Goal: Information Seeking & Learning: Check status

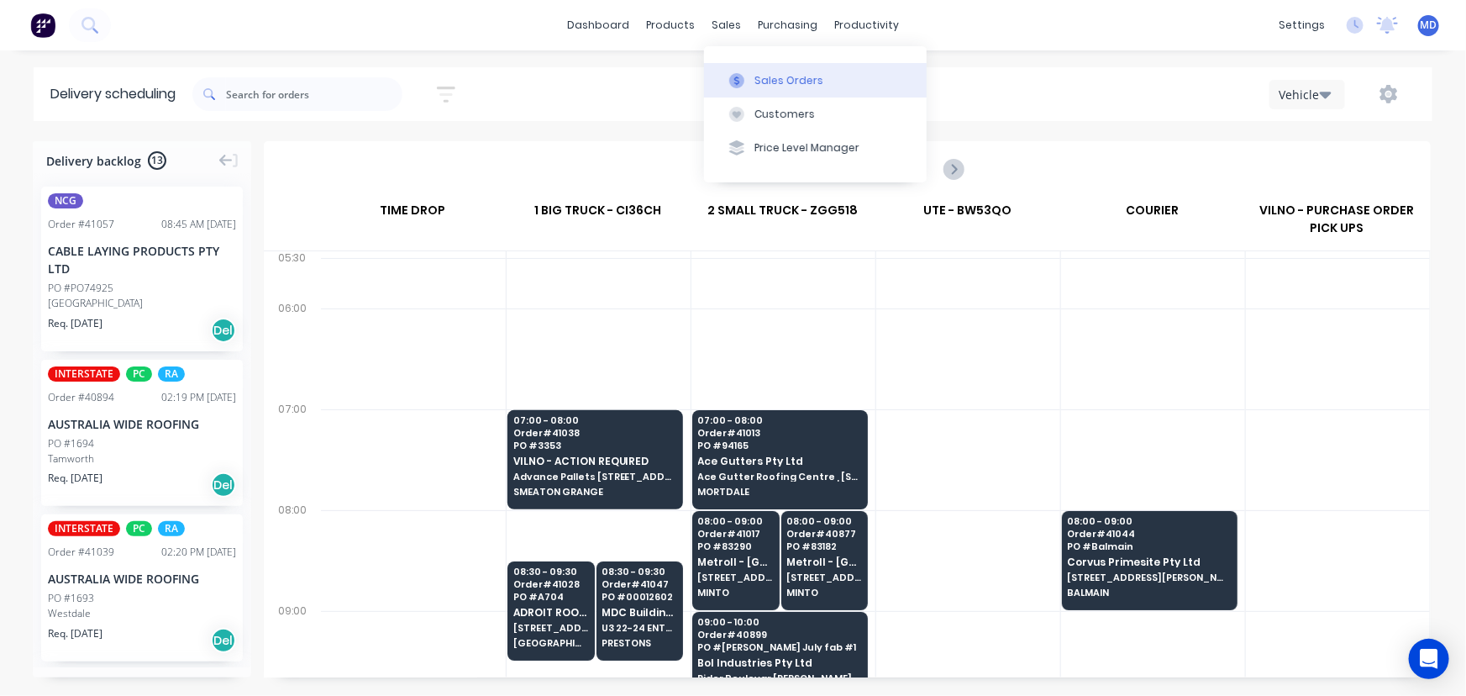
click at [789, 78] on div "Sales Orders" at bounding box center [788, 80] width 69 height 15
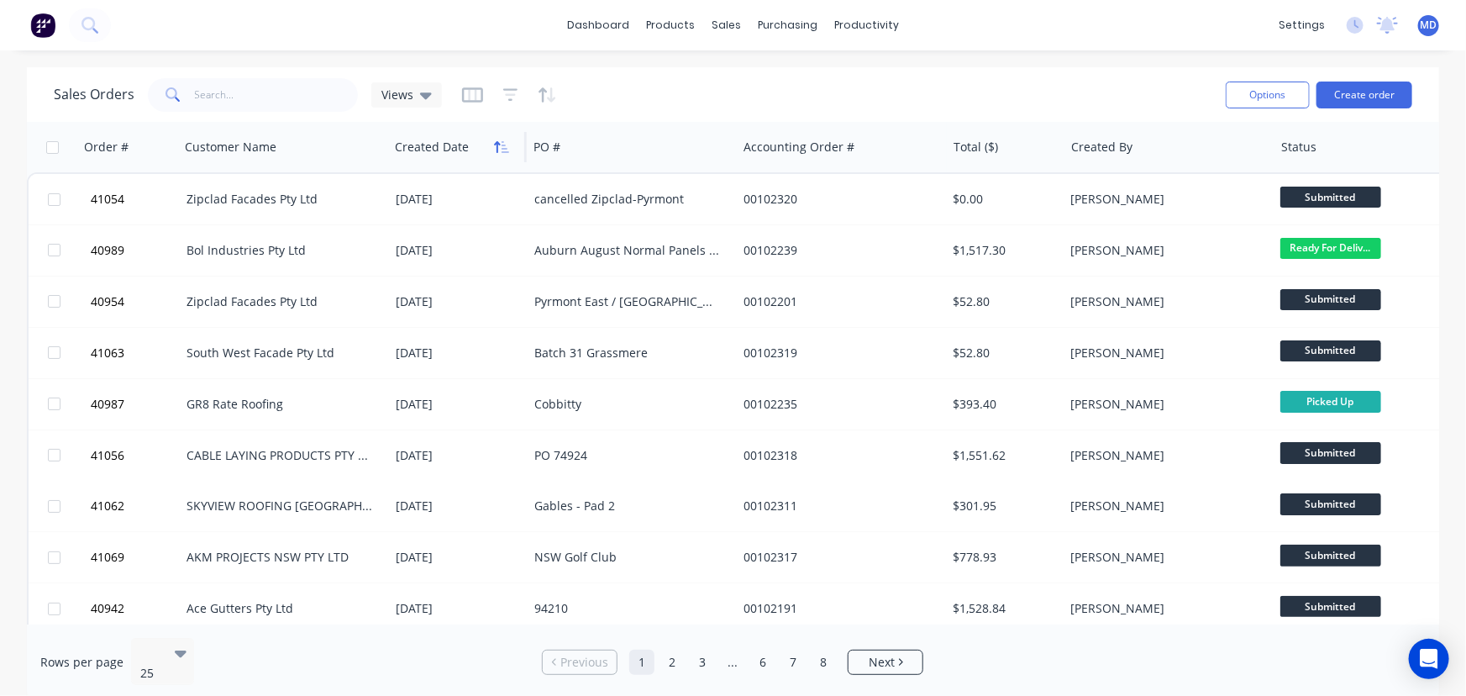
click at [497, 143] on icon "button" at bounding box center [497, 147] width 6 height 12
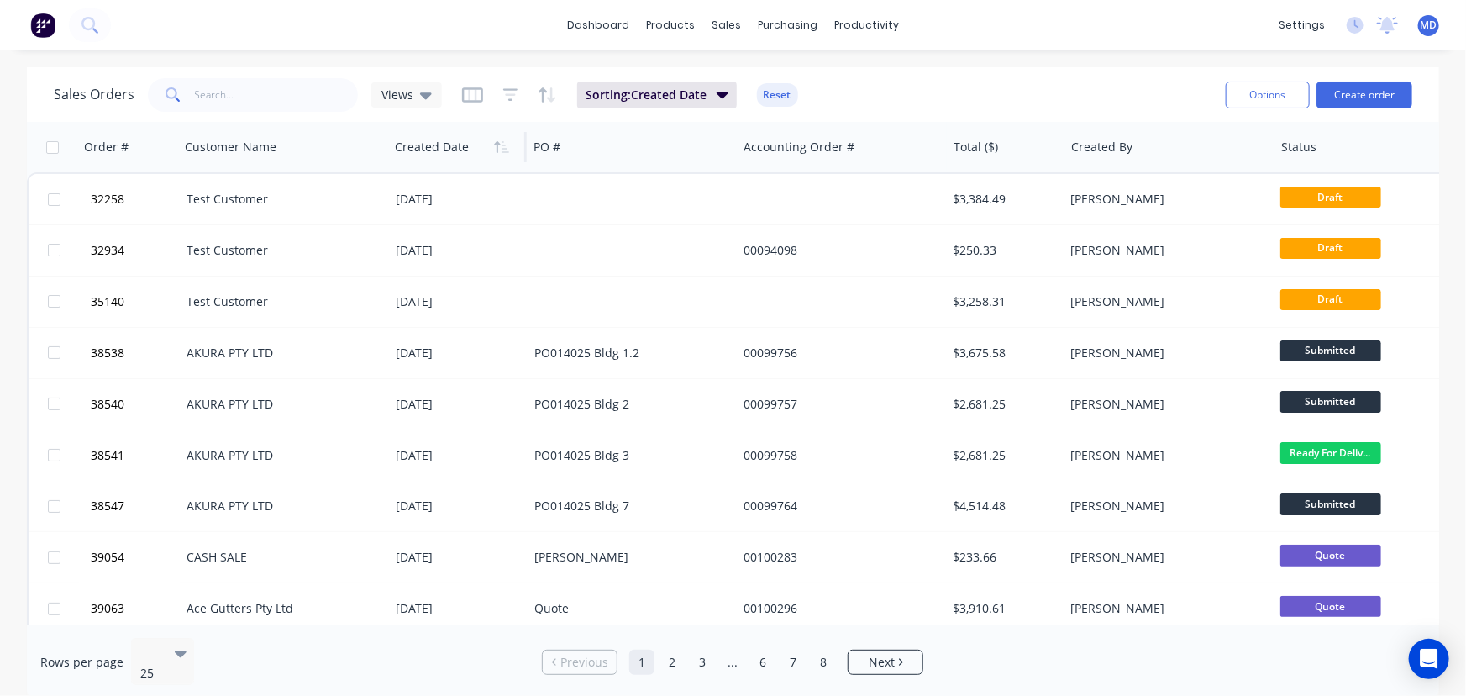
click at [497, 143] on icon "button" at bounding box center [497, 147] width 6 height 12
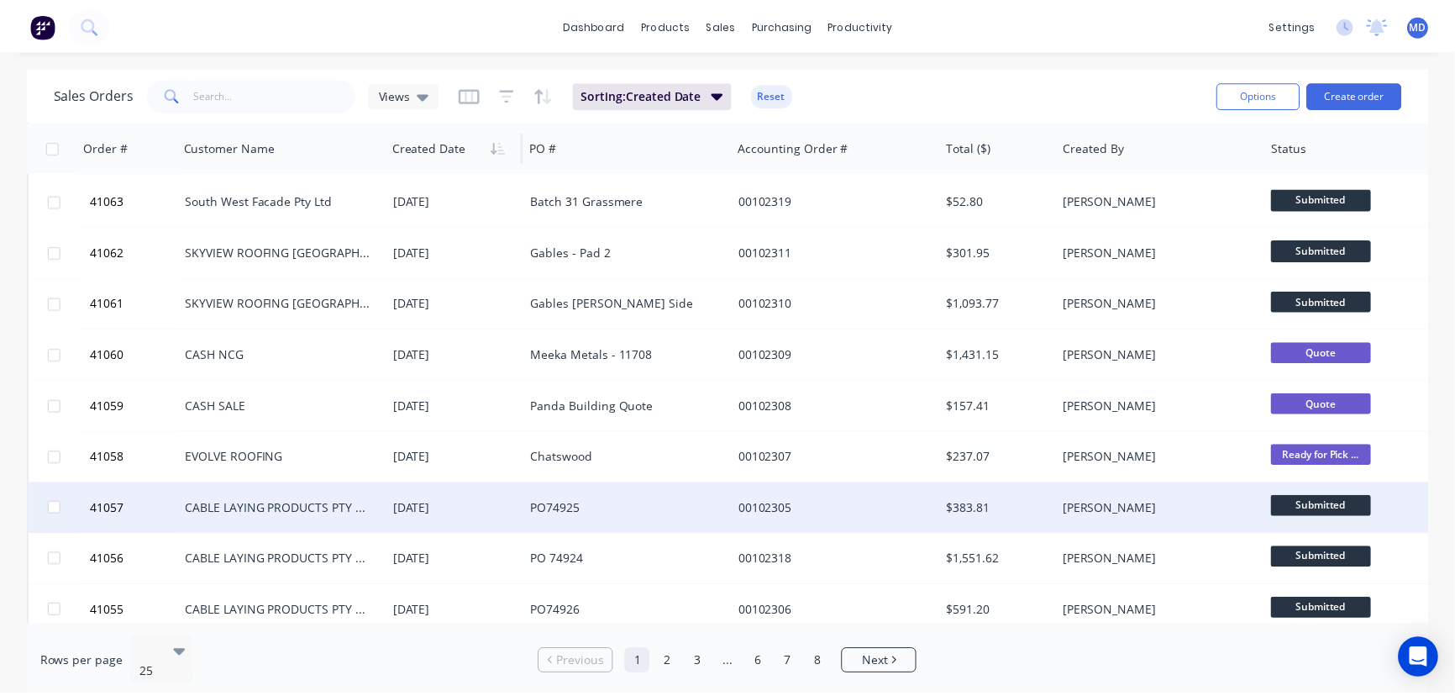
scroll to position [229, 0]
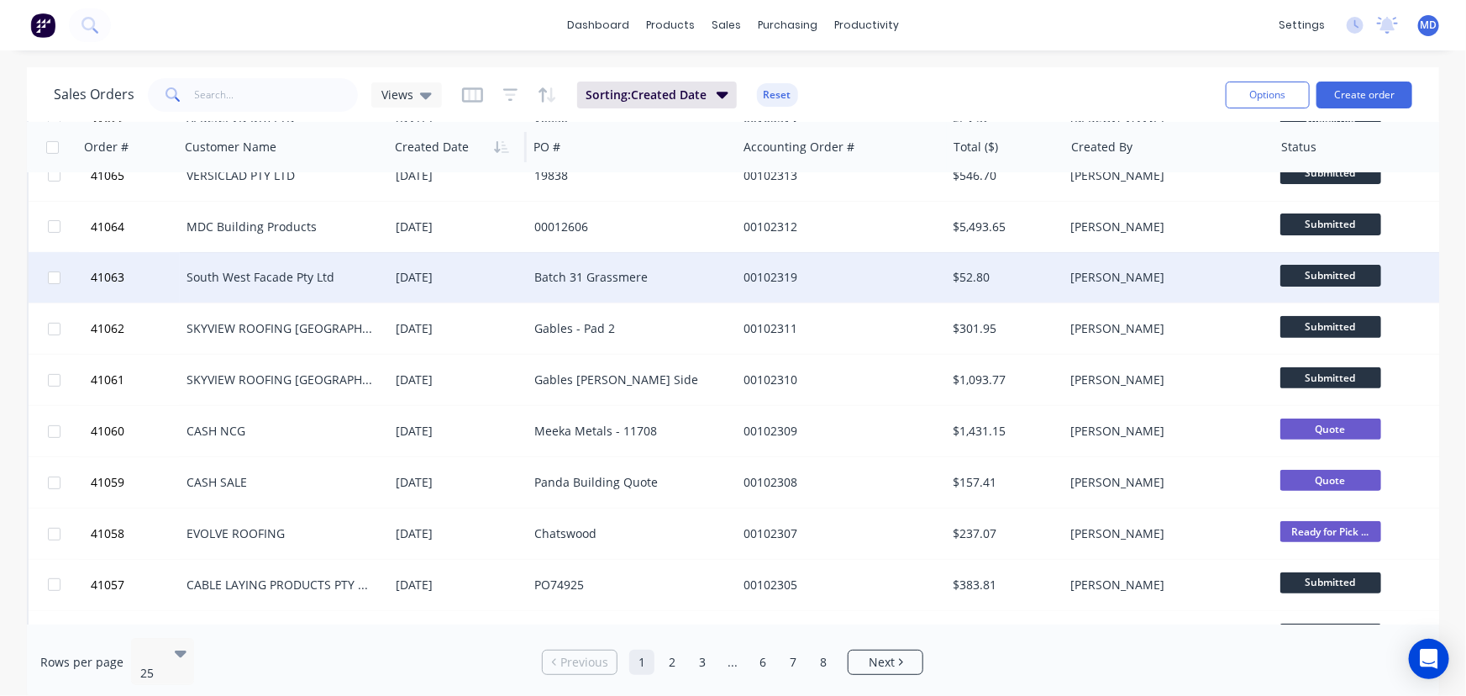
click at [628, 272] on div "Batch 31 Grassmere" at bounding box center [627, 277] width 187 height 17
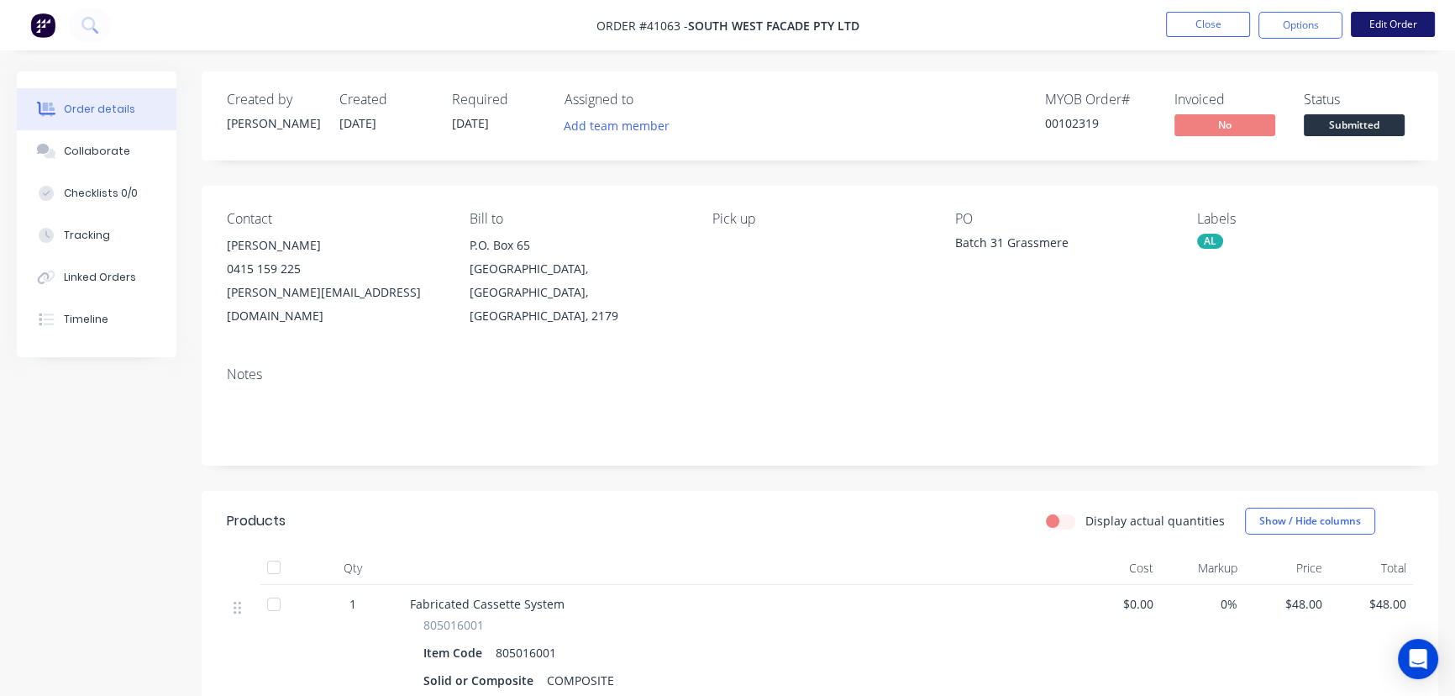
click at [1408, 24] on button "Edit Order" at bounding box center [1393, 24] width 84 height 25
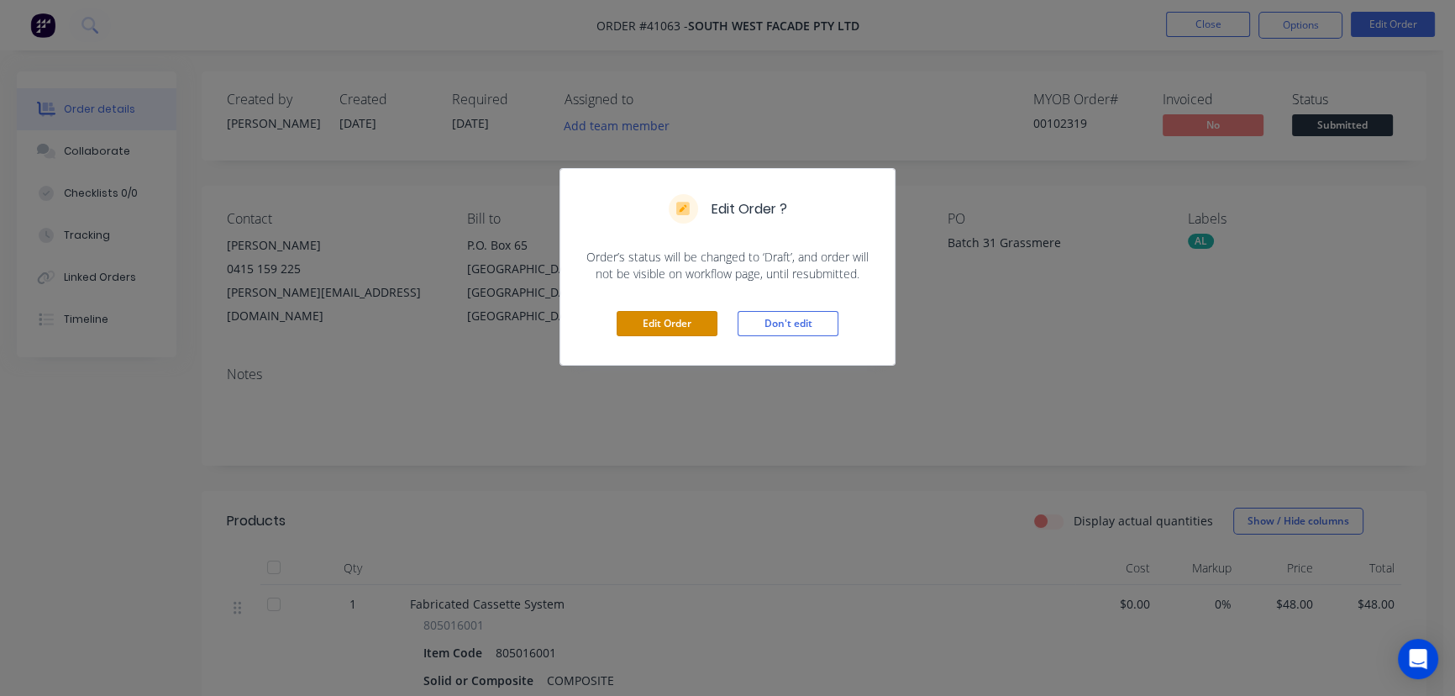
drag, startPoint x: 675, startPoint y: 321, endPoint x: 784, endPoint y: 281, distance: 116.1
click at [676, 320] on button "Edit Order" at bounding box center [667, 323] width 101 height 25
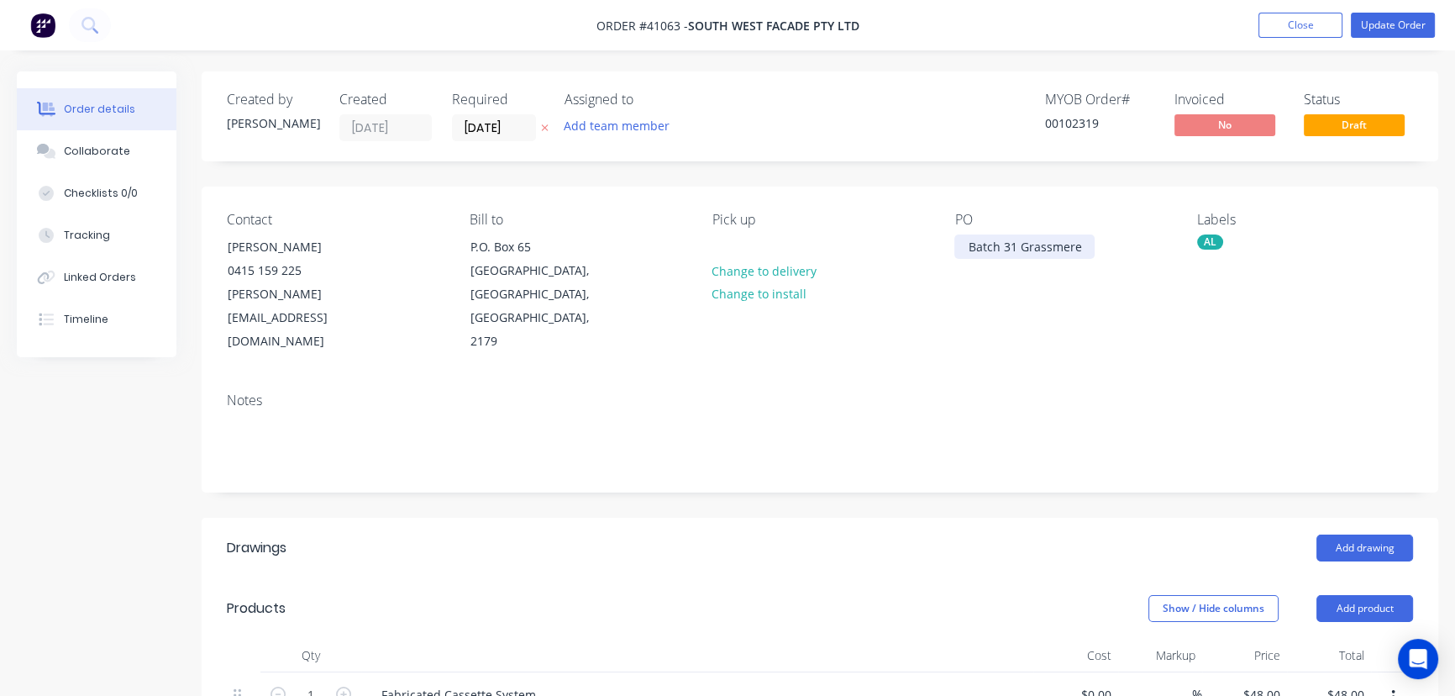
drag, startPoint x: 1047, startPoint y: 239, endPoint x: 1049, endPoint y: 252, distance: 13.7
click at [1047, 240] on div "Batch 31 Grassmere" at bounding box center [1024, 246] width 140 height 24
click at [1390, 24] on button "Update Order" at bounding box center [1393, 25] width 84 height 25
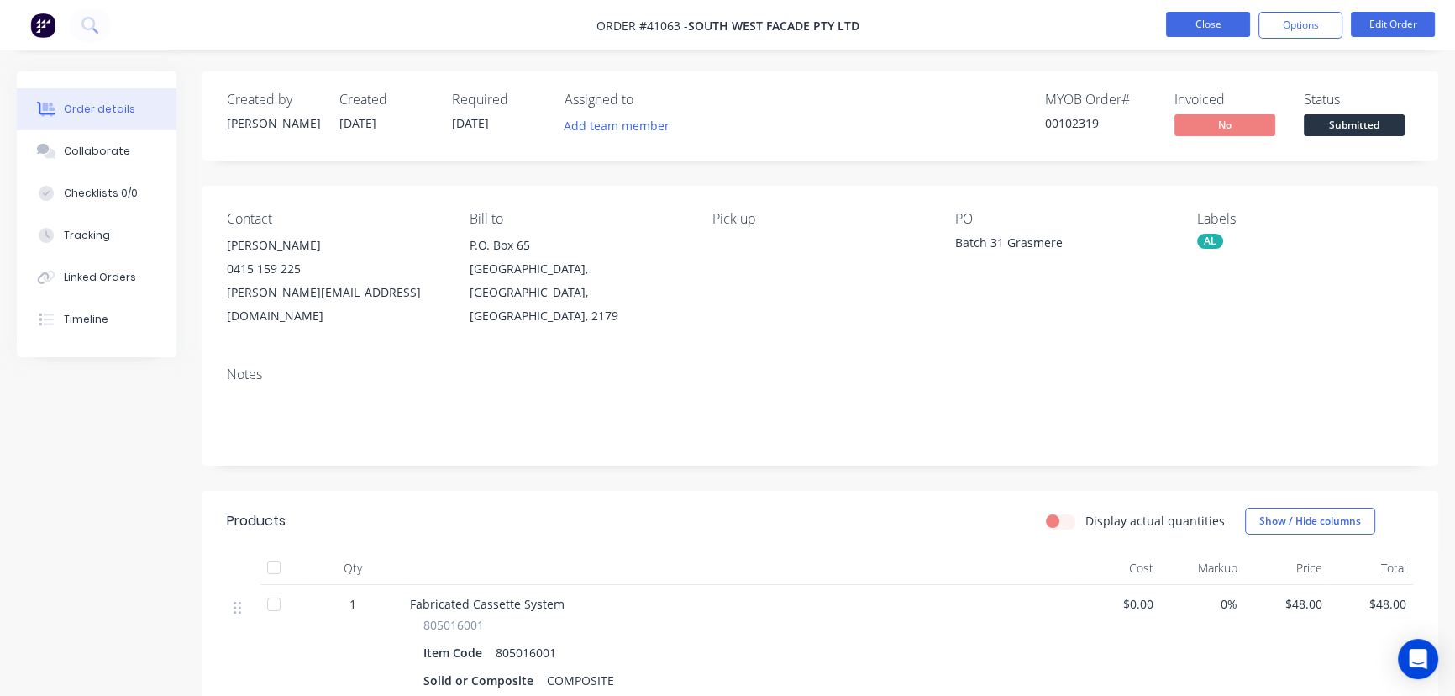
click at [1205, 22] on button "Close" at bounding box center [1208, 24] width 84 height 25
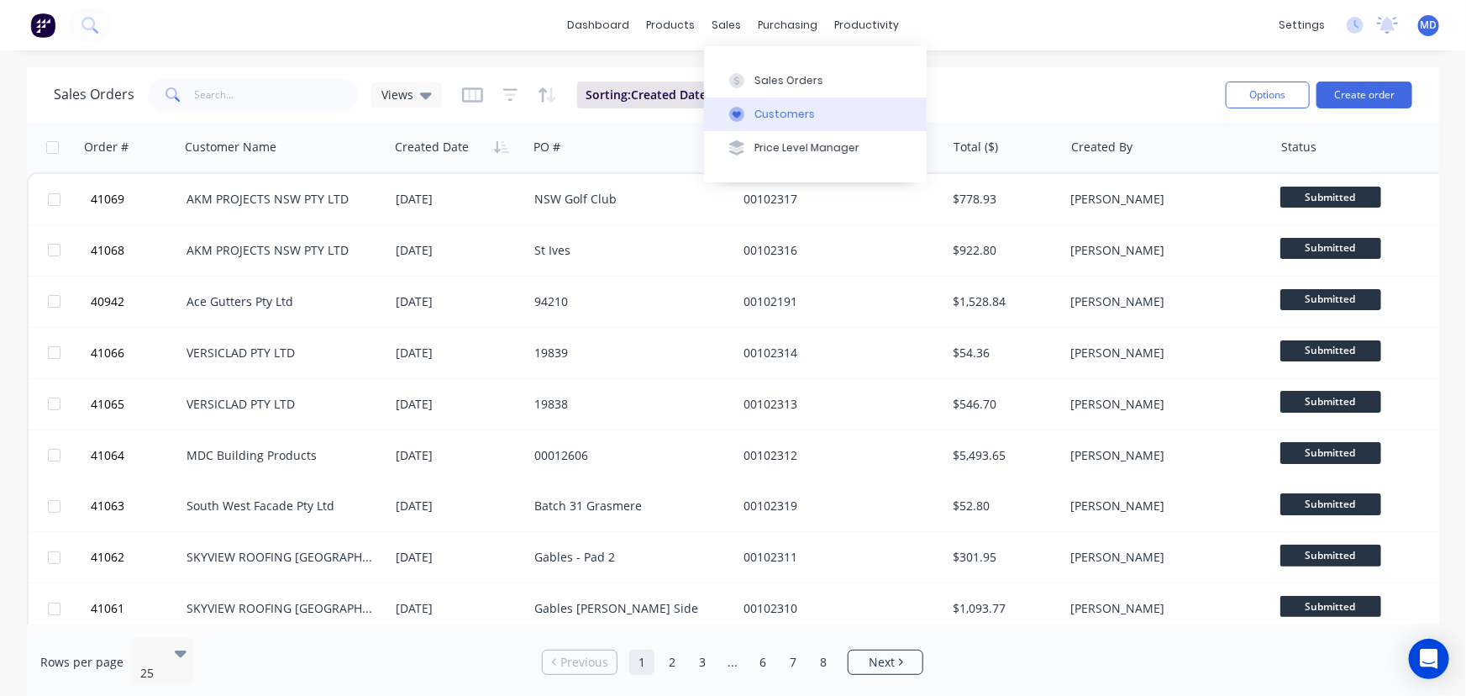
click at [772, 113] on div "Customers" at bounding box center [784, 114] width 60 height 15
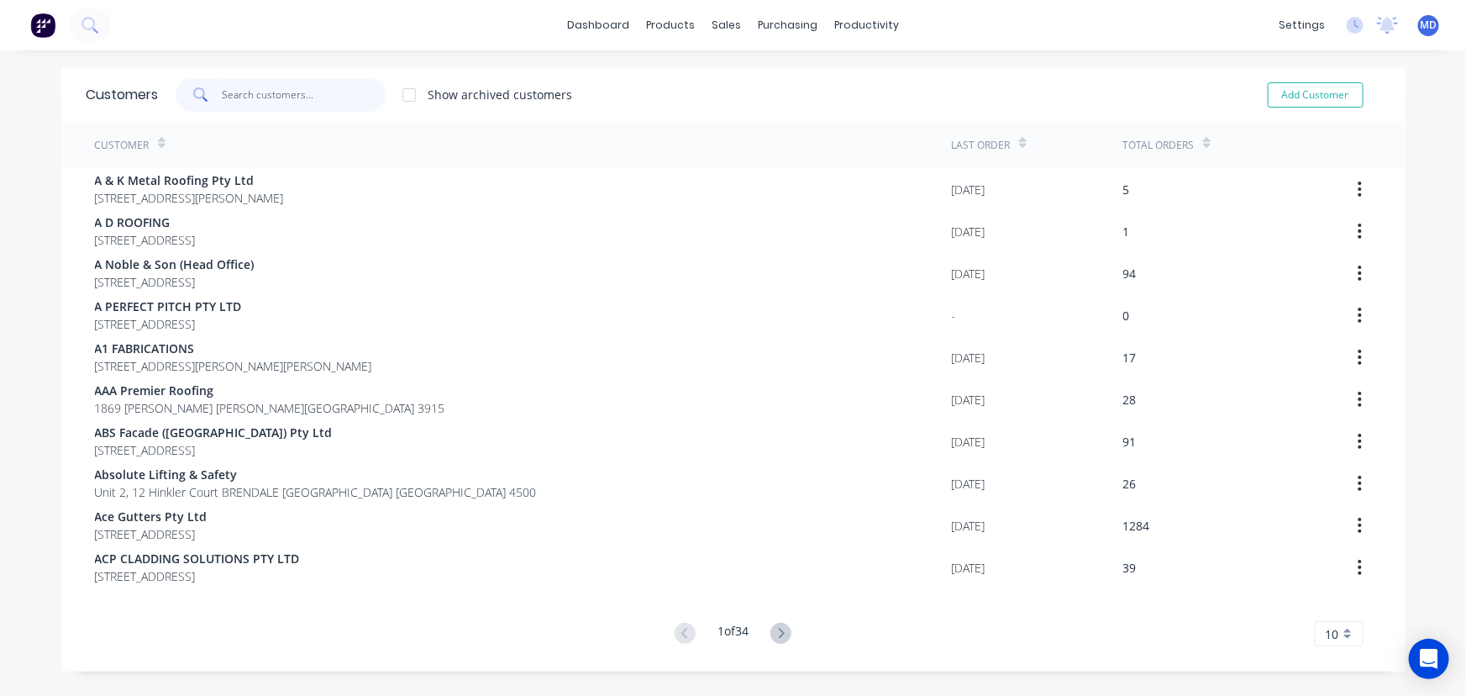
click at [323, 101] on input "text" at bounding box center [304, 95] width 164 height 34
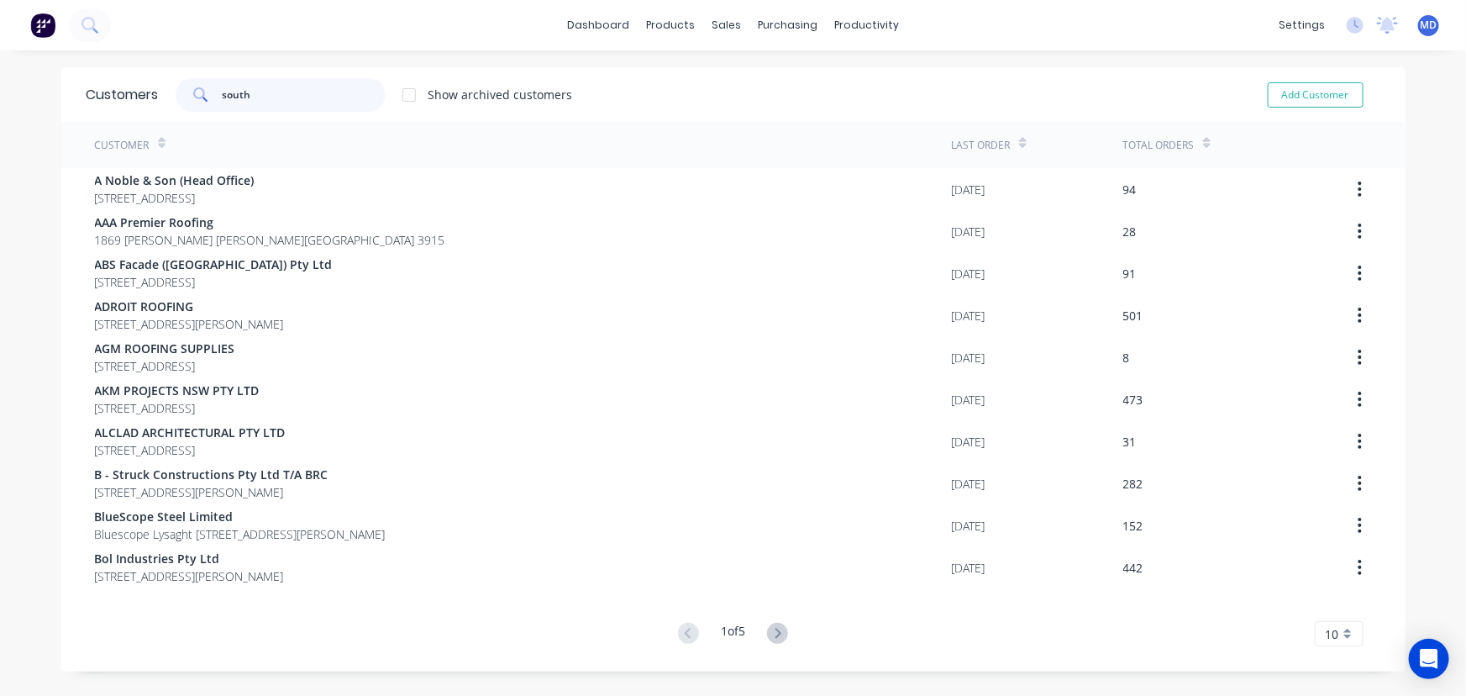
type input "south"
click at [767, 624] on icon at bounding box center [777, 633] width 21 height 21
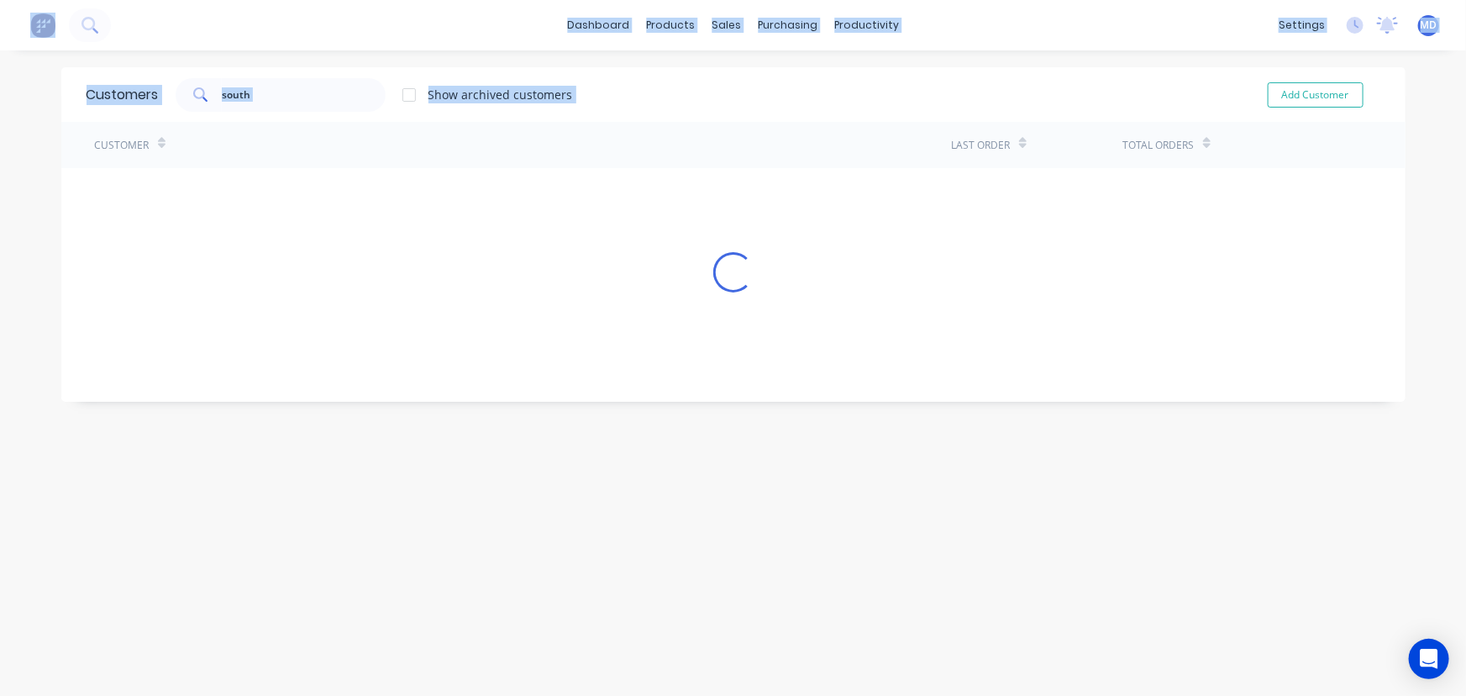
click at [767, 624] on div "Customers south Show archived customers Add Customer Customer Last Order Total …" at bounding box center [733, 389] width 1344 height 645
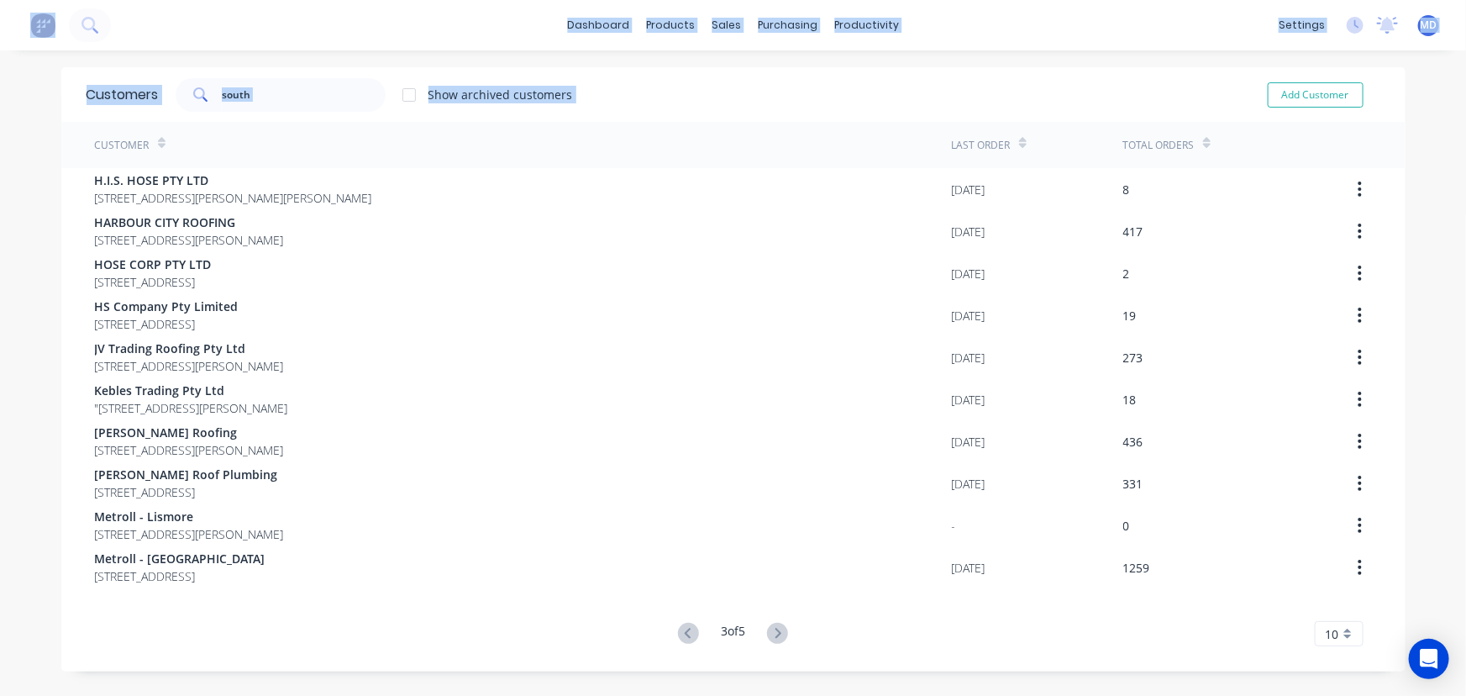
click at [767, 624] on icon at bounding box center [777, 633] width 21 height 21
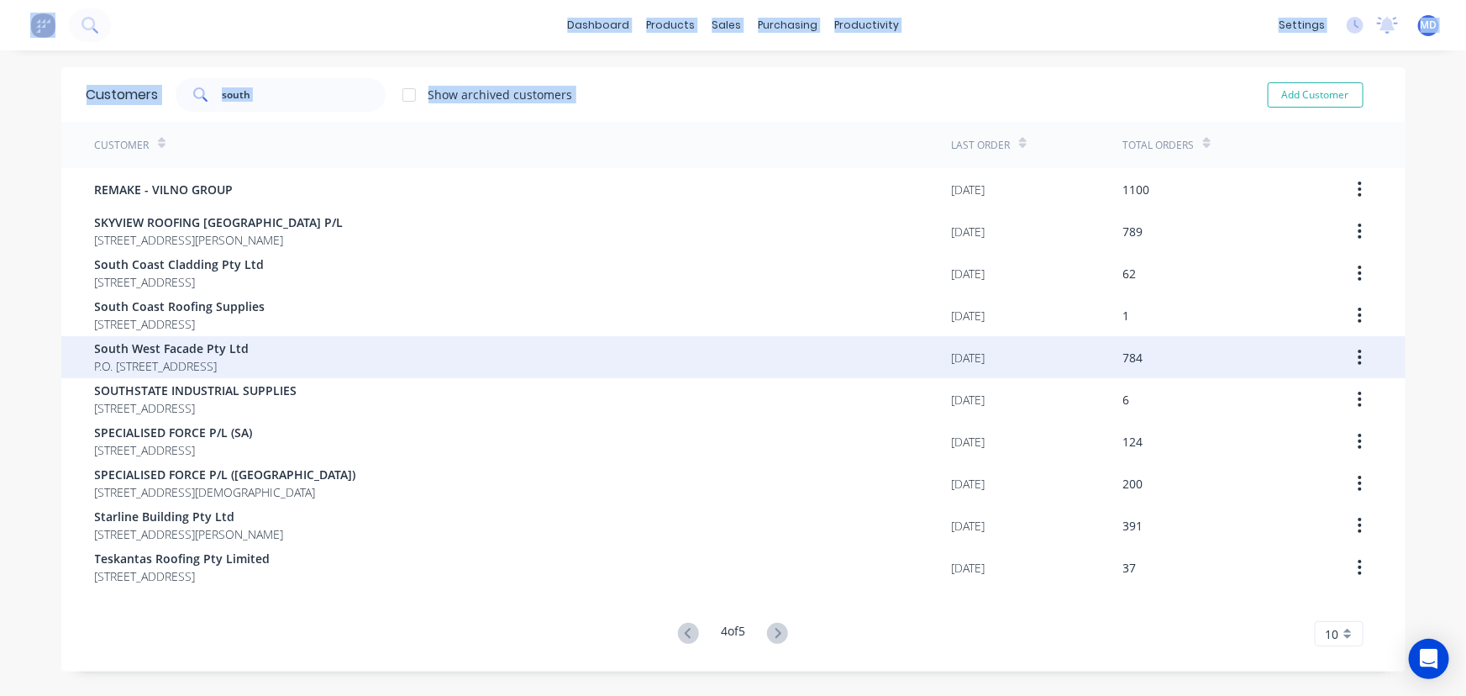
click at [136, 344] on span "South West Facade Pty Ltd" at bounding box center [172, 348] width 155 height 18
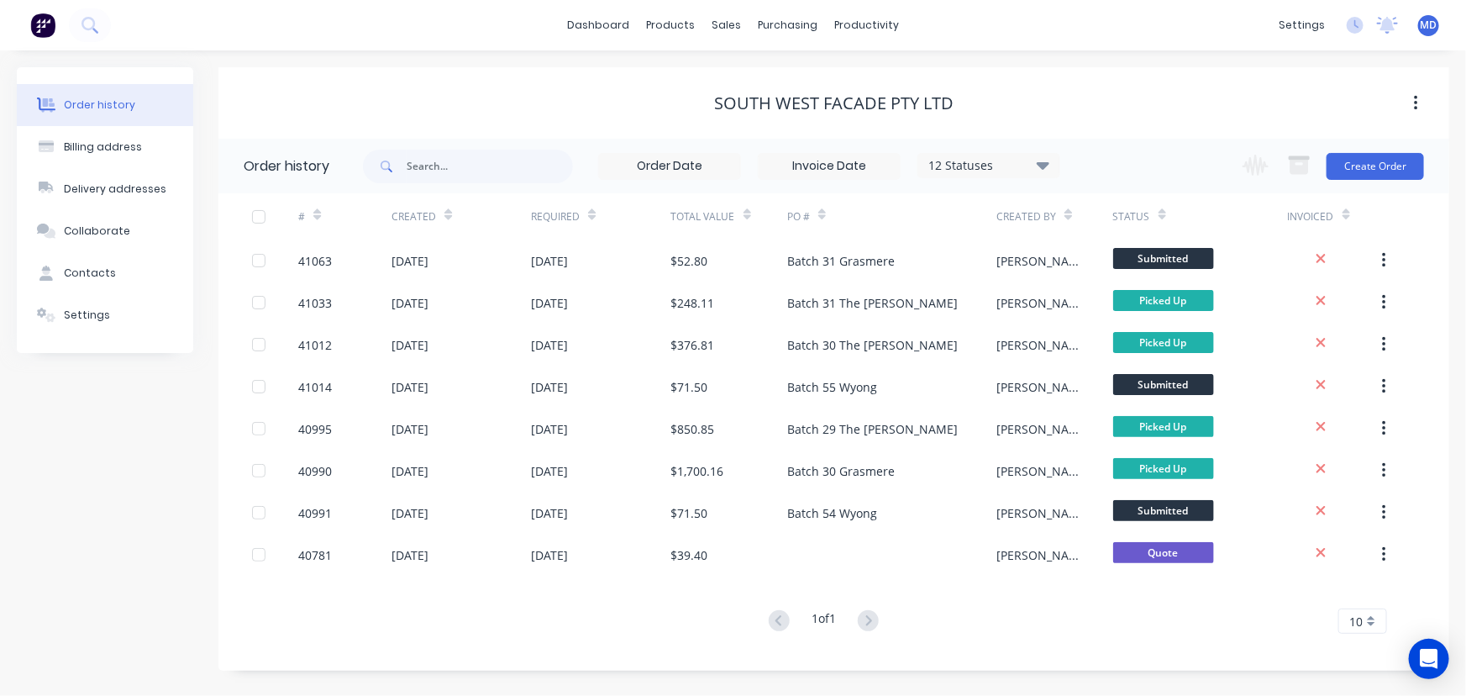
click at [1044, 158] on icon at bounding box center [1043, 165] width 13 height 20
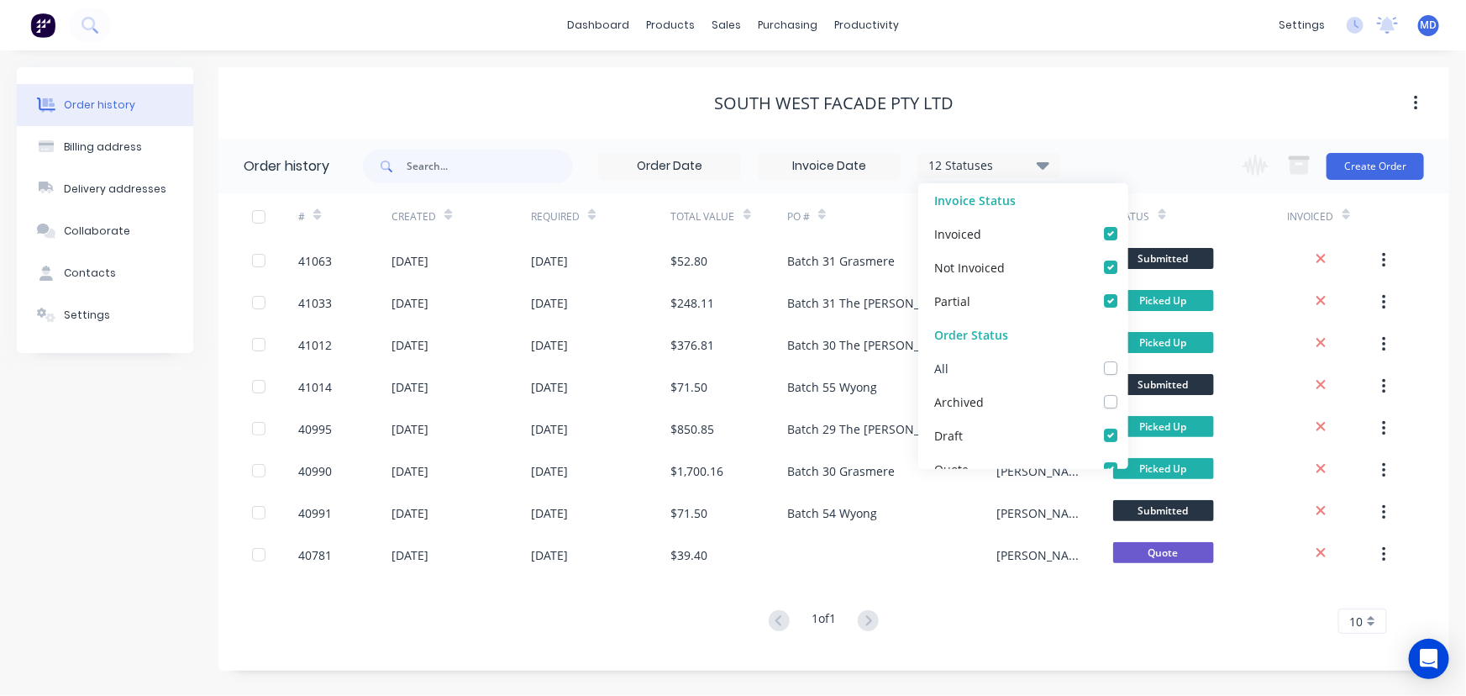
click at [1128, 359] on label at bounding box center [1128, 359] width 0 height 0
click at [1128, 371] on input "checkbox" at bounding box center [1134, 367] width 13 height 16
checkbox input "true"
click at [1135, 62] on div "Order history Billing address Delivery addresses Collaborate Contacts Settings …" at bounding box center [733, 372] width 1466 height 645
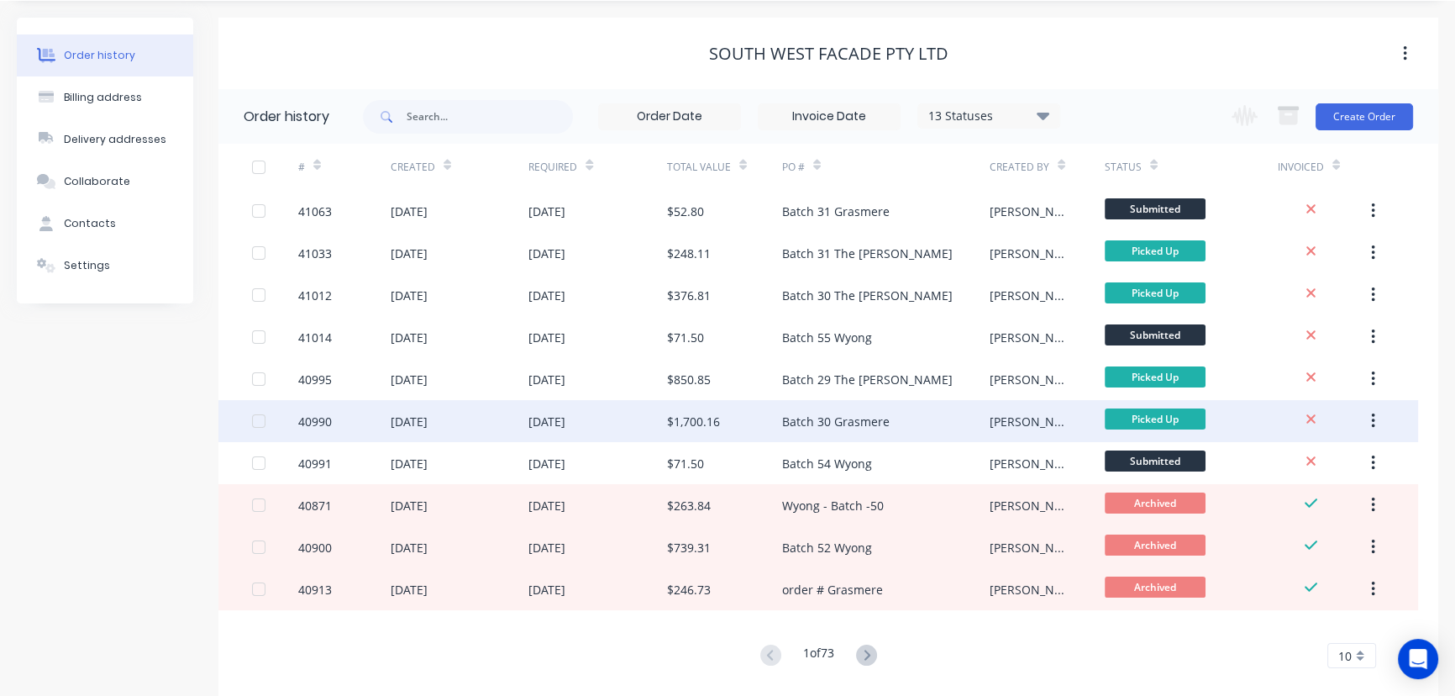
scroll to position [76, 0]
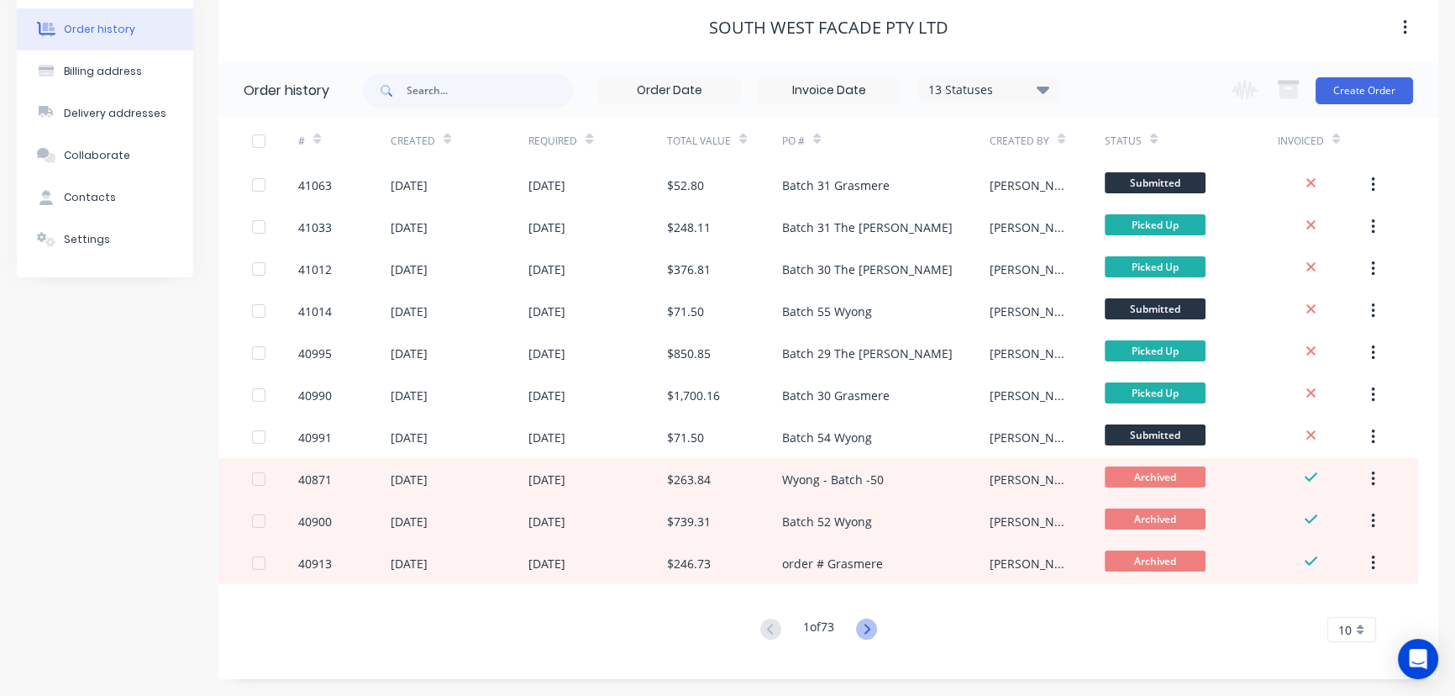
click at [864, 624] on icon at bounding box center [866, 628] width 21 height 21
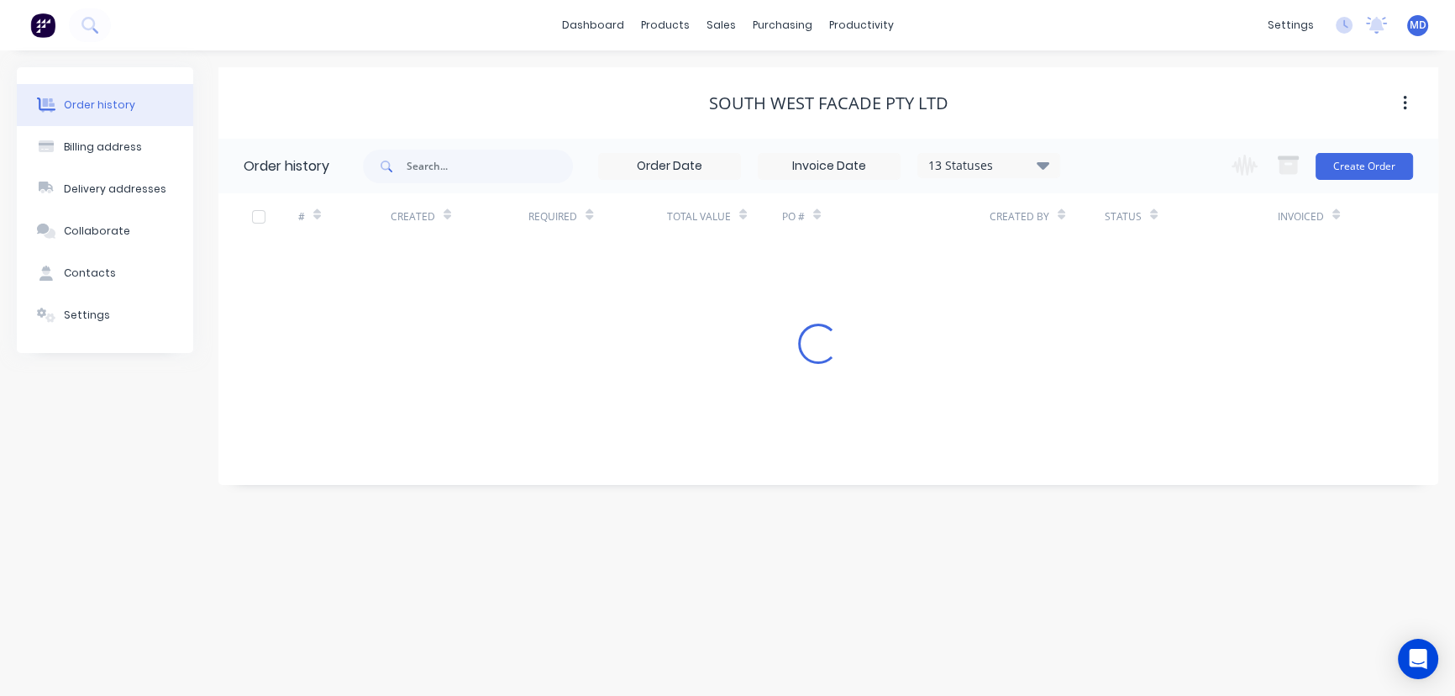
scroll to position [0, 0]
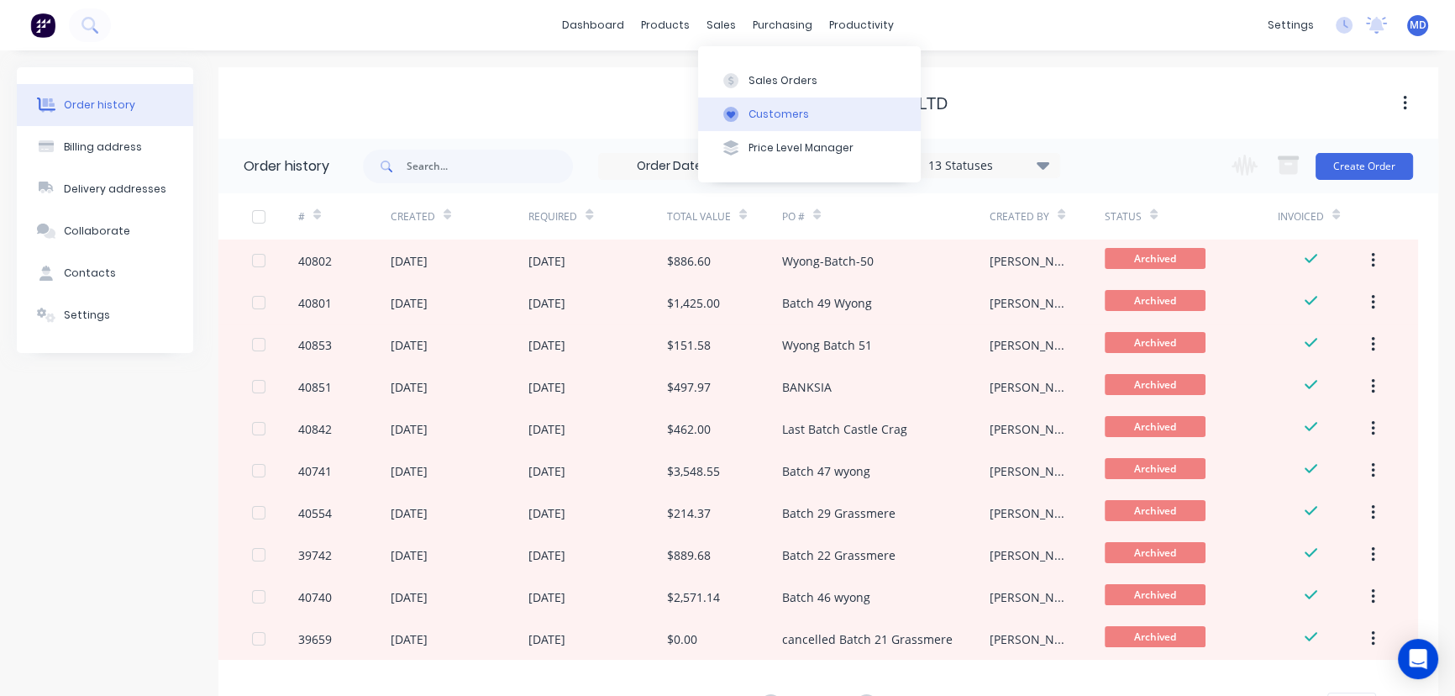
click at [787, 110] on div "Customers" at bounding box center [779, 114] width 60 height 15
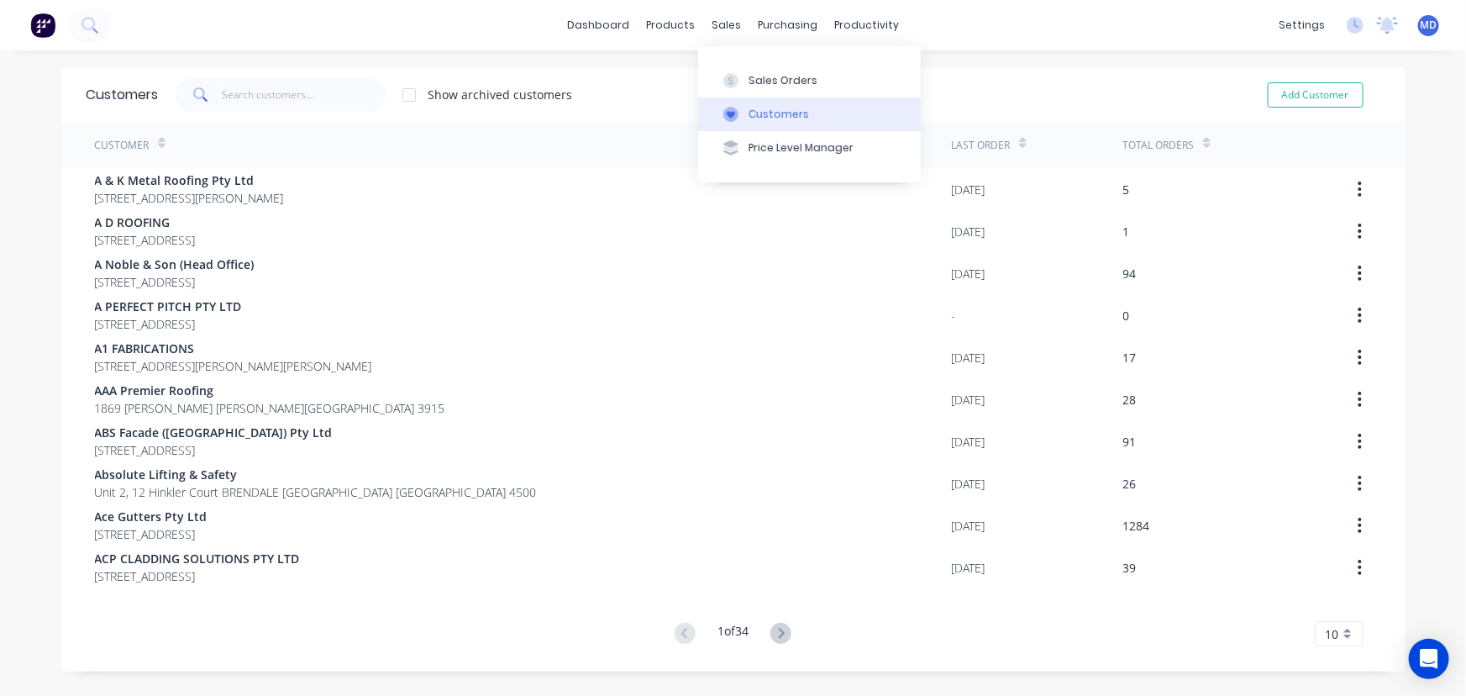
click at [795, 114] on div "Customers" at bounding box center [779, 114] width 60 height 15
click at [341, 99] on input "text" at bounding box center [304, 95] width 164 height 34
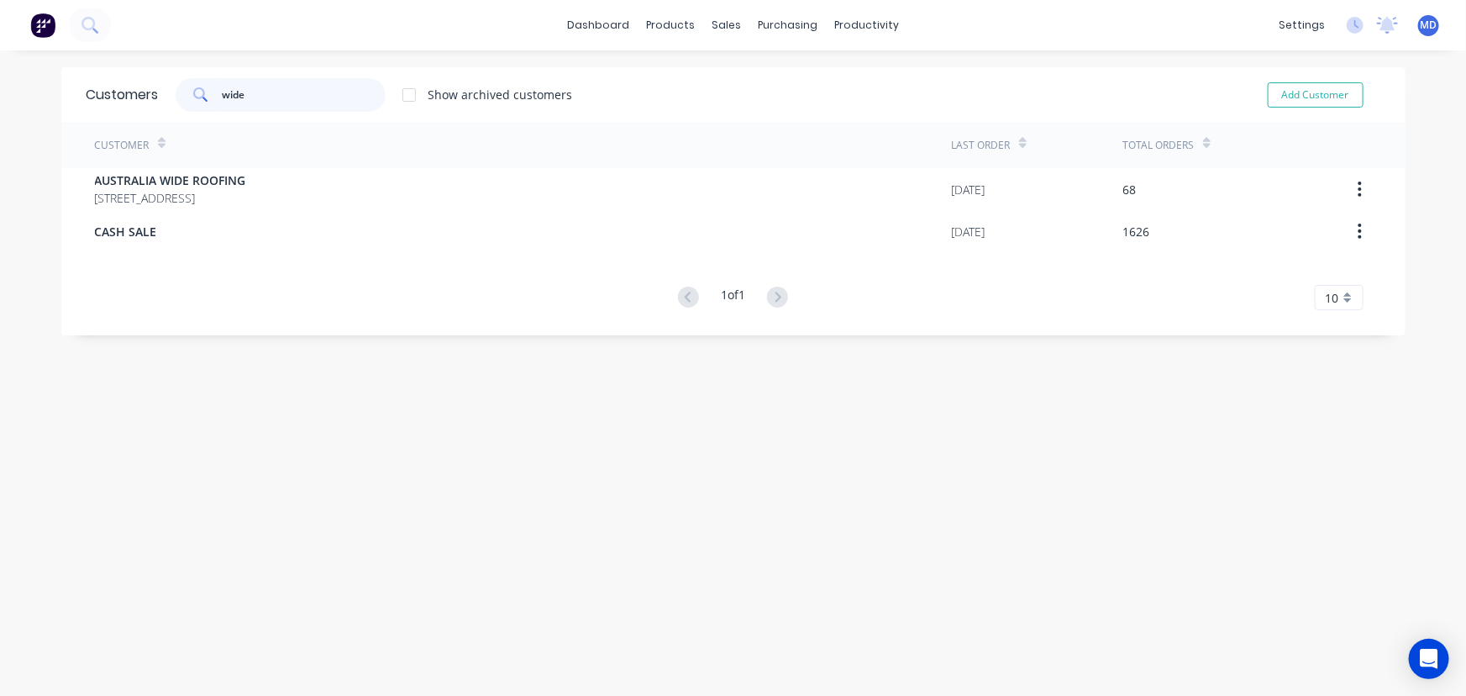
type input "wide"
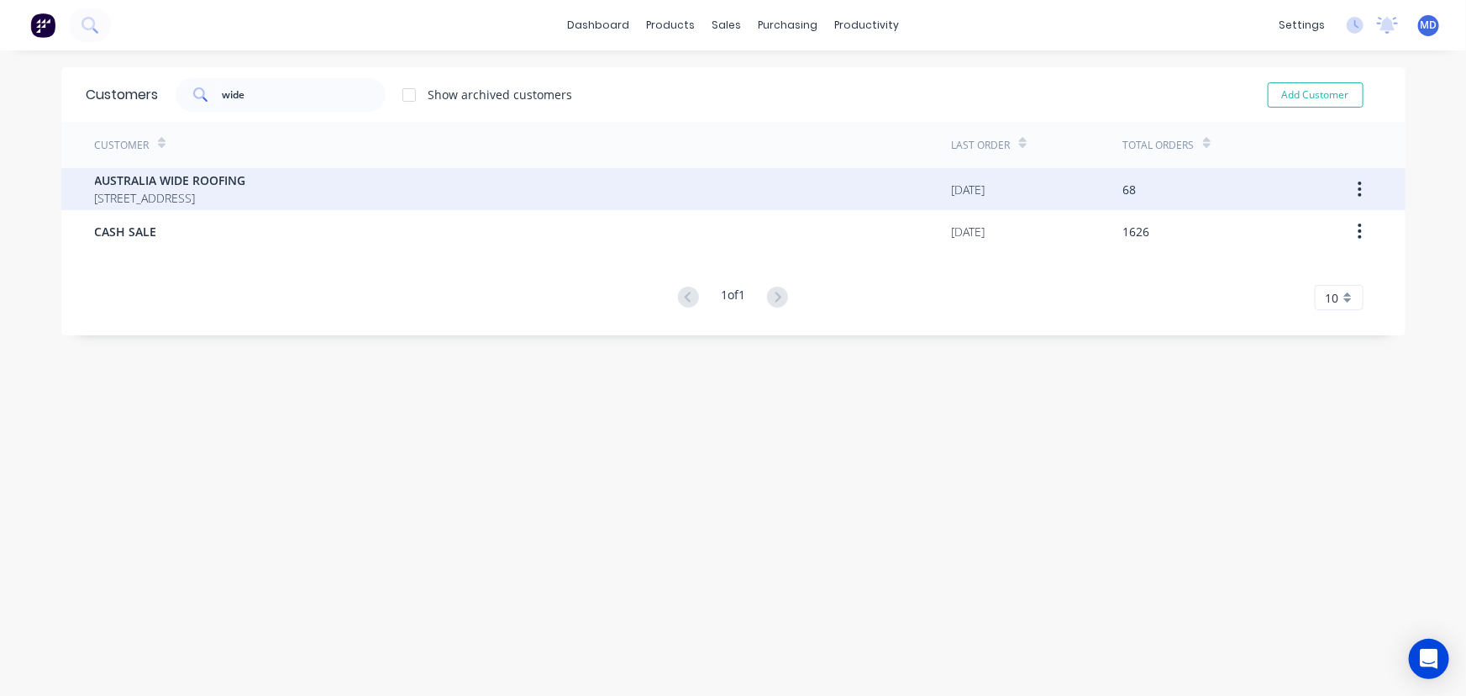
click at [231, 189] on span "[STREET_ADDRESS]" at bounding box center [170, 198] width 151 height 18
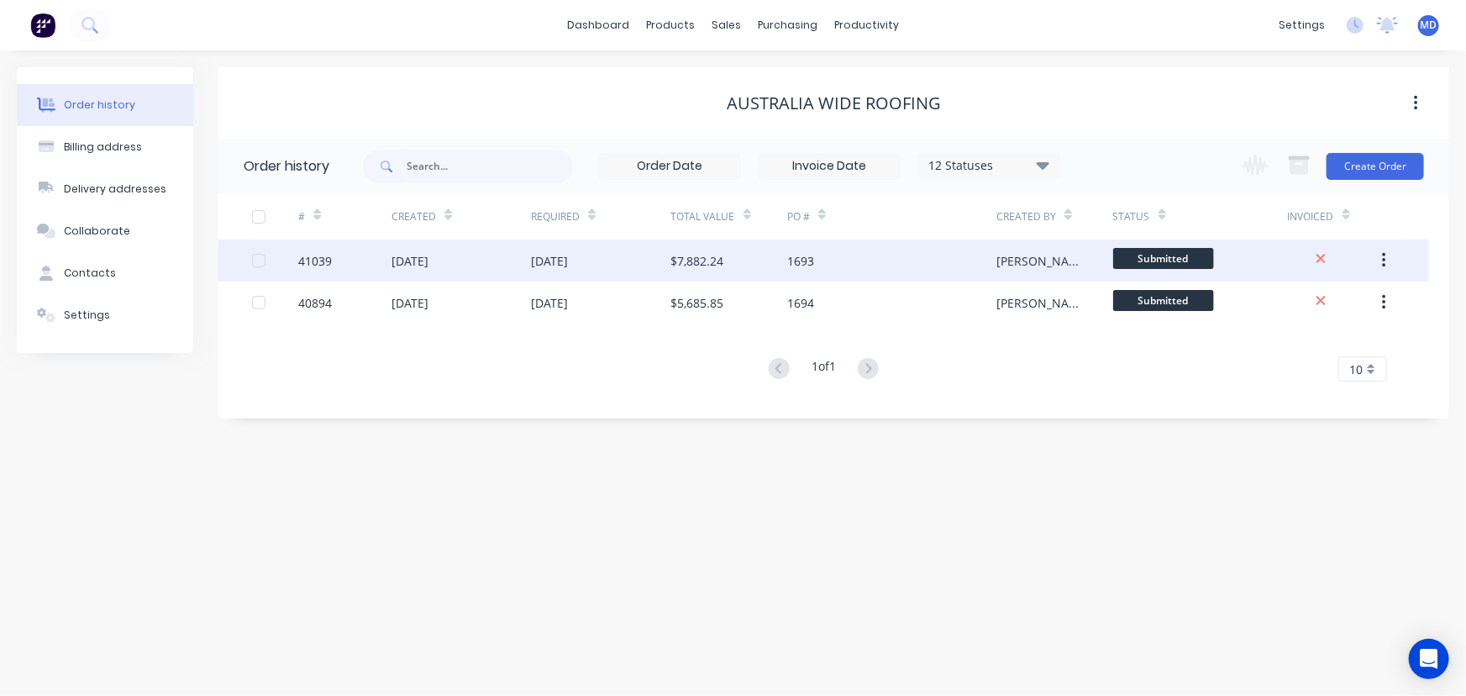
click at [586, 271] on div "[DATE]" at bounding box center [600, 260] width 139 height 42
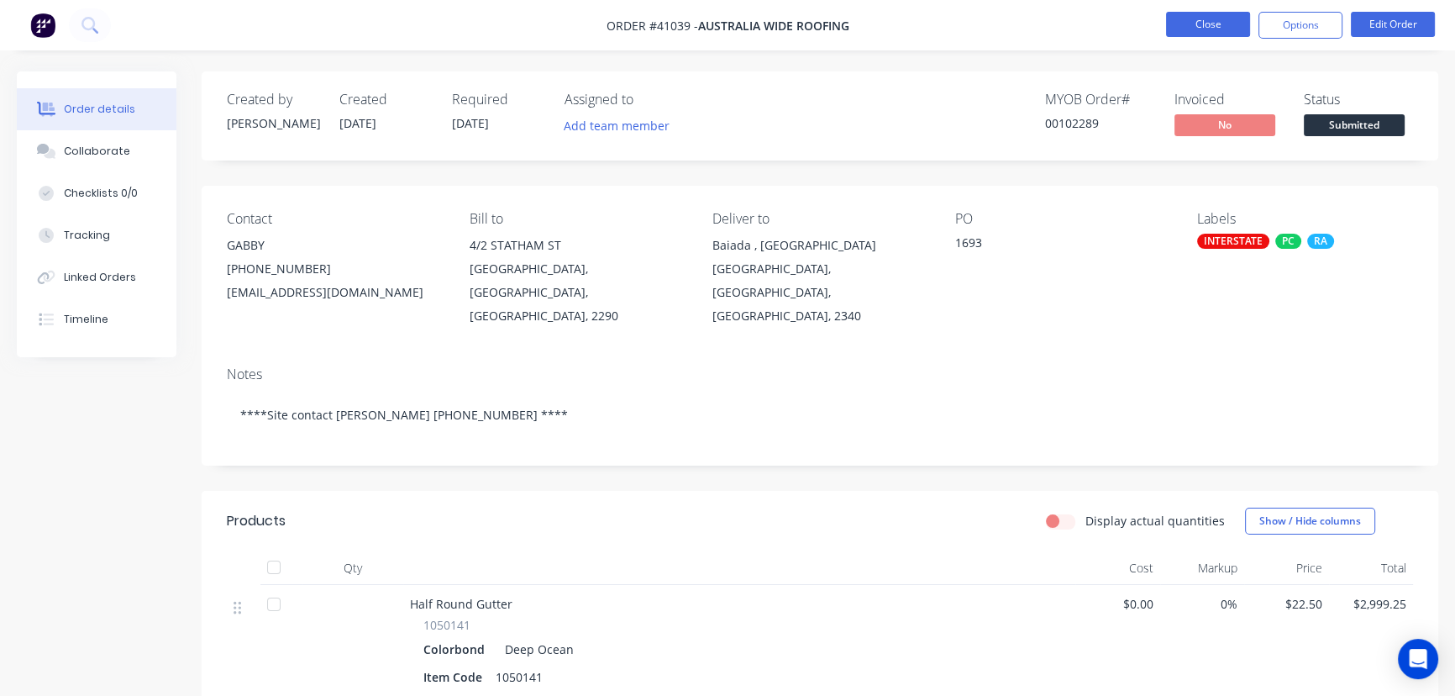
click at [1200, 16] on button "Close" at bounding box center [1208, 24] width 84 height 25
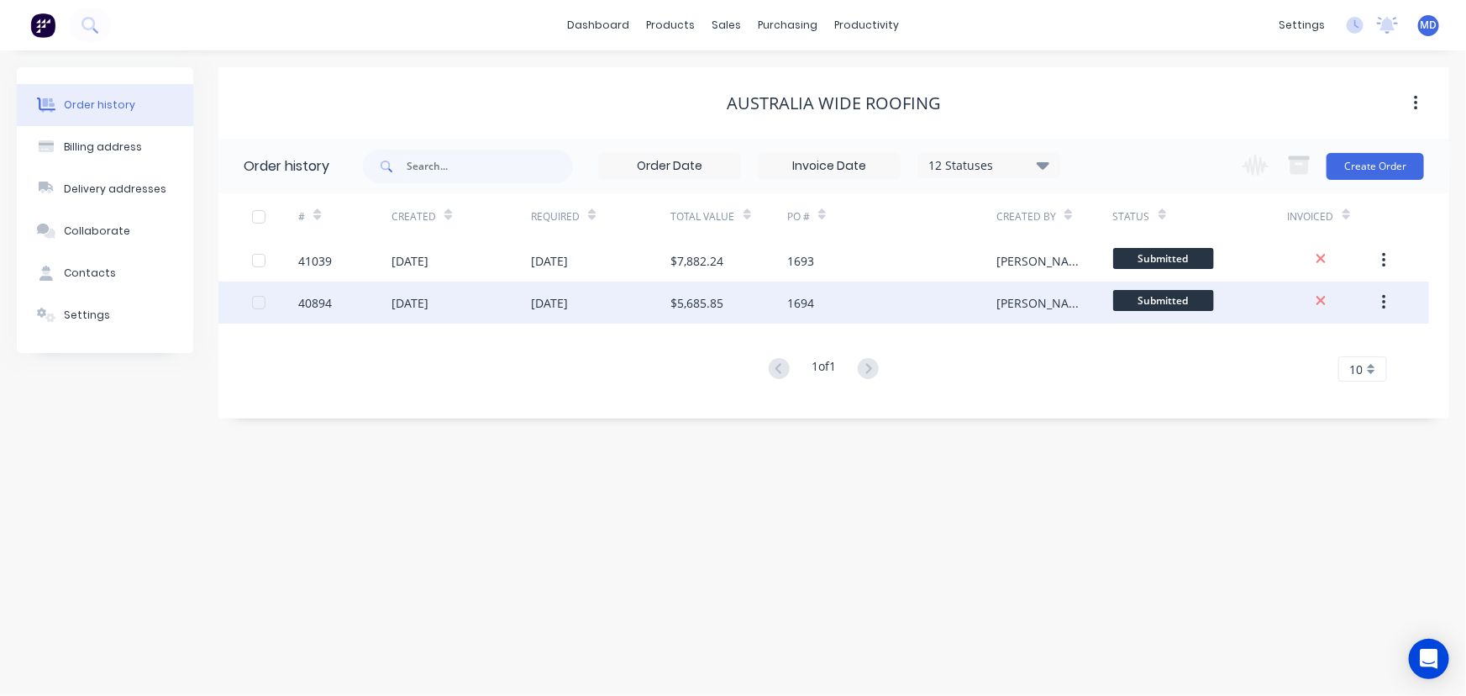
click at [674, 296] on div "$5,685.85" at bounding box center [697, 303] width 53 height 18
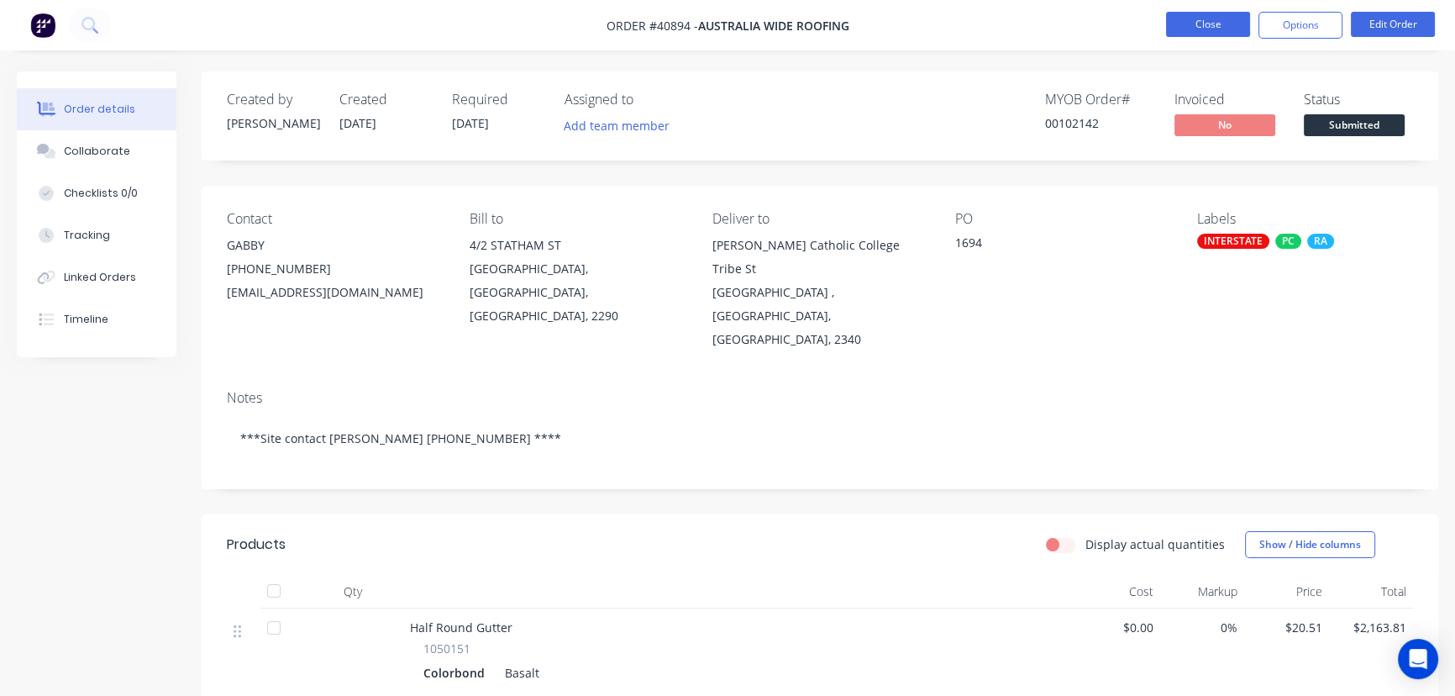
click at [1201, 28] on button "Close" at bounding box center [1208, 24] width 84 height 25
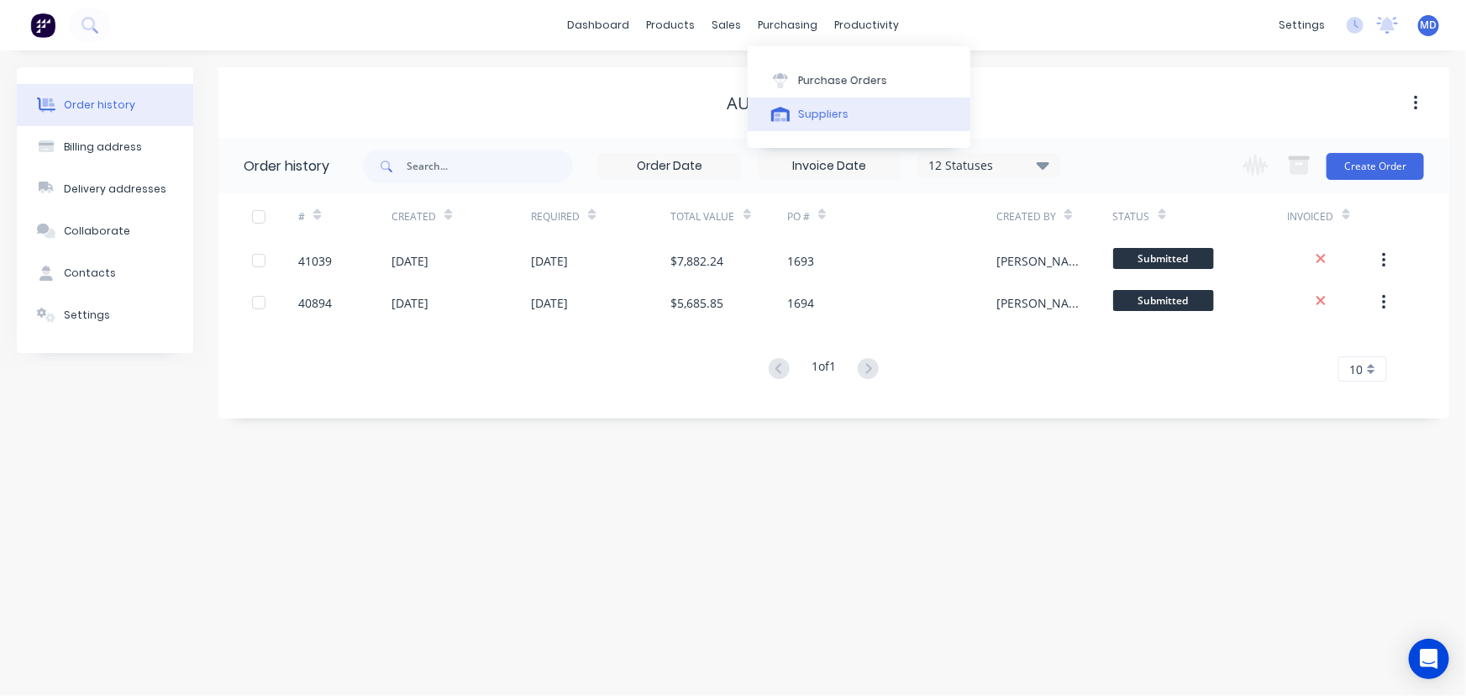
click at [824, 112] on div "Suppliers" at bounding box center [823, 114] width 50 height 15
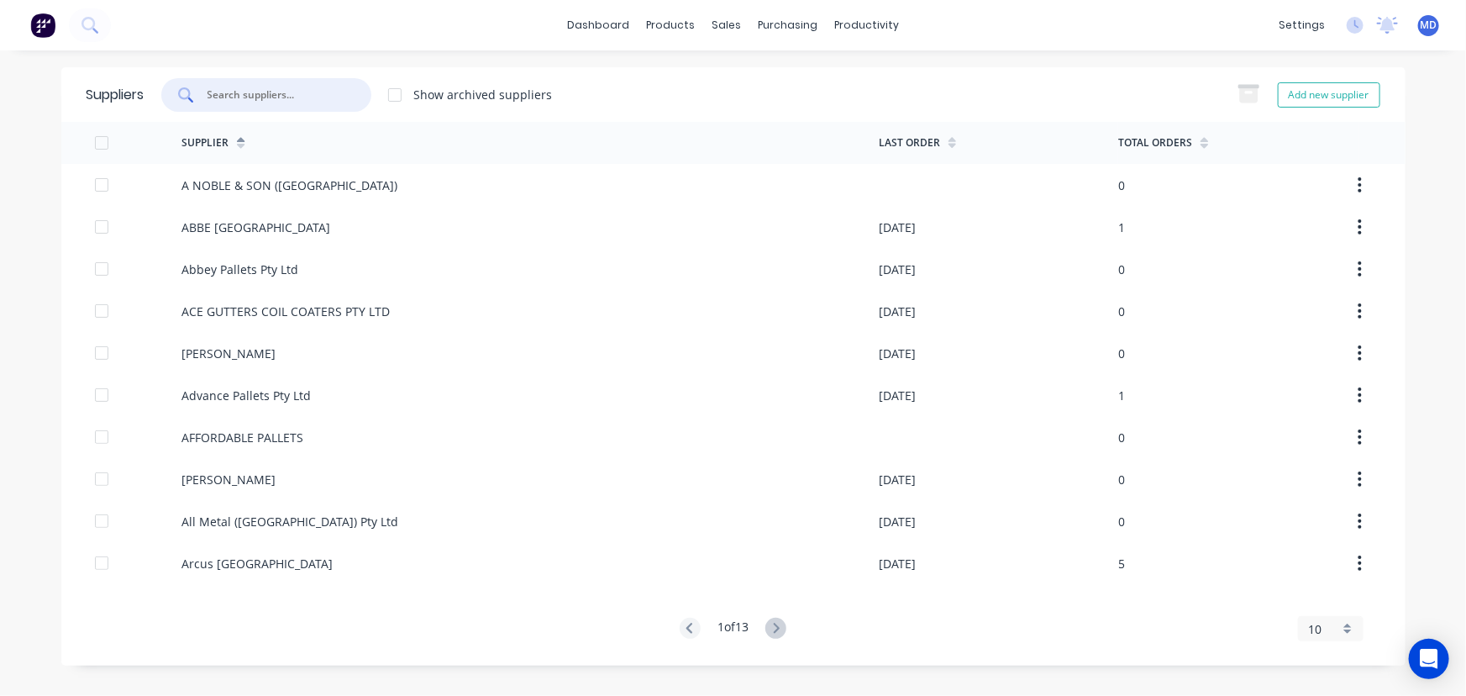
click at [271, 101] on input "text" at bounding box center [275, 95] width 139 height 17
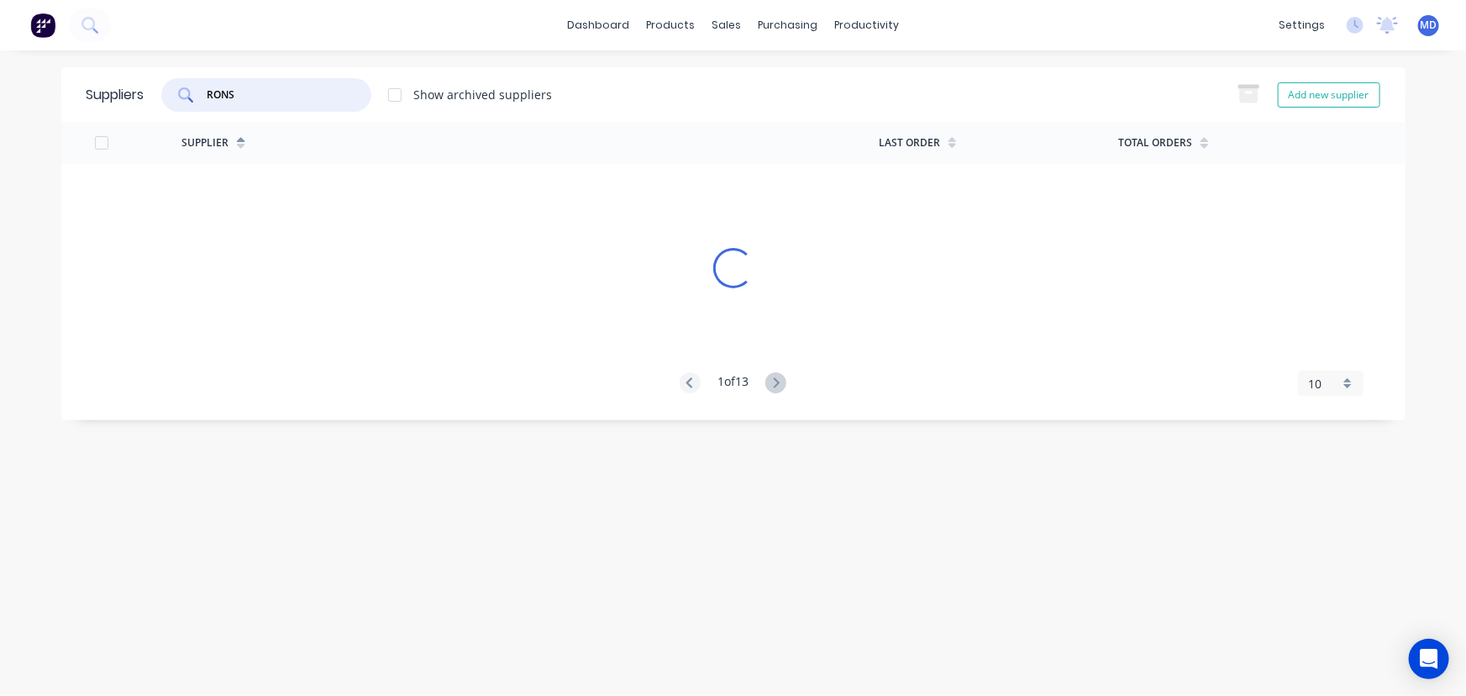
type input "RONS"
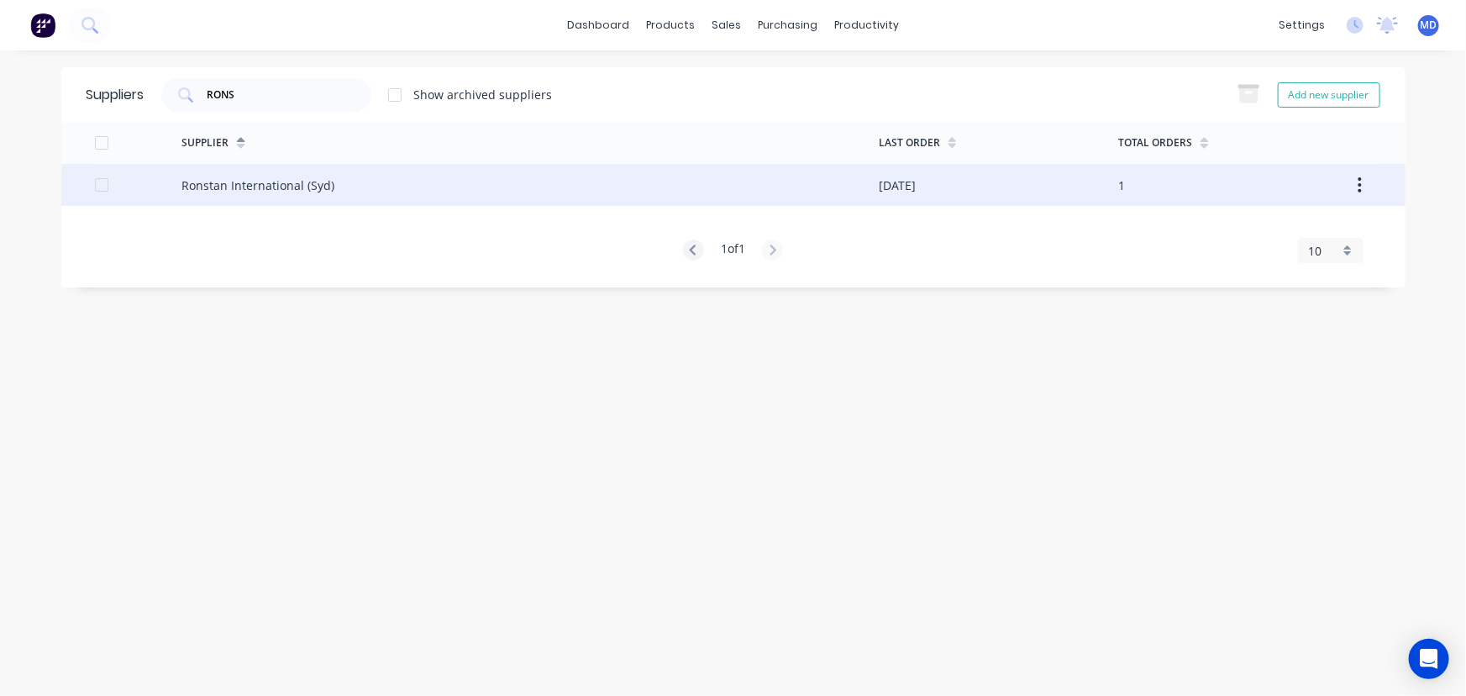
click at [276, 182] on div "Ronstan International (Syd)" at bounding box center [257, 185] width 153 height 18
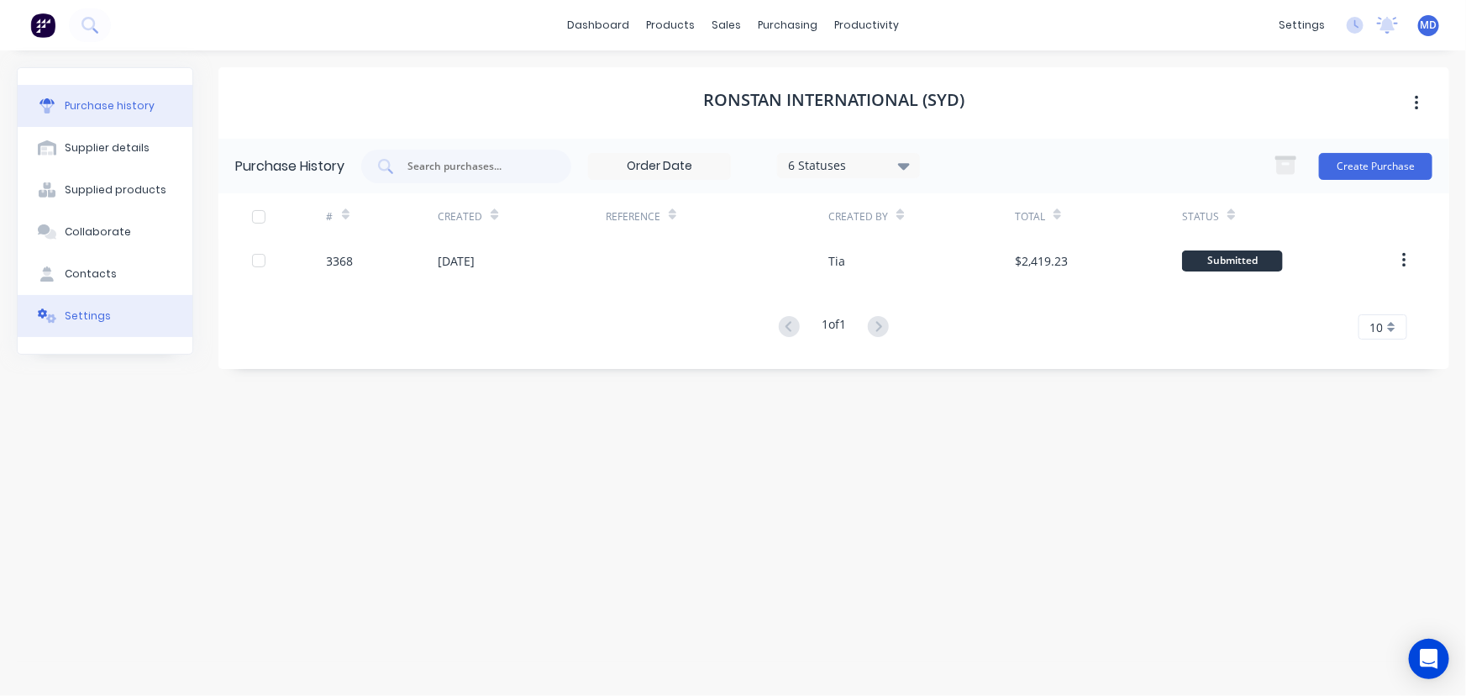
drag, startPoint x: 100, startPoint y: 307, endPoint x: 88, endPoint y: 317, distance: 15.5
click at [100, 306] on button "Settings" at bounding box center [105, 316] width 175 height 42
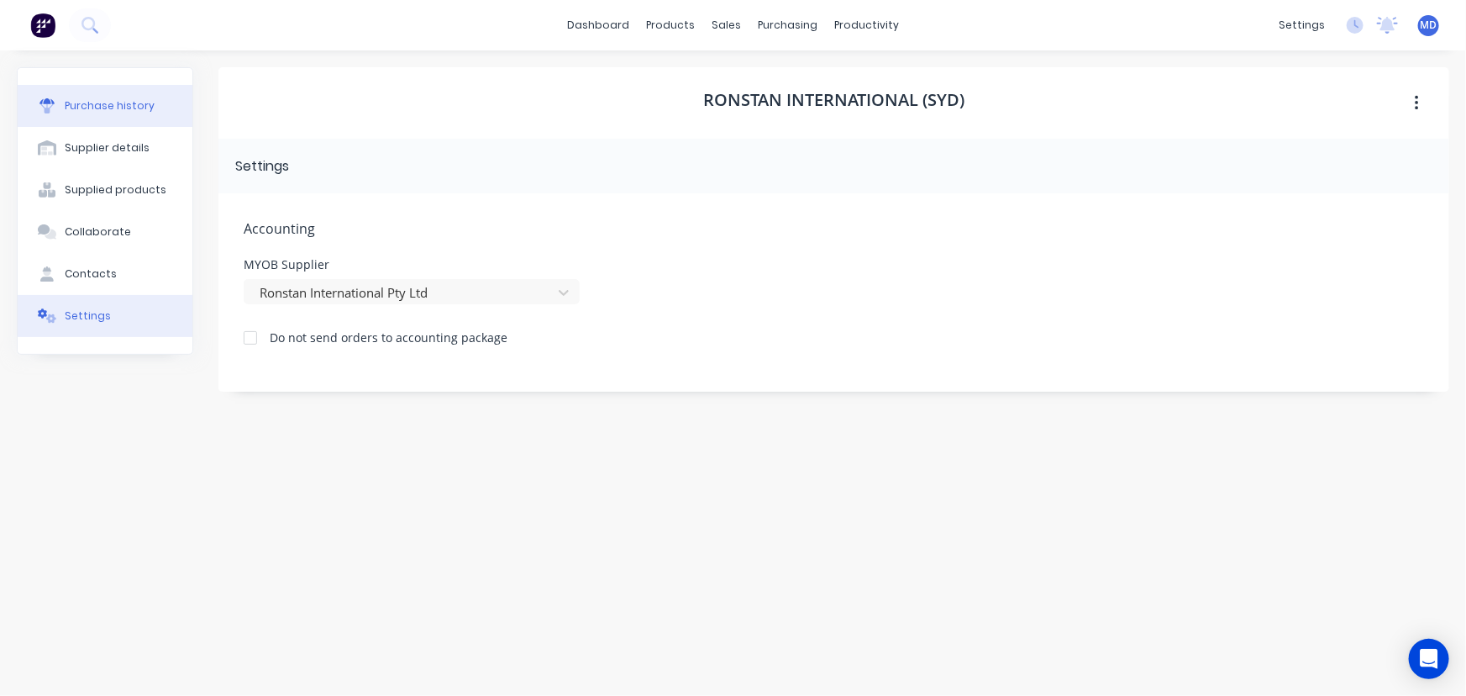
click at [108, 105] on div "Purchase history" at bounding box center [110, 105] width 90 height 15
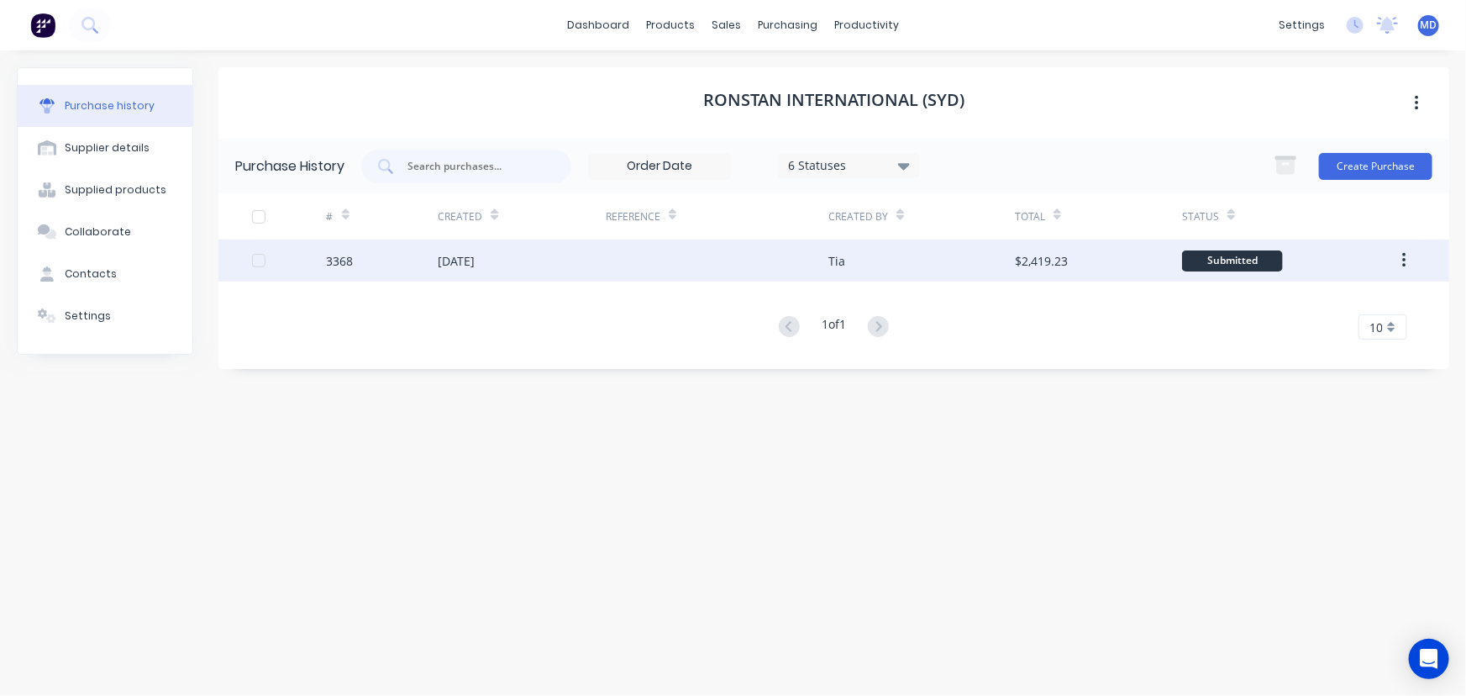
click at [1054, 259] on div "$2,419.23" at bounding box center [1041, 261] width 53 height 18
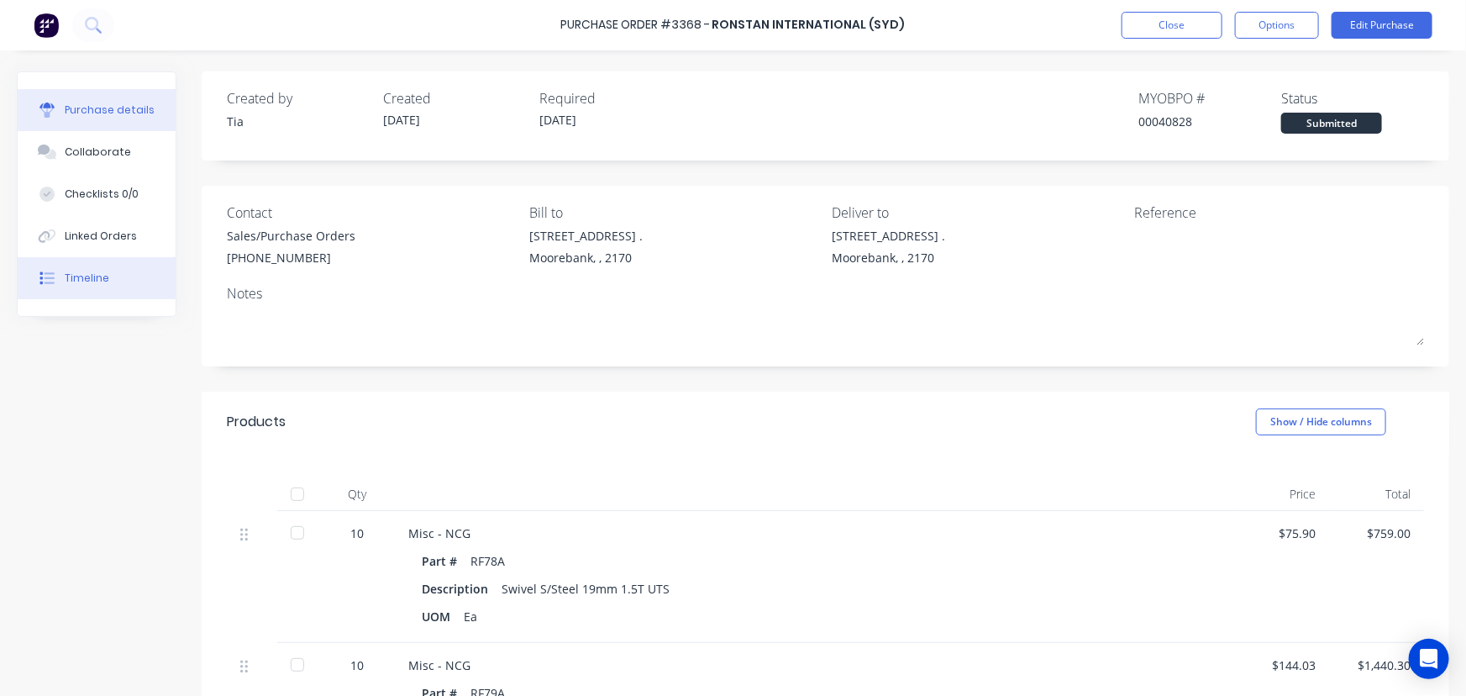
click at [101, 277] on div "Timeline" at bounding box center [87, 278] width 45 height 15
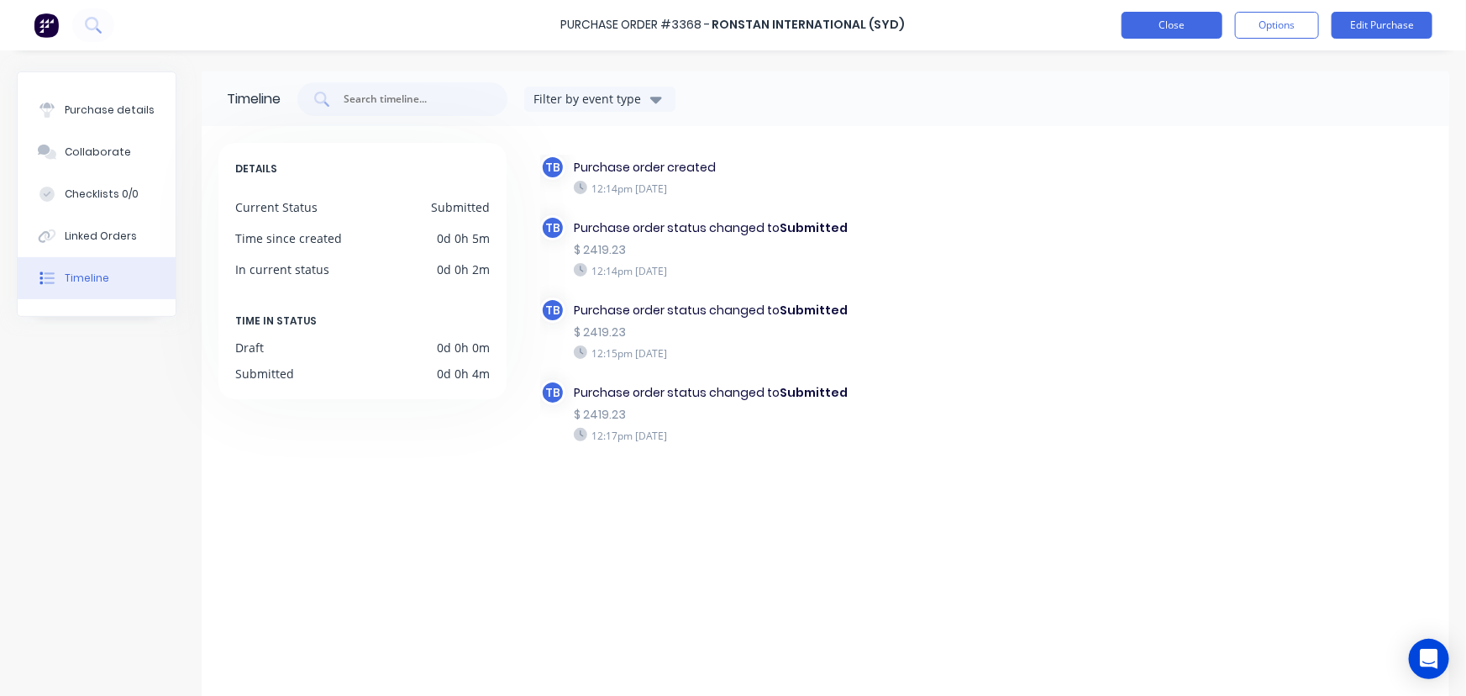
click at [1189, 22] on button "Close" at bounding box center [1172, 25] width 101 height 27
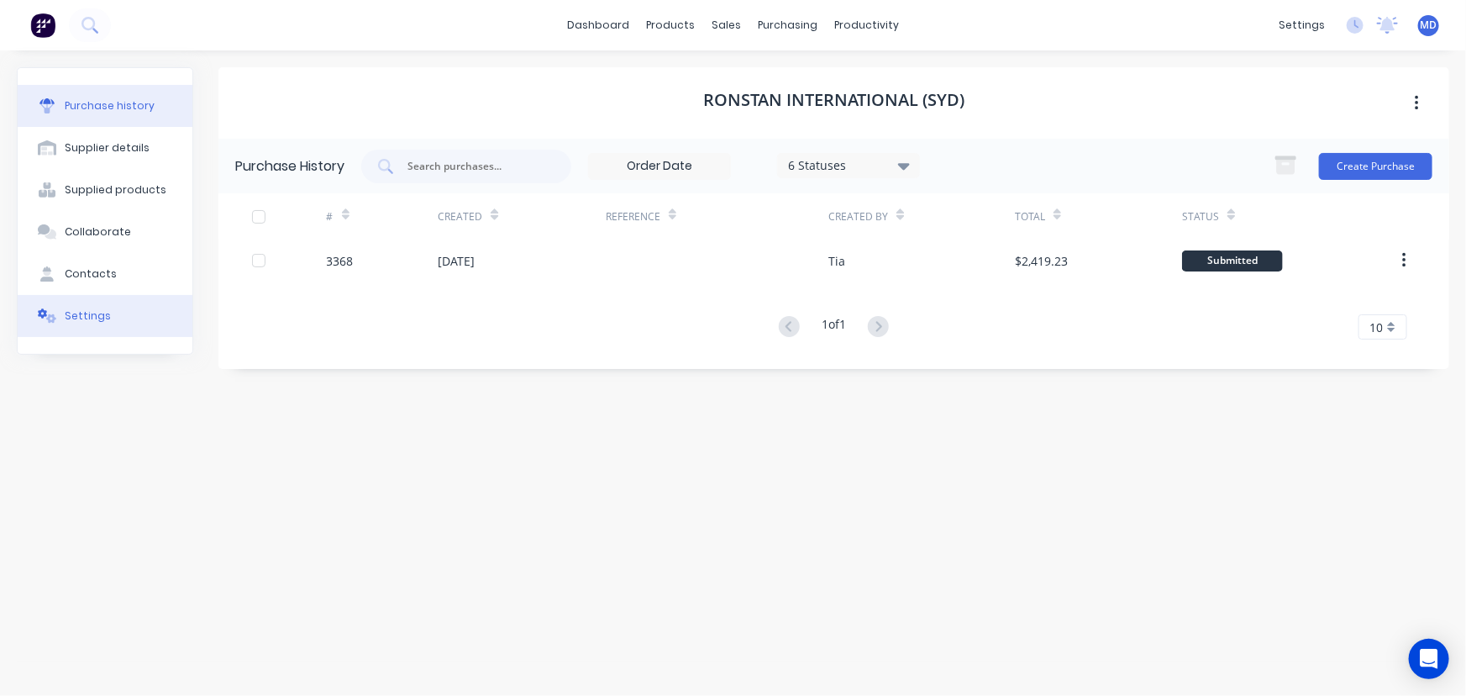
click at [103, 320] on div "Settings" at bounding box center [88, 315] width 46 height 15
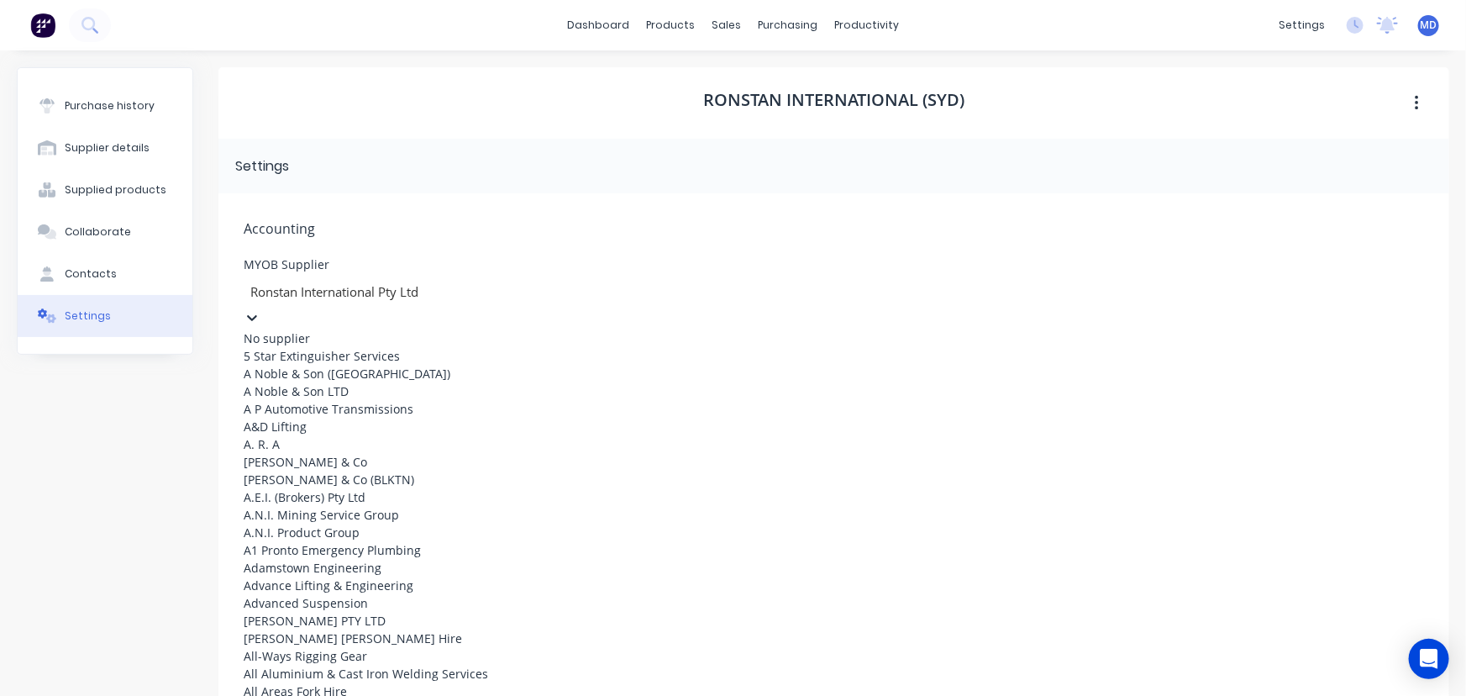
click at [260, 309] on icon at bounding box center [252, 317] width 17 height 17
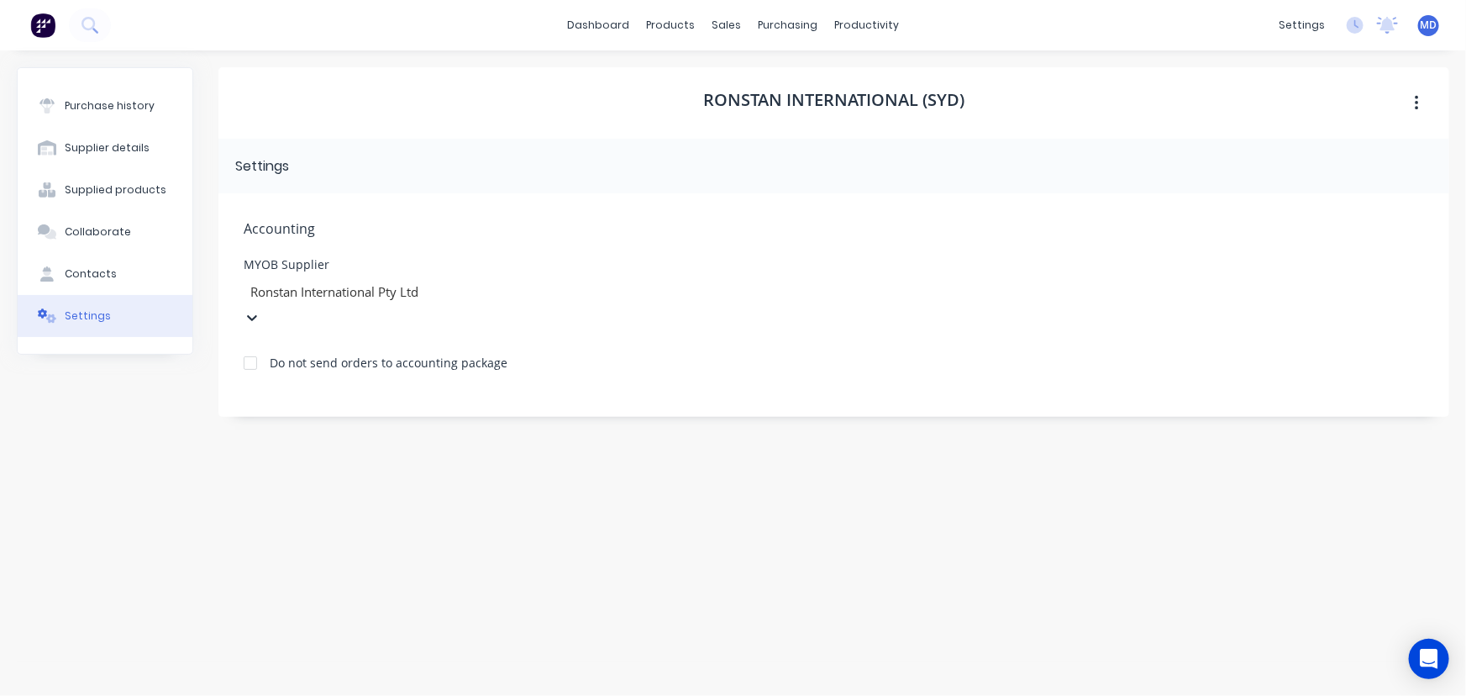
drag, startPoint x: 499, startPoint y: 284, endPoint x: -95, endPoint y: 291, distance: 594.1
click at [0, 291] on html "dashboard products sales purchasing productivity dashboard products Product Cat…" at bounding box center [733, 348] width 1466 height 696
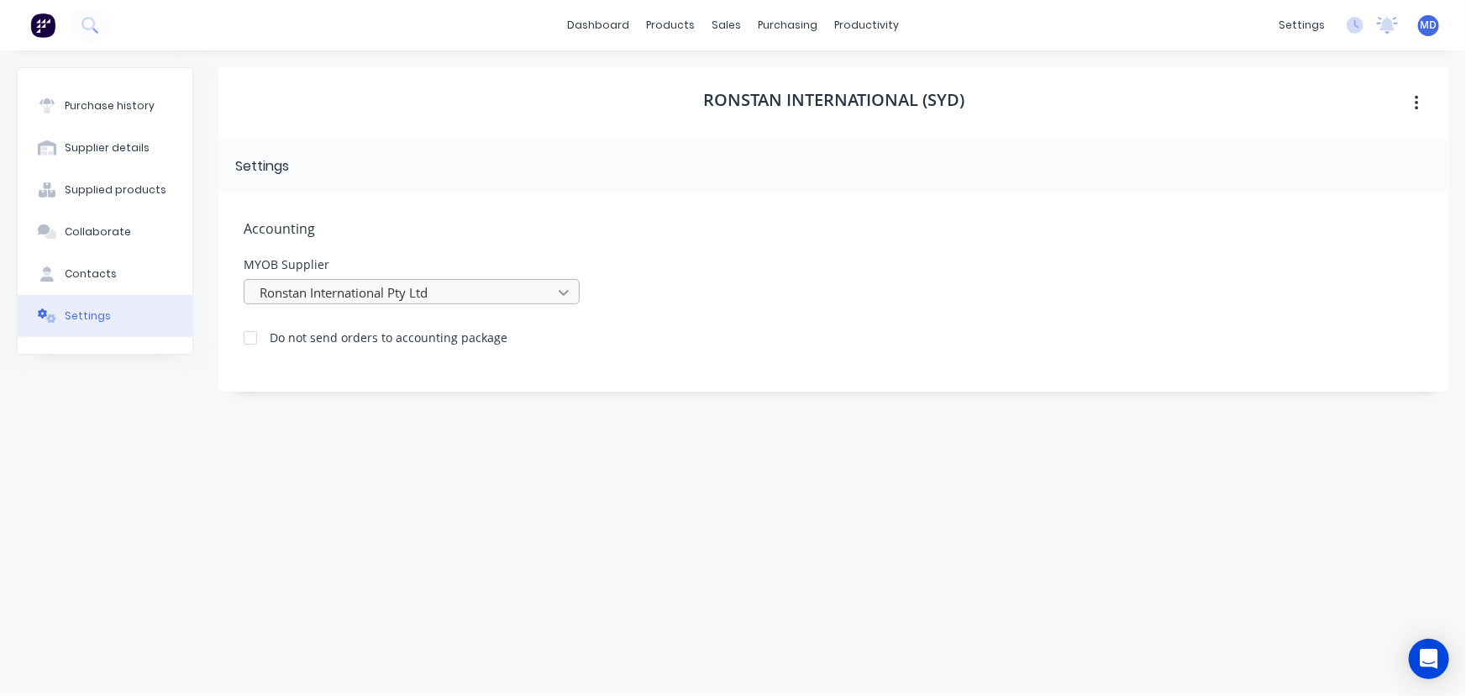
click at [563, 291] on icon at bounding box center [563, 292] width 17 height 17
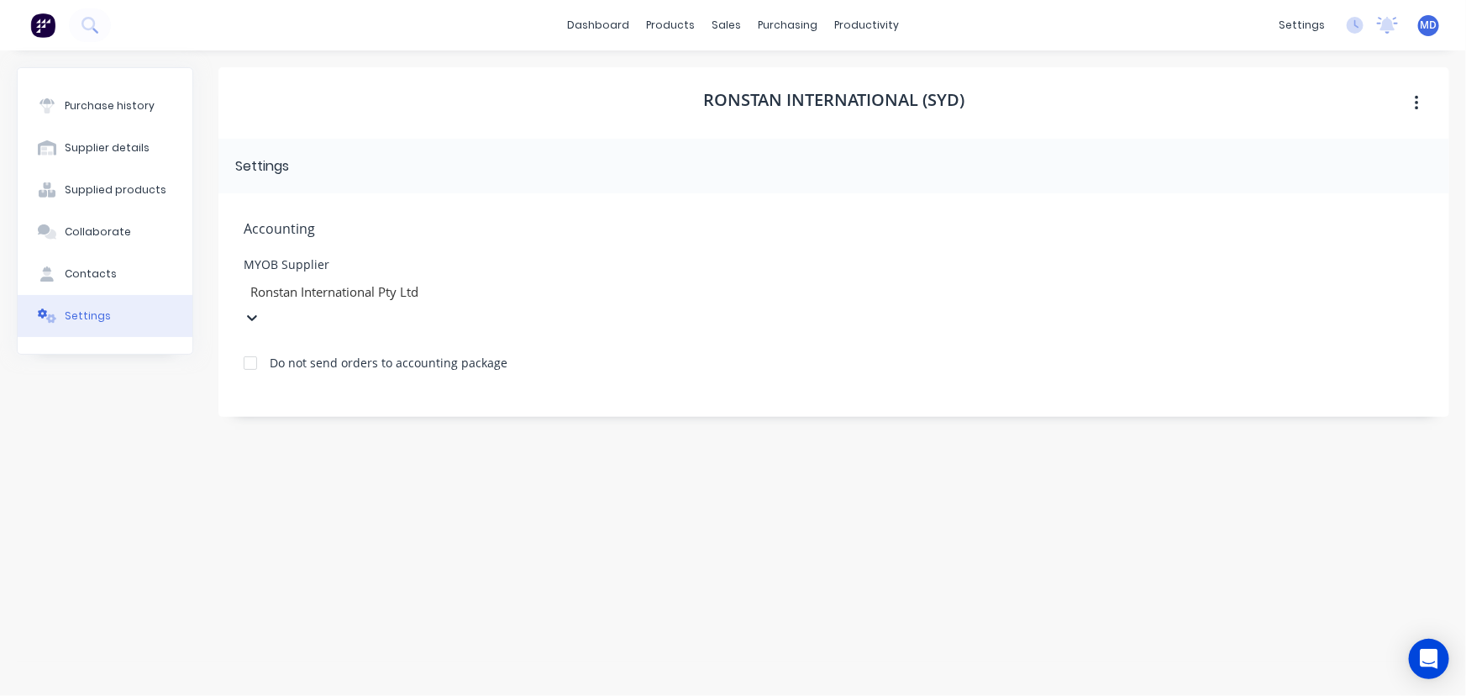
drag, startPoint x: 457, startPoint y: 289, endPoint x: 326, endPoint y: 296, distance: 131.2
click at [326, 296] on div at bounding box center [370, 291] width 242 height 21
click at [352, 295] on div at bounding box center [370, 291] width 242 height 21
type input "R"
type input "[PERSON_NAME]"
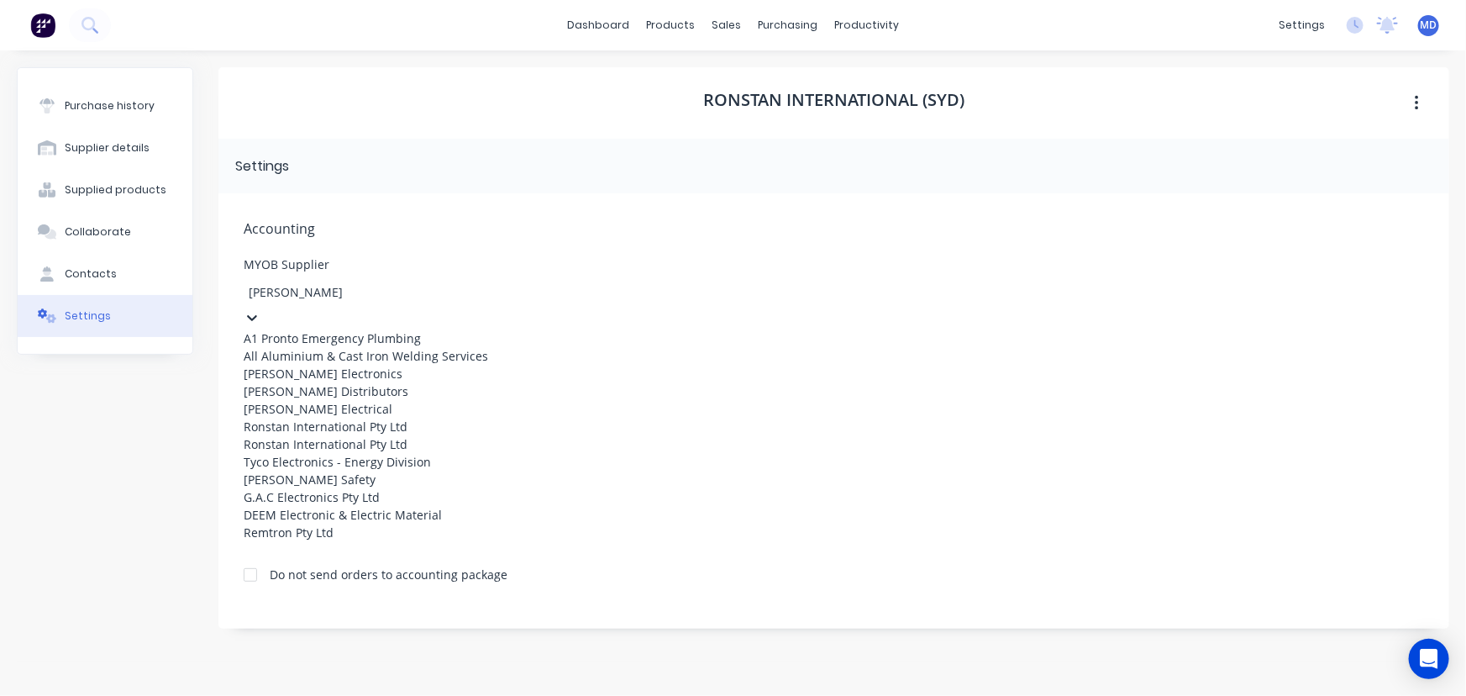
click at [372, 435] on div "Ronstan International Pty Ltd" at bounding box center [370, 427] width 252 height 18
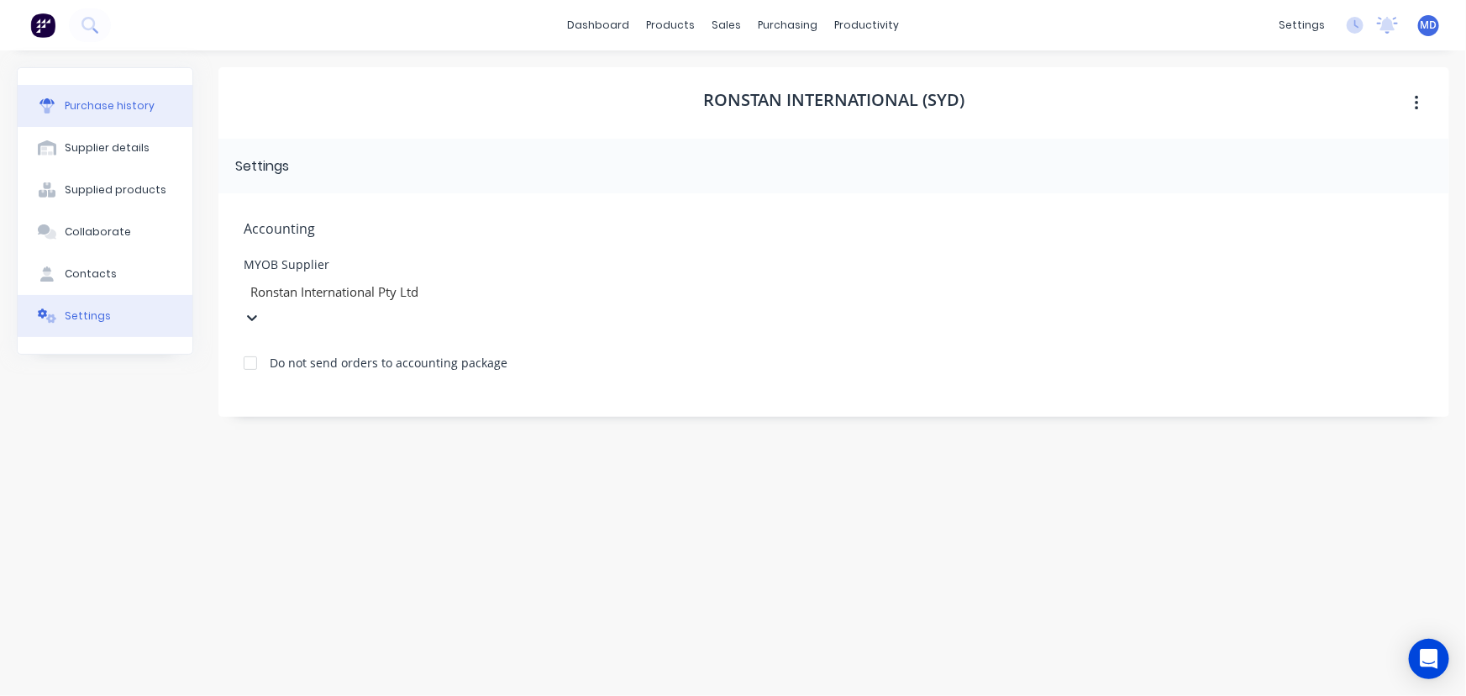
click at [93, 112] on div "Purchase history" at bounding box center [110, 105] width 90 height 15
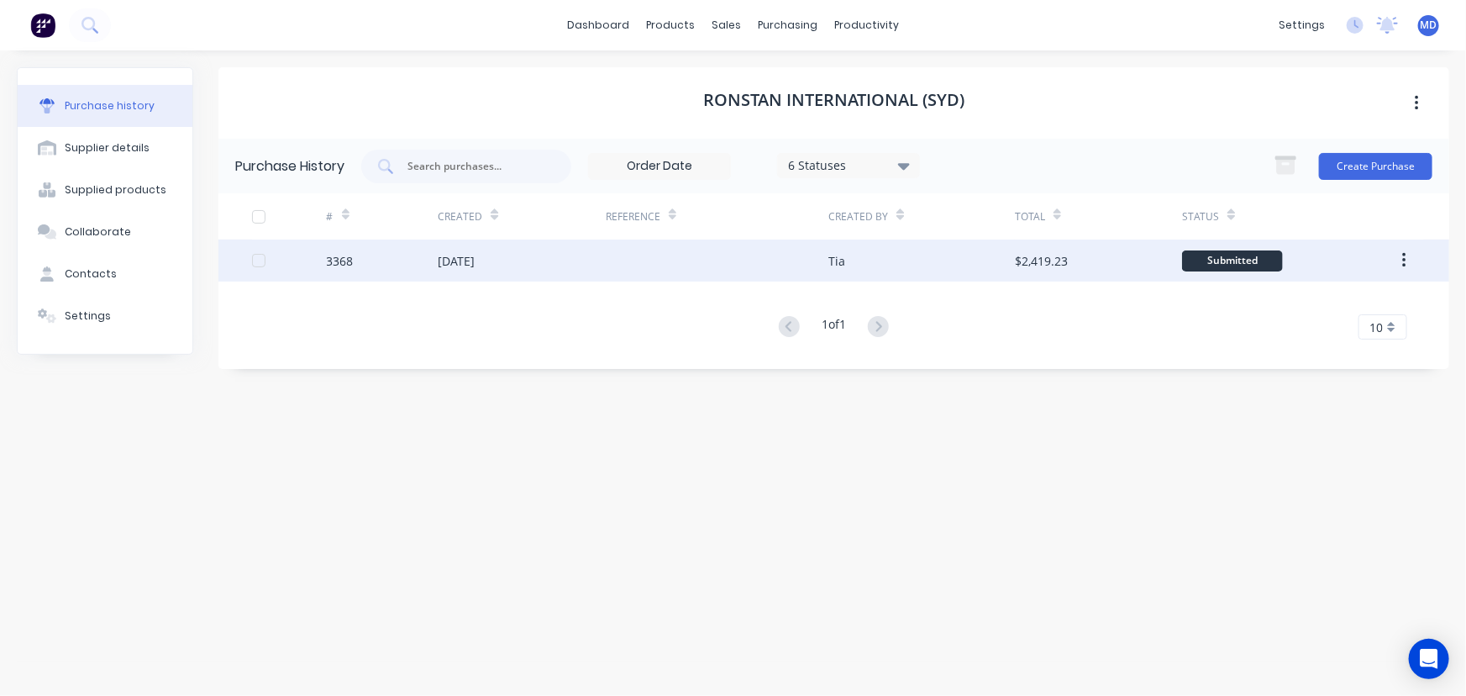
click at [1048, 249] on div "$2,419.23" at bounding box center [1098, 260] width 167 height 42
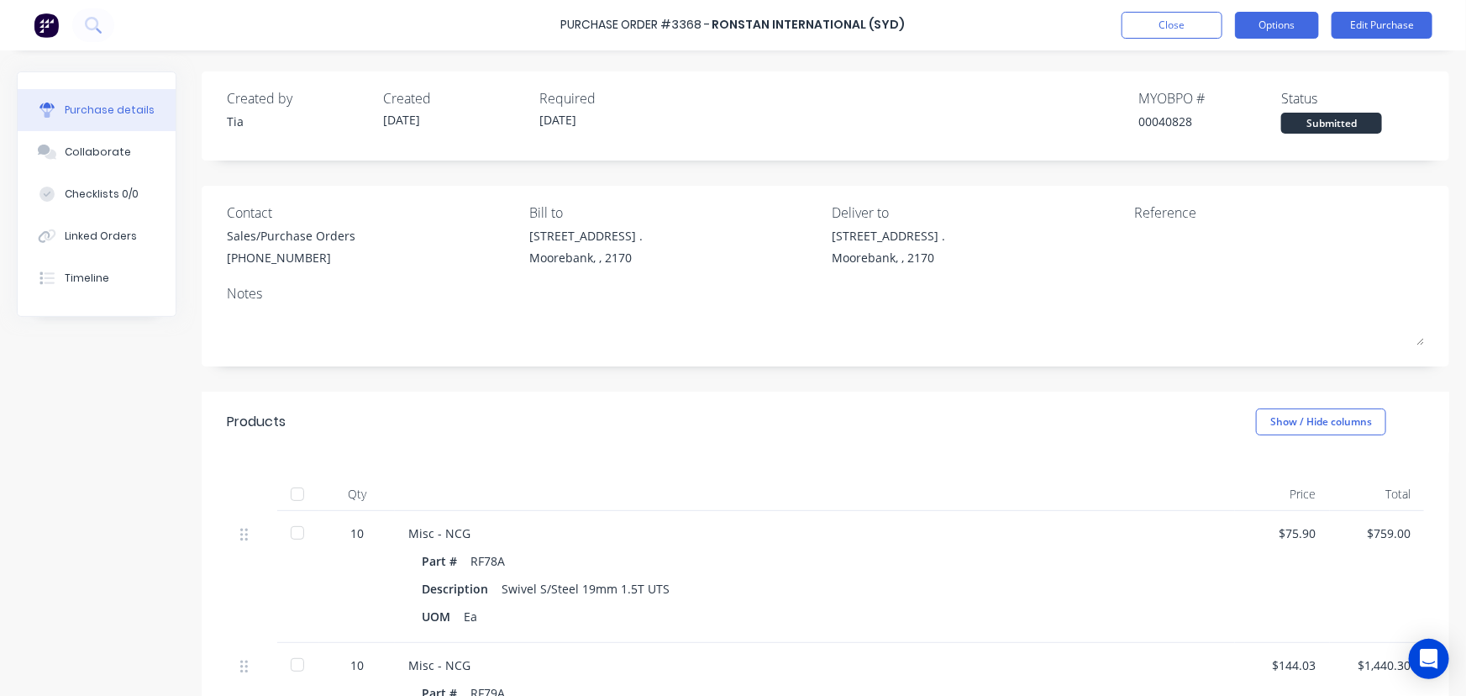
click at [1285, 22] on button "Options" at bounding box center [1277, 25] width 84 height 27
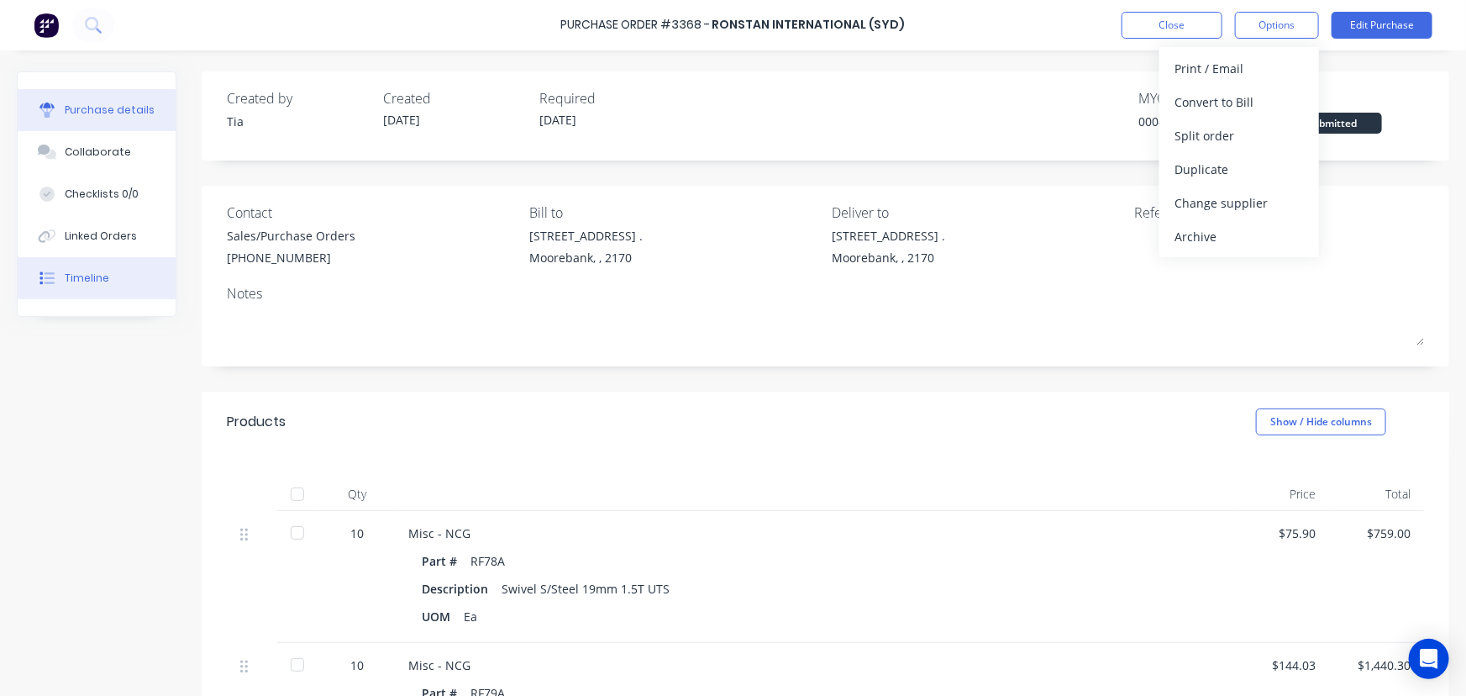
click at [85, 273] on div "Timeline" at bounding box center [87, 278] width 45 height 15
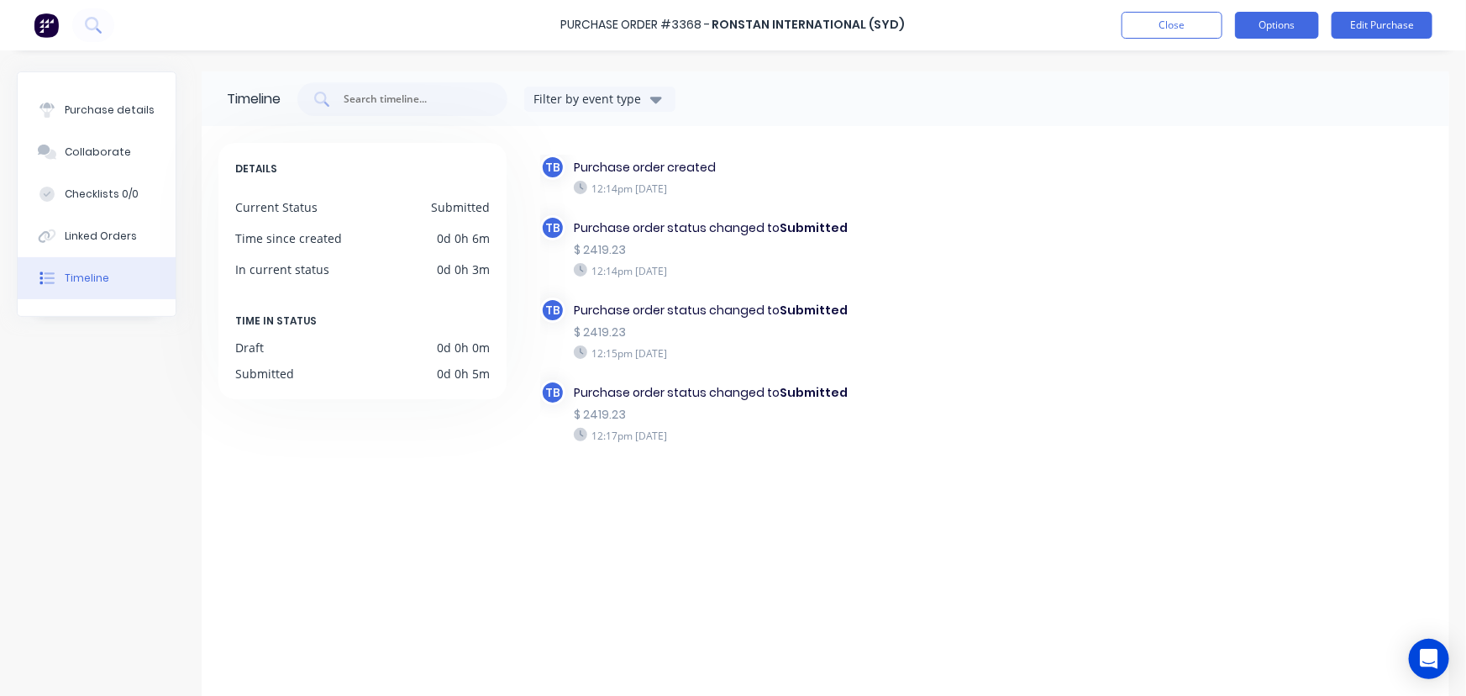
click at [1279, 22] on button "Options" at bounding box center [1277, 25] width 84 height 27
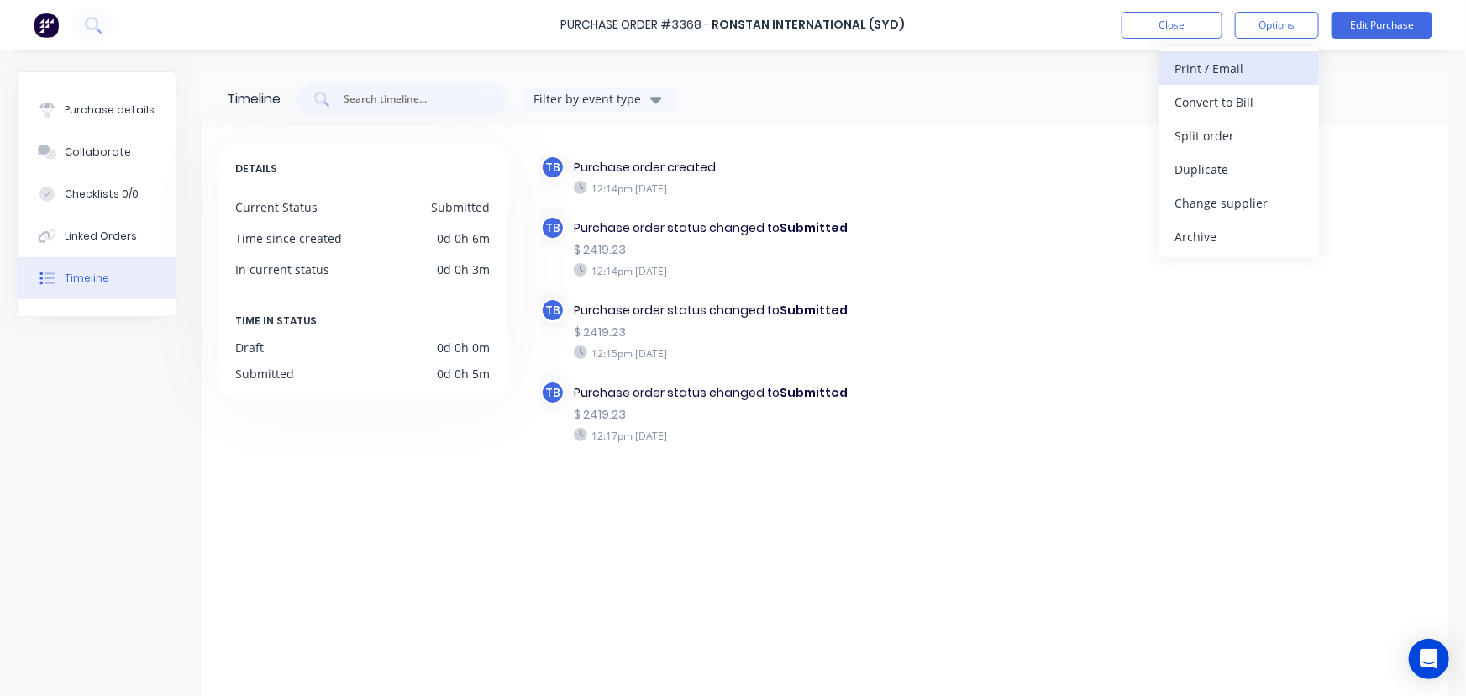
click at [1230, 66] on div "Print / Email" at bounding box center [1239, 68] width 129 height 24
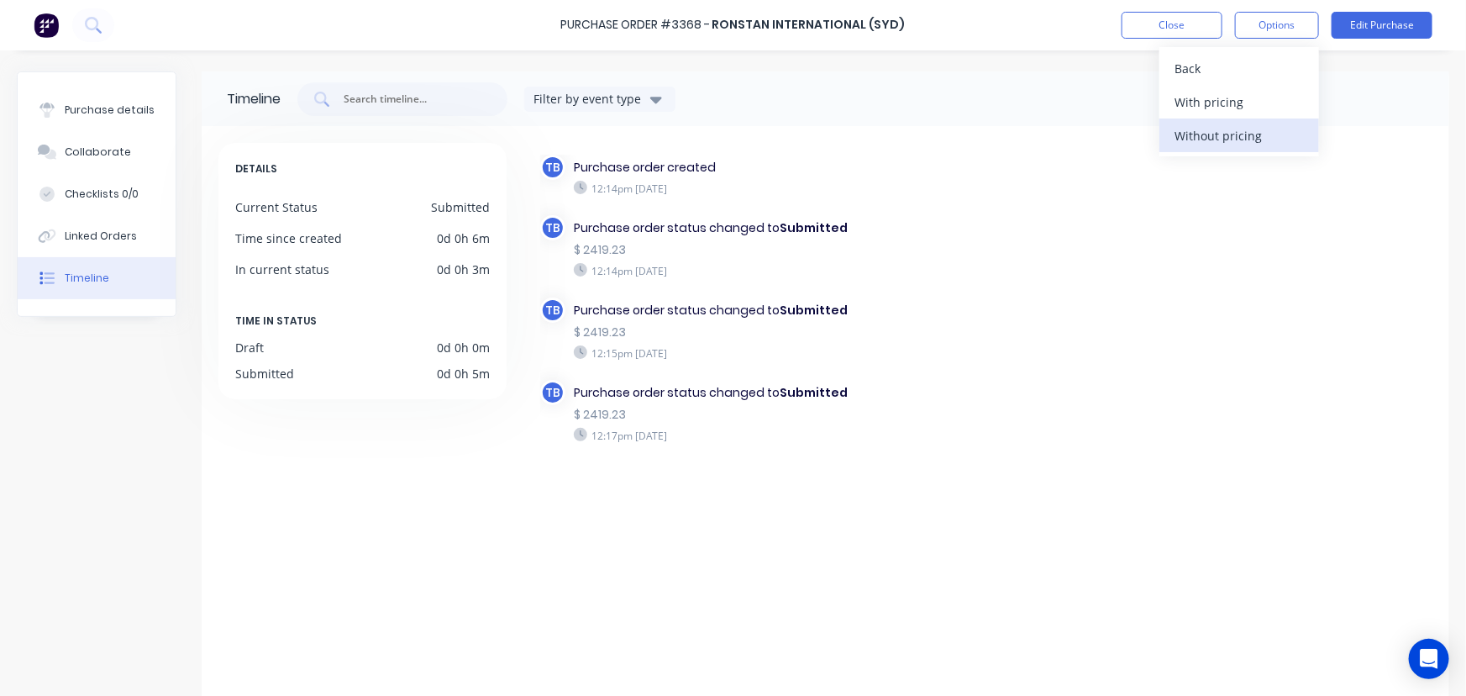
click at [1215, 132] on div "Without pricing" at bounding box center [1239, 136] width 129 height 24
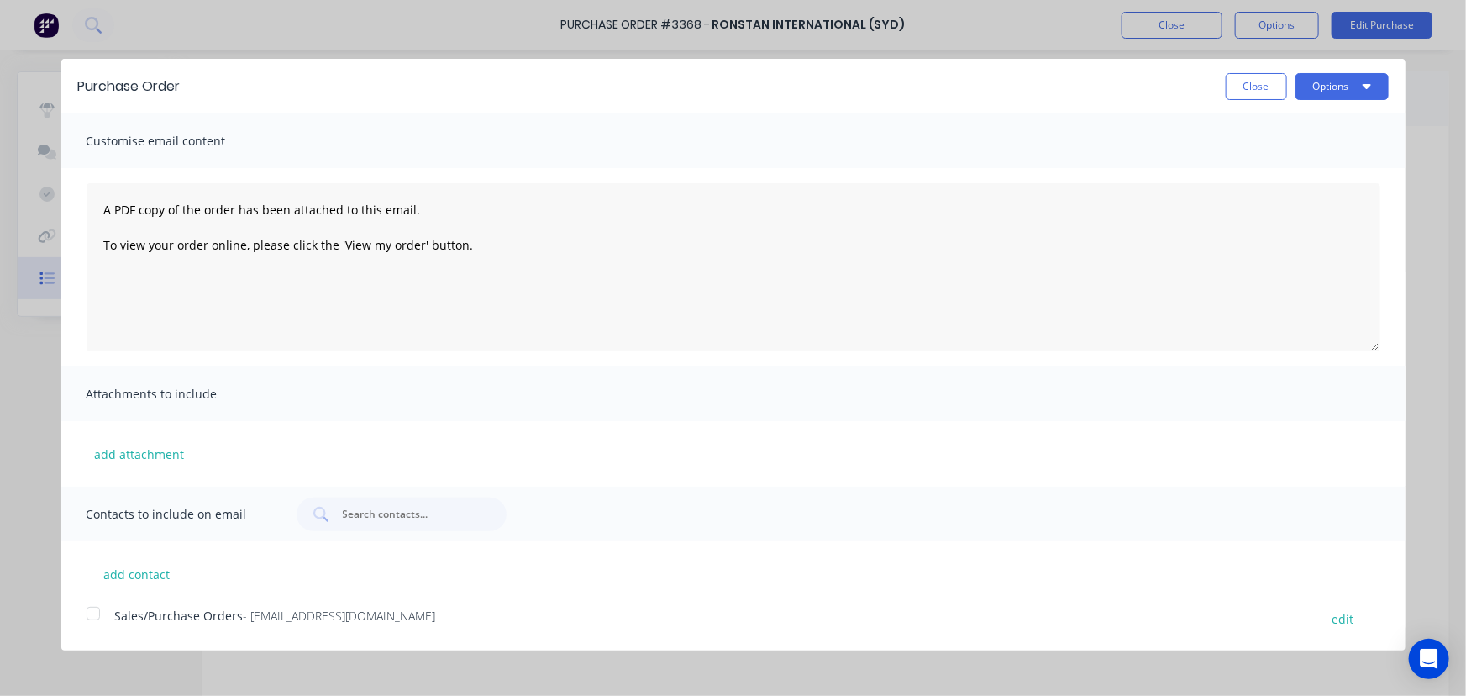
click at [90, 613] on div at bounding box center [93, 614] width 34 height 34
click at [1323, 81] on button "Options" at bounding box center [1342, 86] width 93 height 27
click at [1260, 164] on div "Email" at bounding box center [1308, 162] width 129 height 24
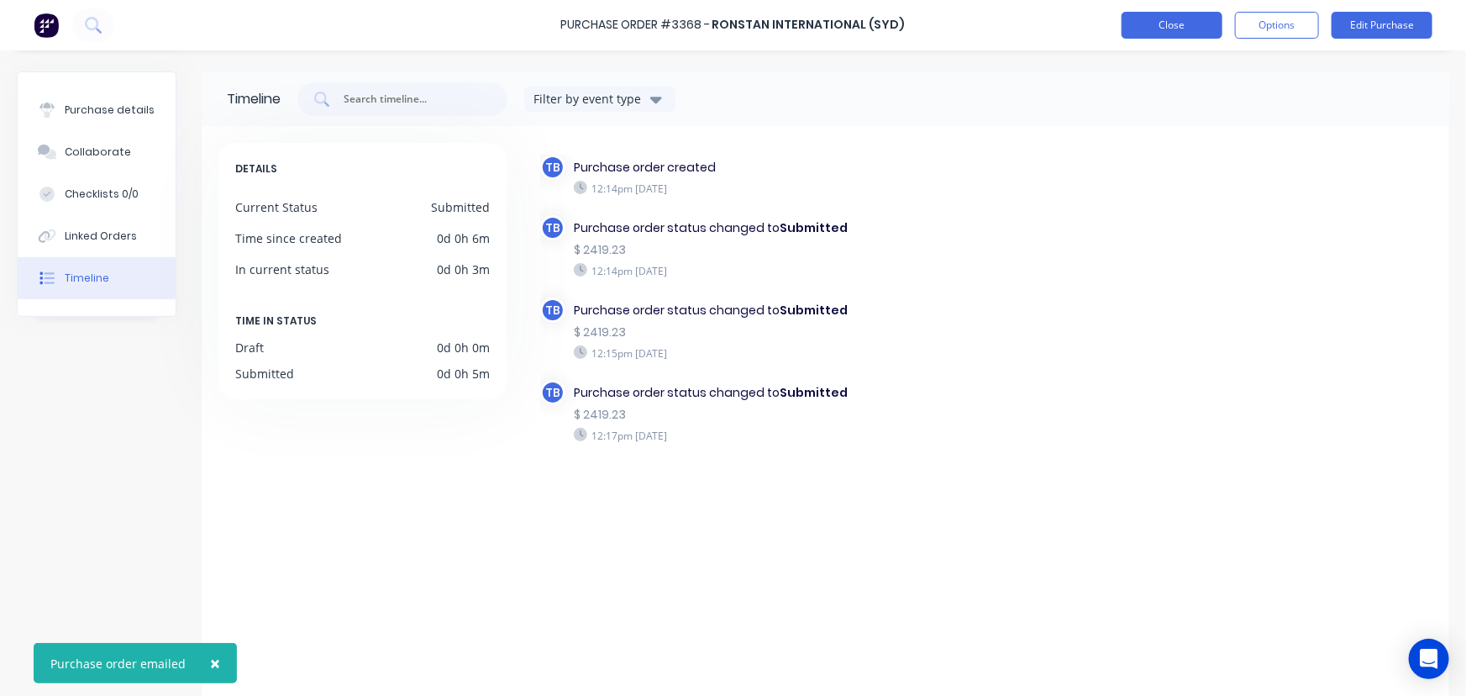
click at [1186, 25] on button "Close" at bounding box center [1172, 25] width 101 height 27
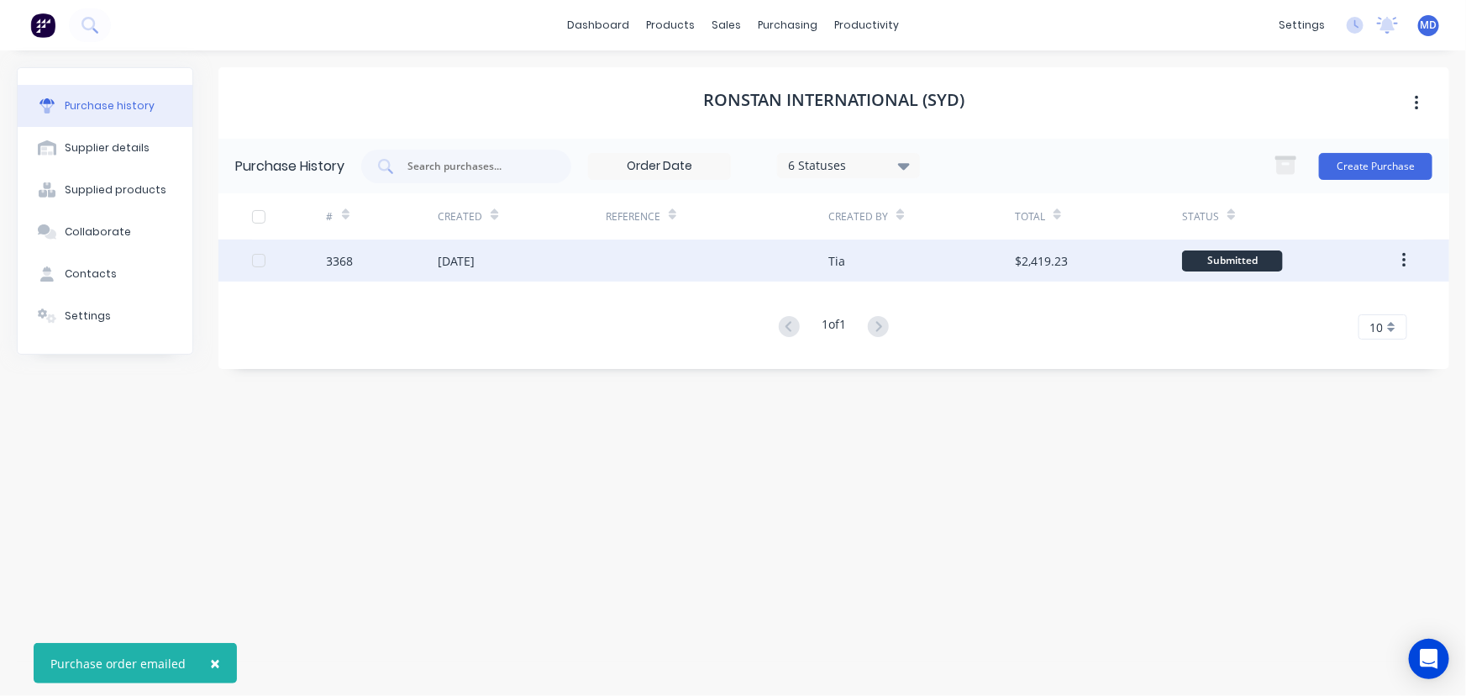
click at [580, 257] on div "[DATE]" at bounding box center [521, 260] width 167 height 42
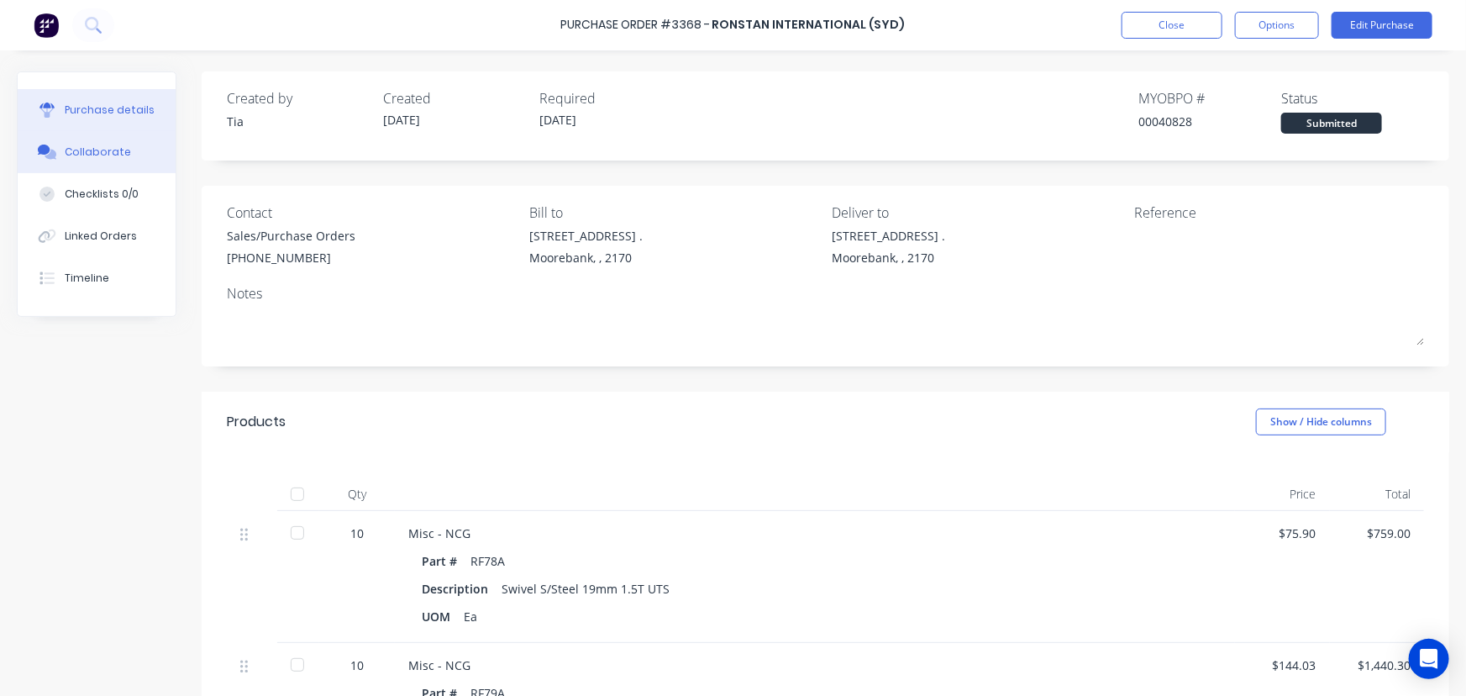
click at [104, 148] on div "Collaborate" at bounding box center [98, 152] width 66 height 15
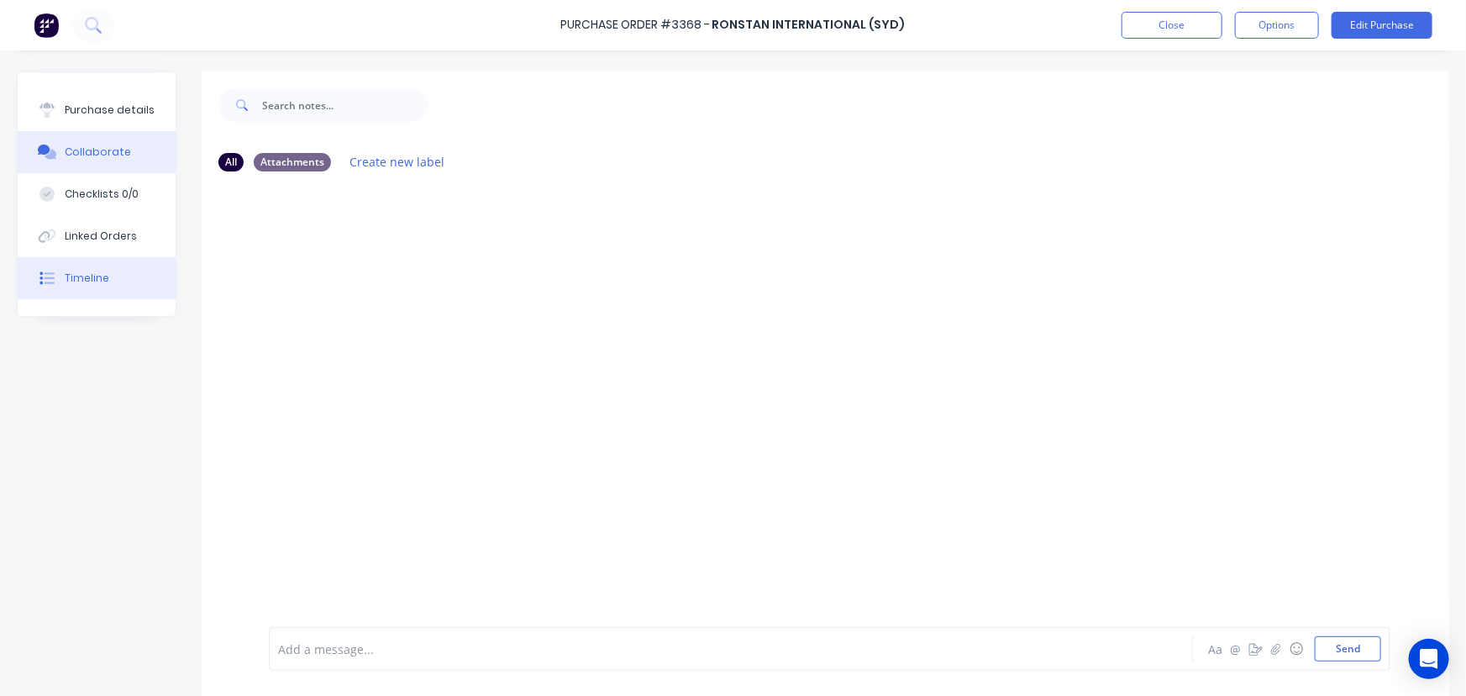
click at [91, 273] on div "Timeline" at bounding box center [87, 278] width 45 height 15
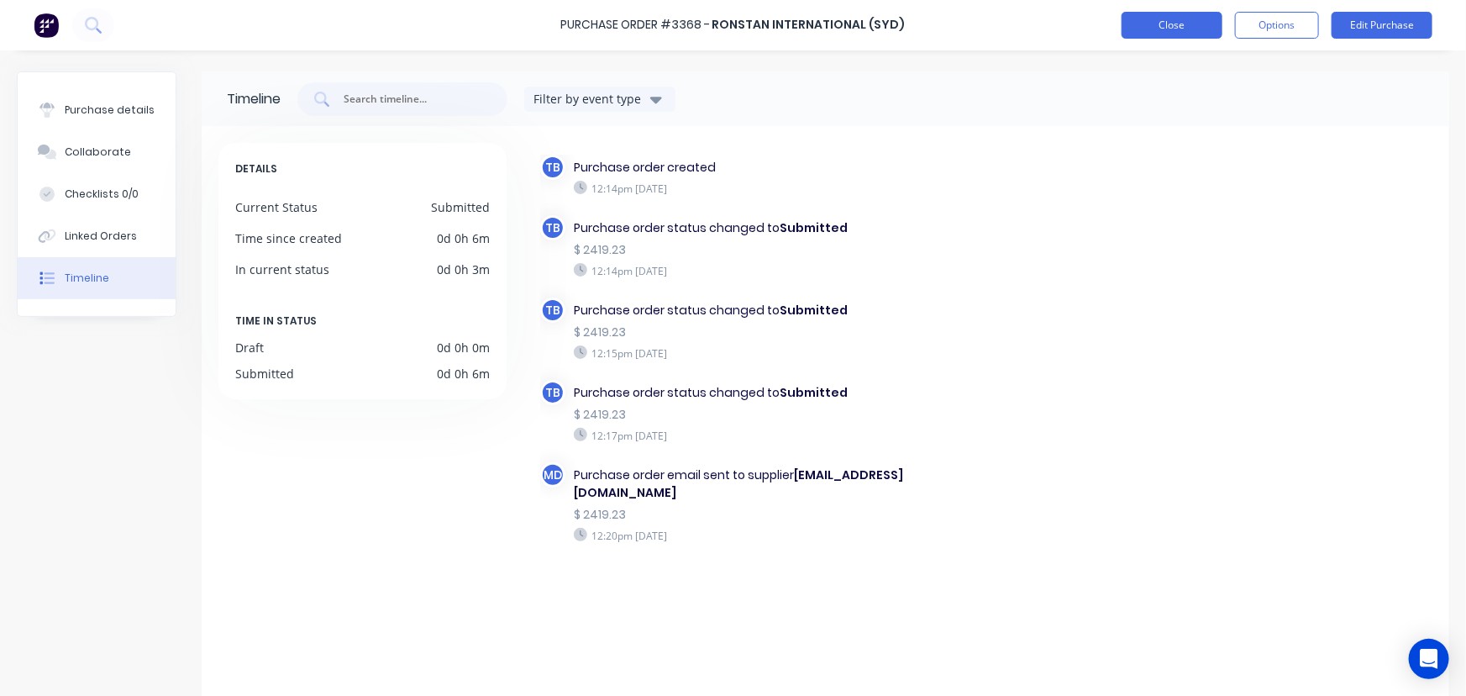
click at [1174, 23] on button "Close" at bounding box center [1172, 25] width 101 height 27
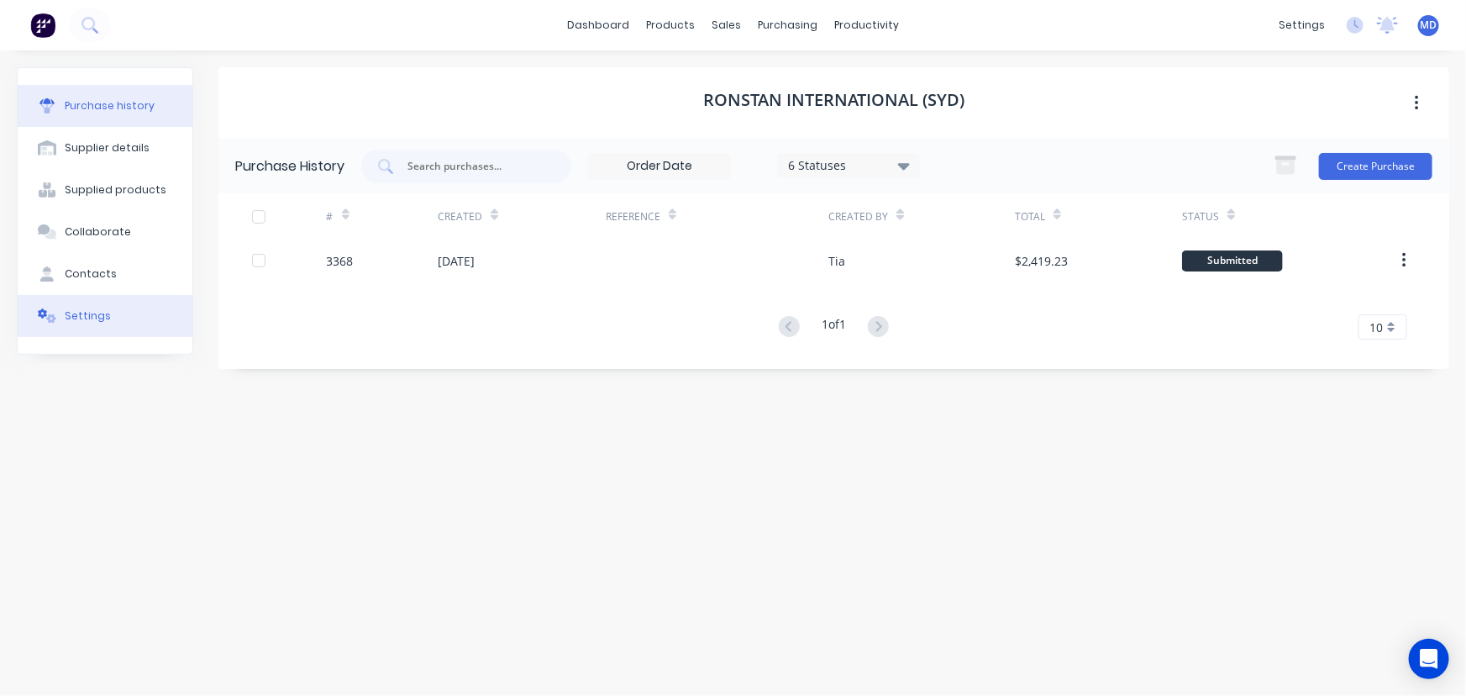
click at [84, 315] on div "Settings" at bounding box center [88, 315] width 46 height 15
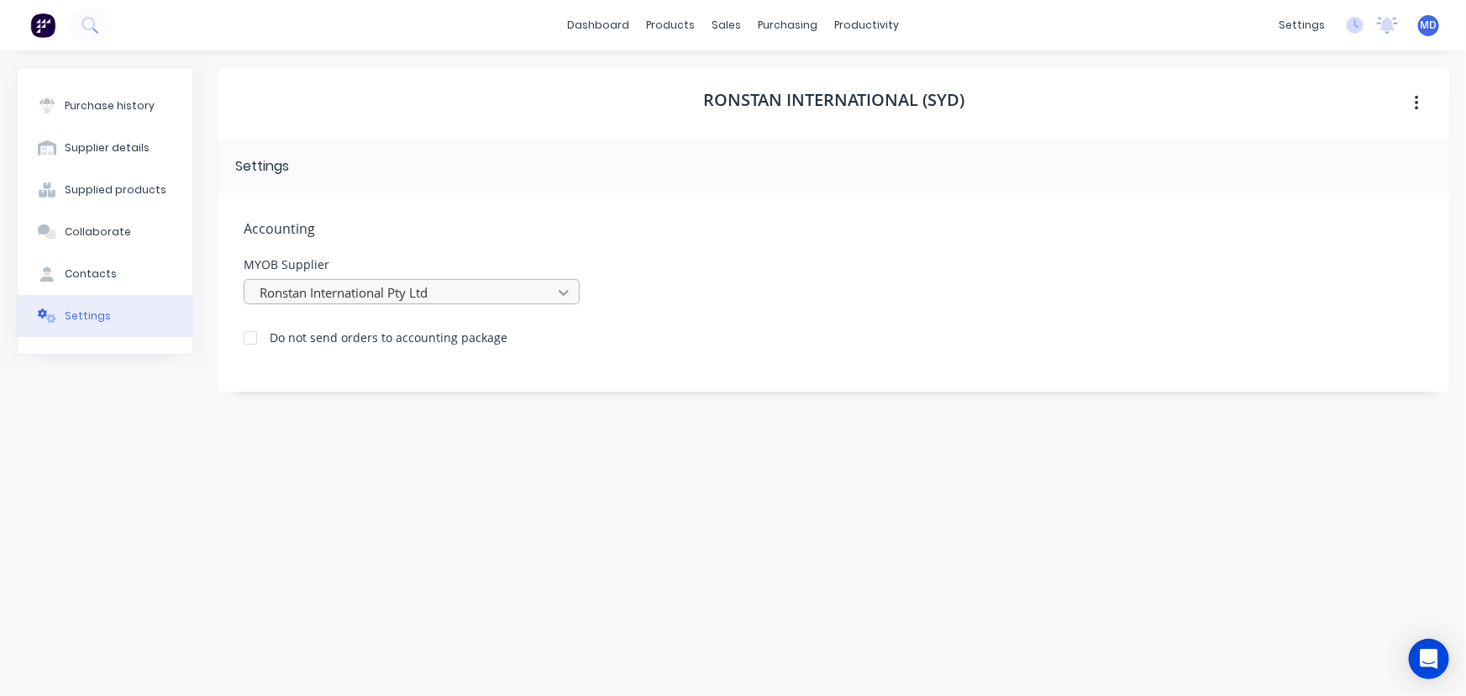
click at [564, 289] on icon at bounding box center [563, 292] width 17 height 17
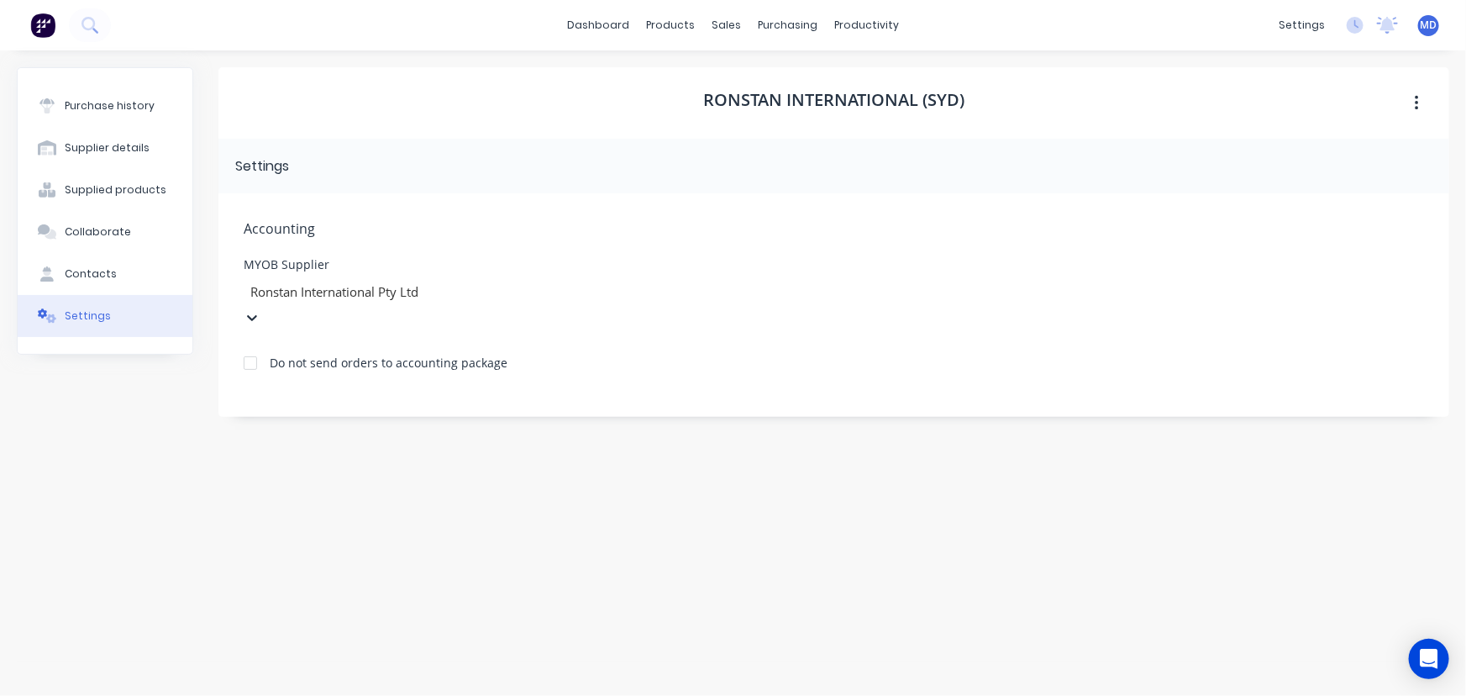
click at [461, 290] on div at bounding box center [370, 291] width 242 height 21
type input "RONST"
click at [392, 360] on div "Ronstan International Pty Ltd" at bounding box center [370, 356] width 252 height 18
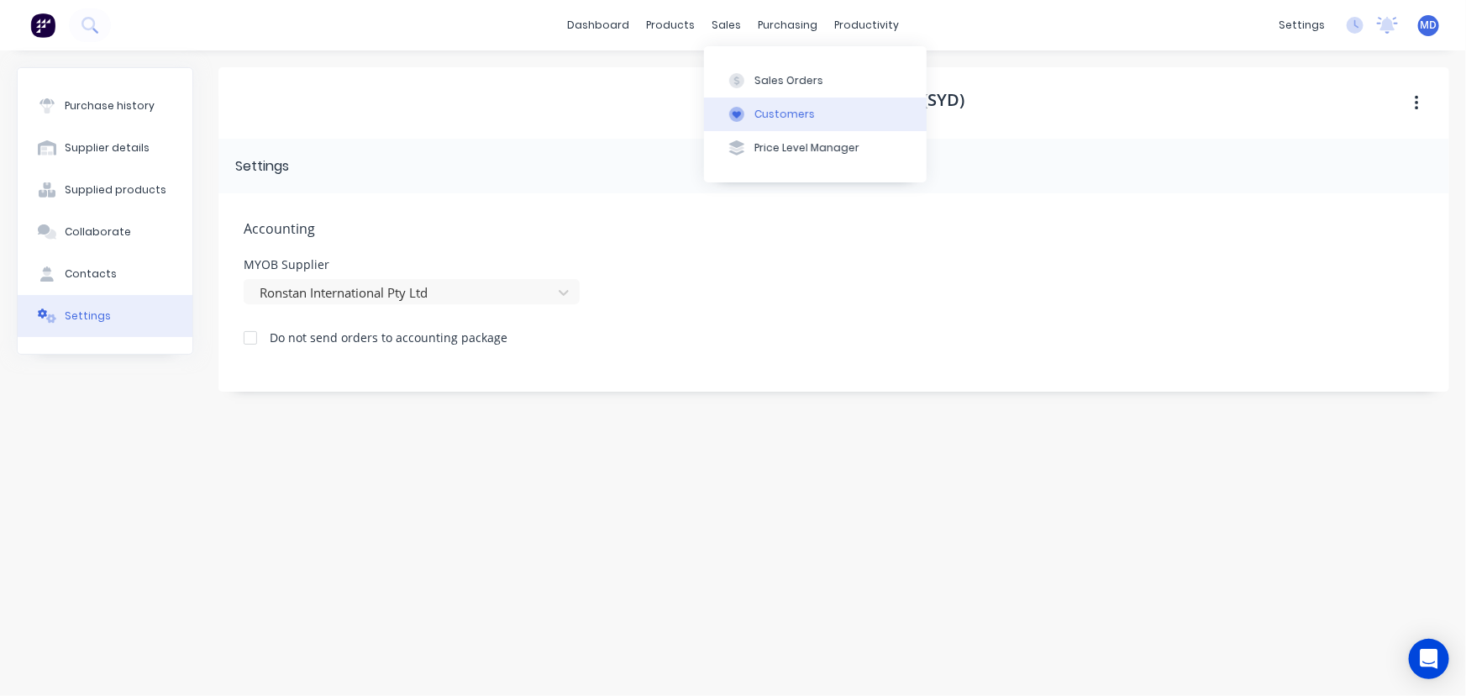
click at [770, 113] on div "Customers" at bounding box center [784, 114] width 60 height 15
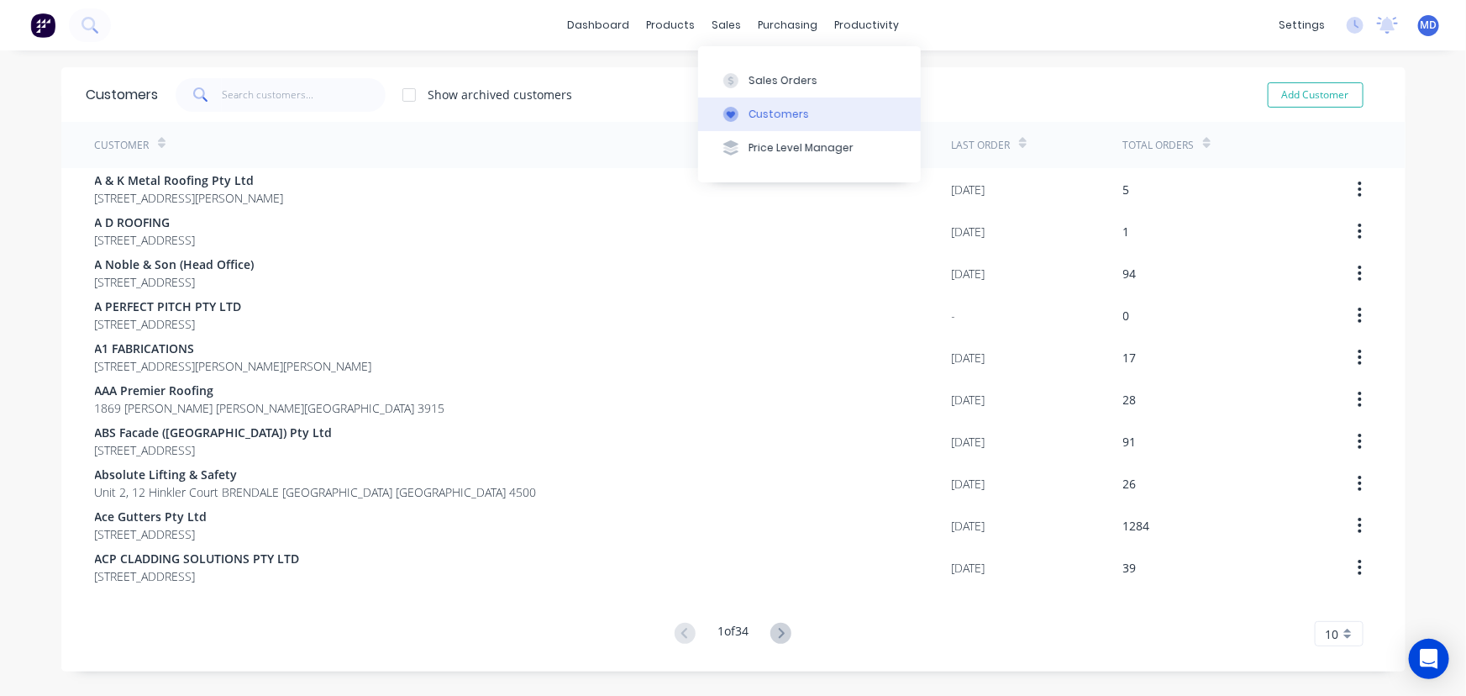
click at [781, 113] on div "Customers" at bounding box center [779, 114] width 60 height 15
click at [329, 92] on input "text" at bounding box center [304, 95] width 164 height 34
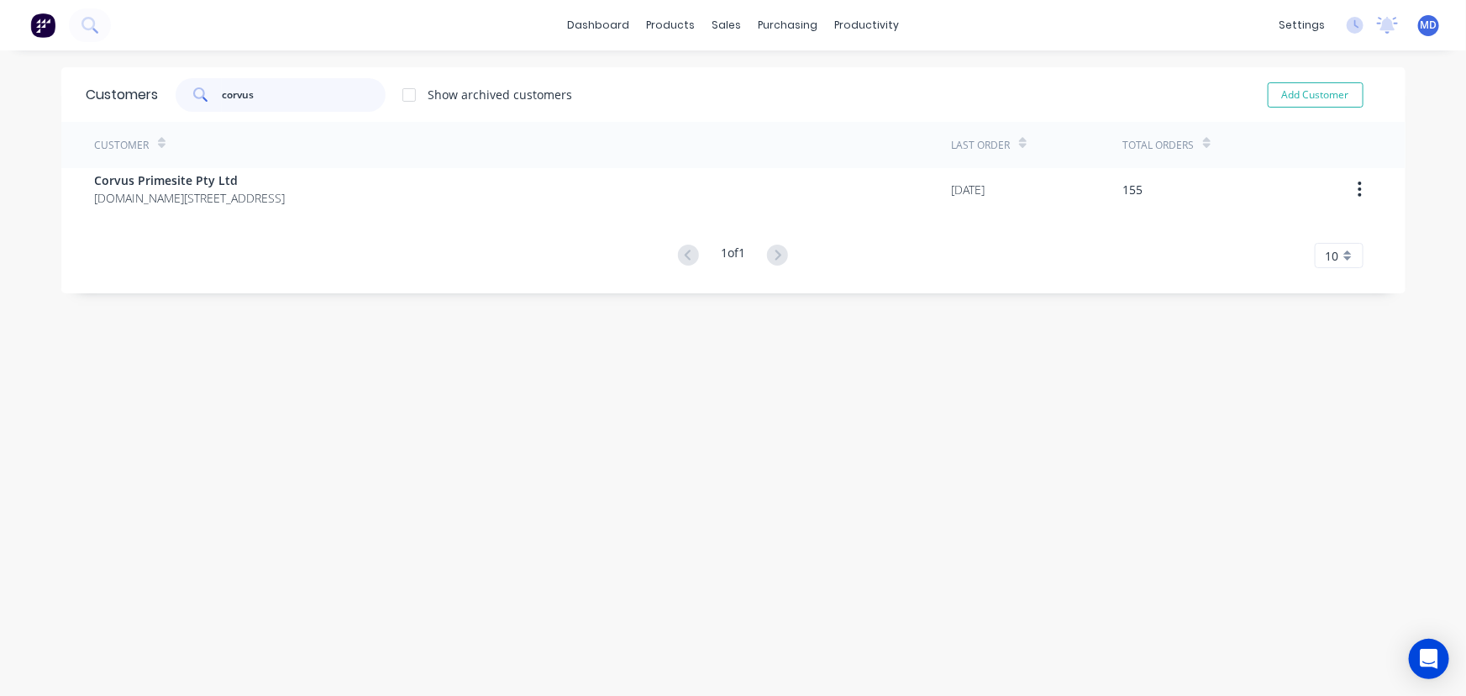
type input "corvus"
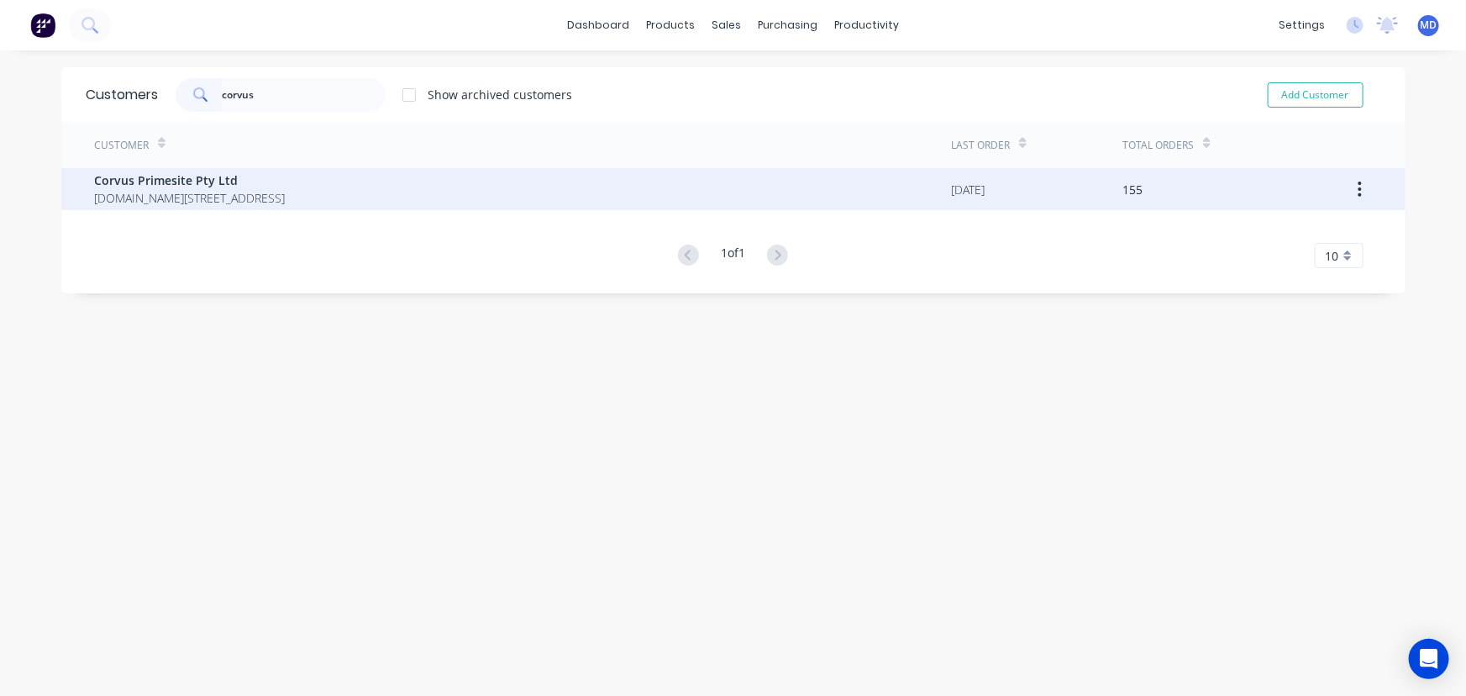
click at [201, 183] on span "Corvus Primesite Pty Ltd" at bounding box center [190, 180] width 191 height 18
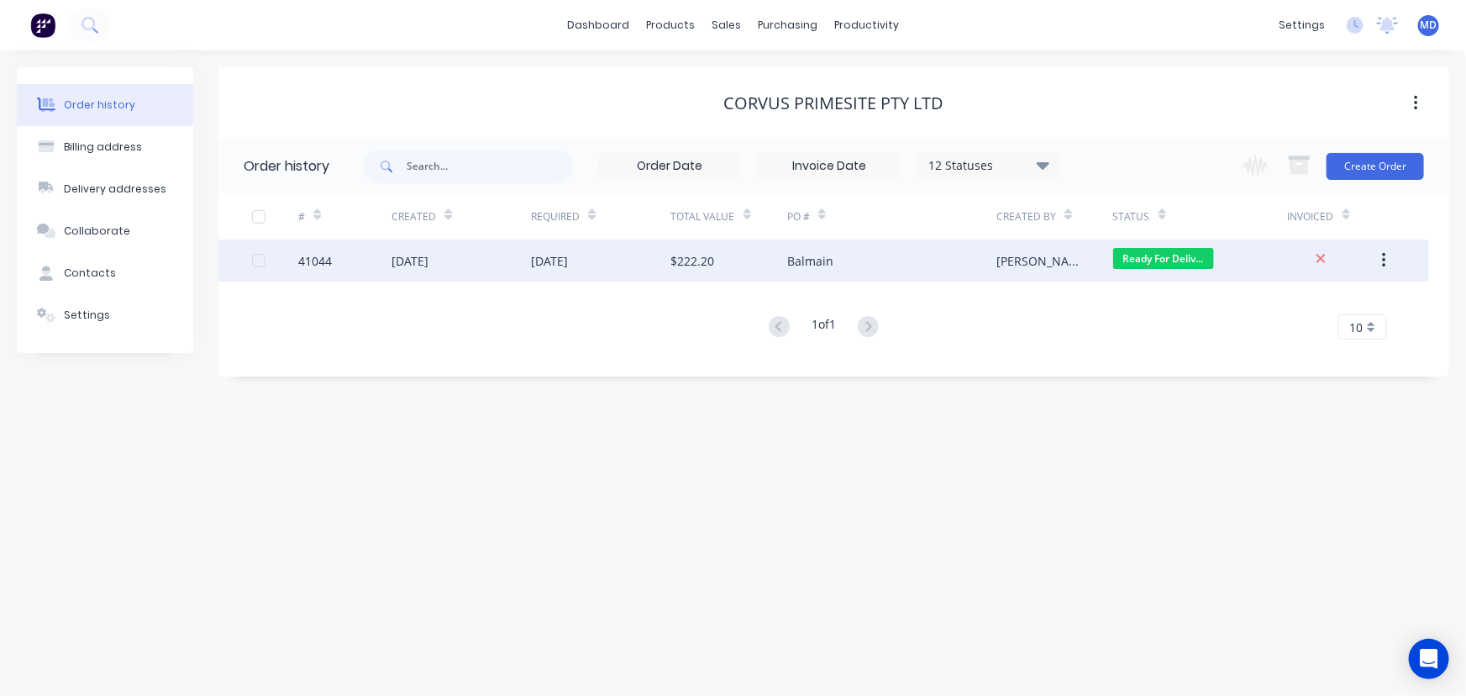
click at [708, 259] on div "$222.20" at bounding box center [693, 261] width 44 height 18
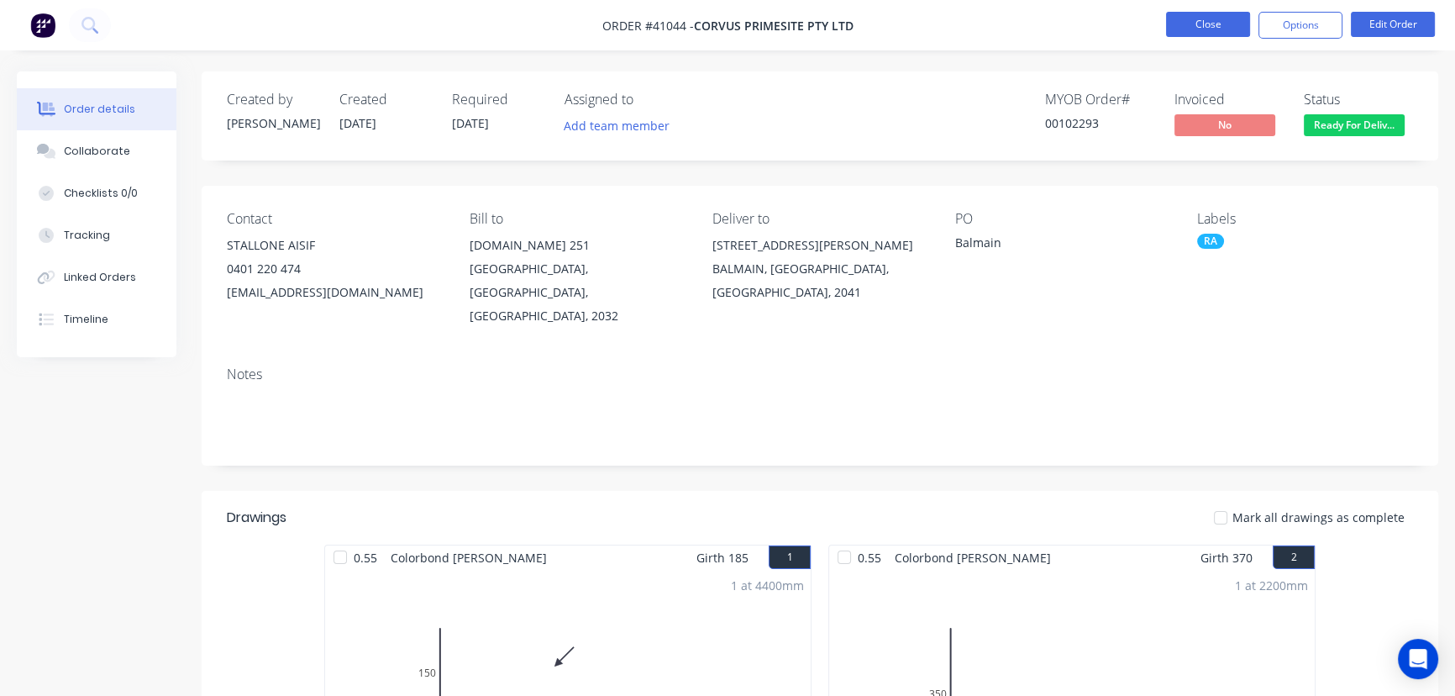
click at [1207, 28] on button "Close" at bounding box center [1208, 24] width 84 height 25
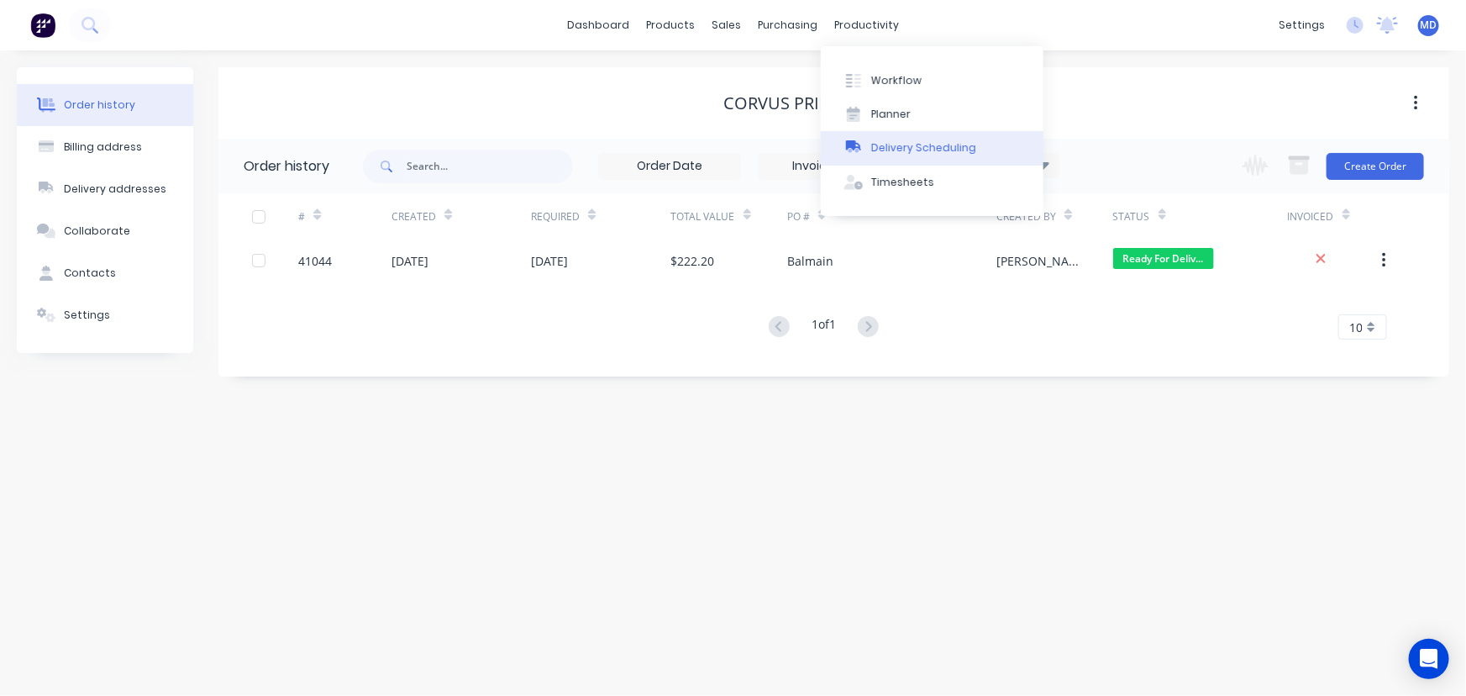
click at [959, 146] on div "Delivery Scheduling" at bounding box center [923, 147] width 105 height 15
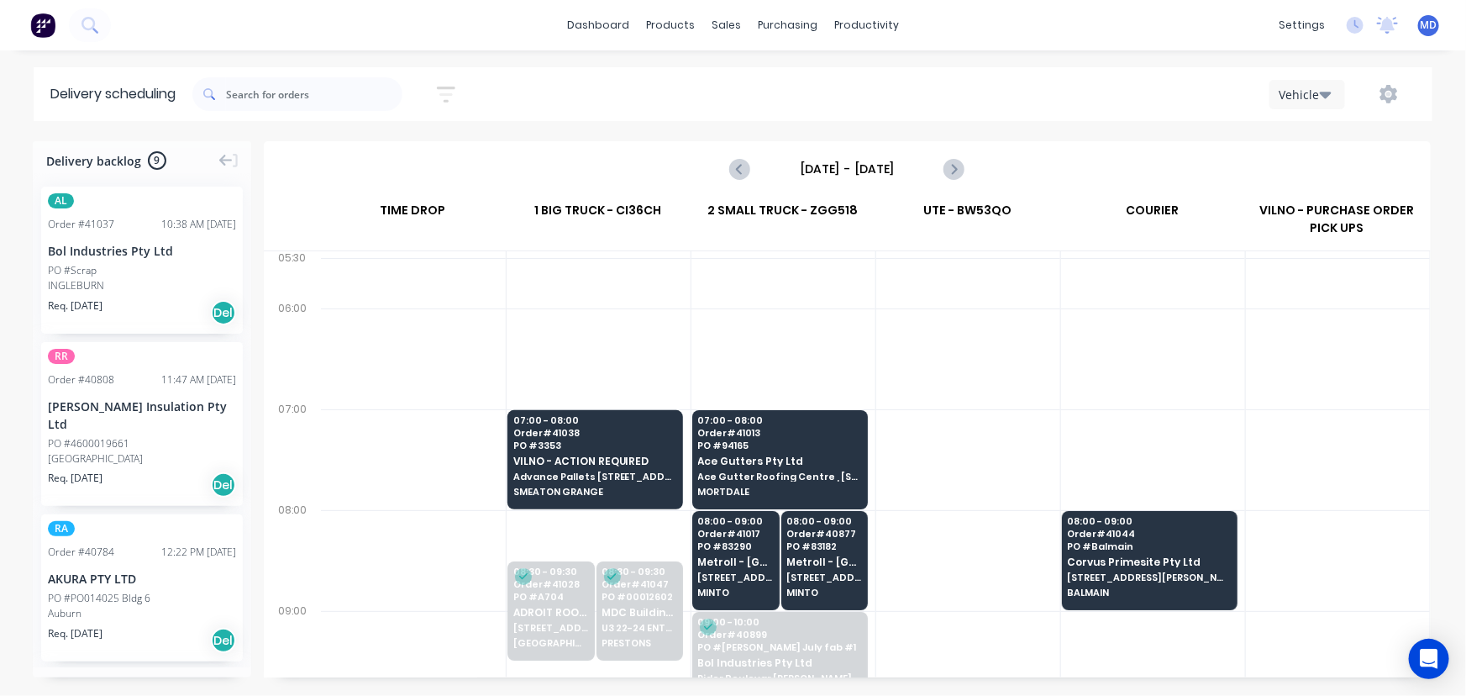
click at [856, 168] on input "[DATE] - [DATE]" at bounding box center [847, 168] width 166 height 25
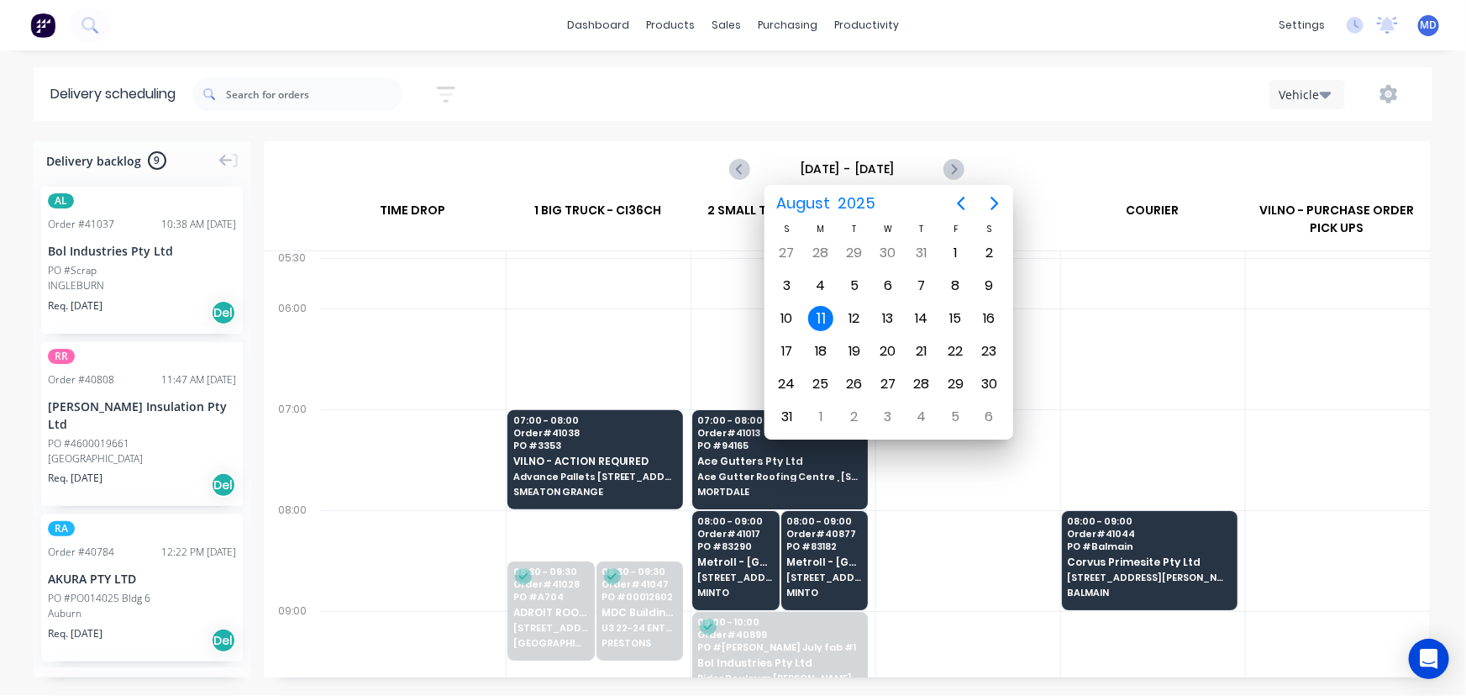
click at [818, 314] on div "11" at bounding box center [820, 318] width 25 height 25
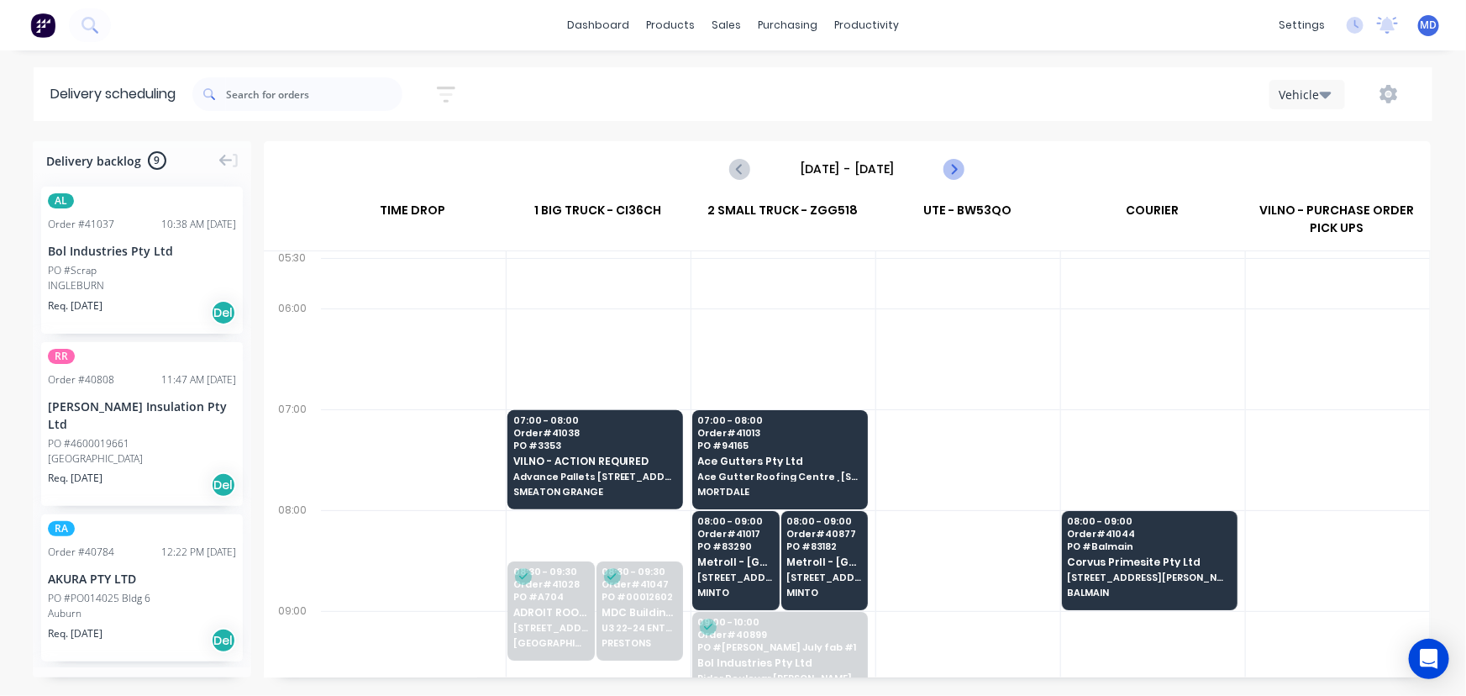
click at [955, 166] on icon "Next page" at bounding box center [953, 168] width 8 height 13
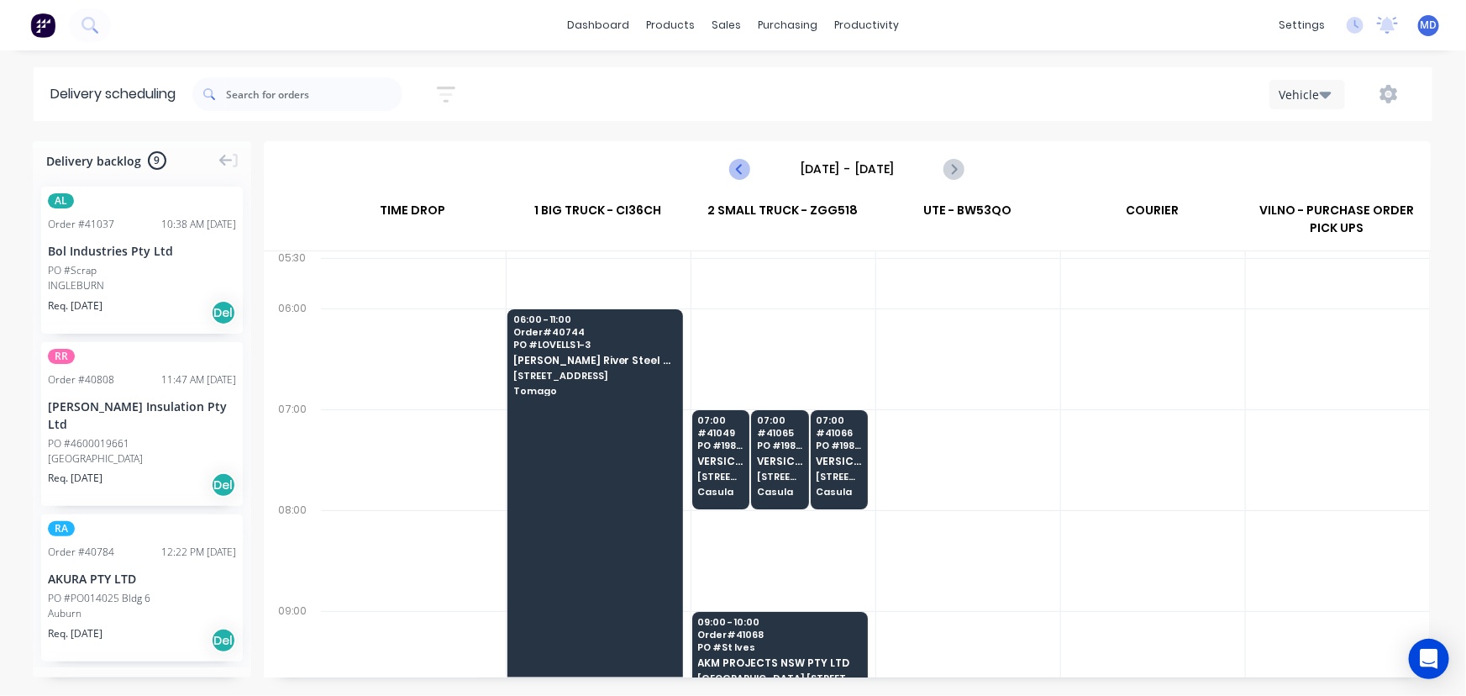
click at [741, 167] on icon "Previous page" at bounding box center [741, 169] width 20 height 20
type input "[DATE] - [DATE]"
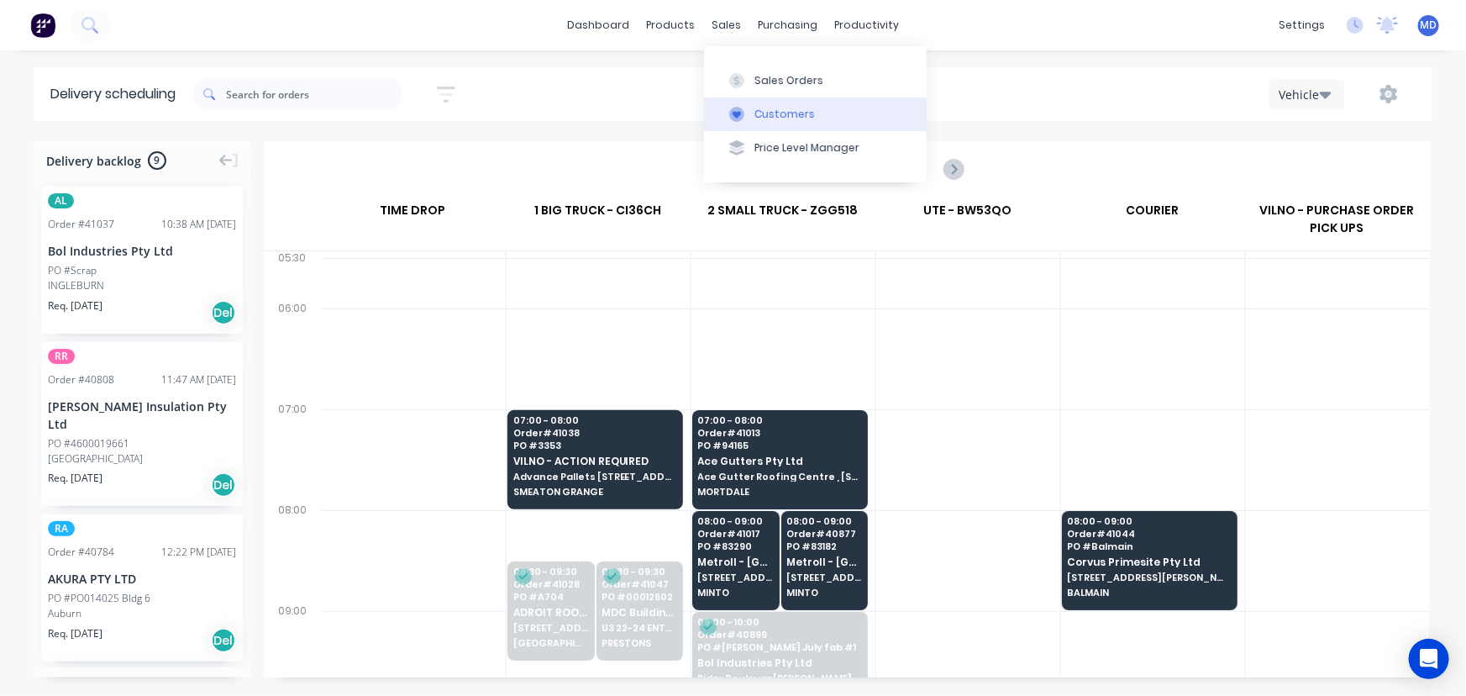
click at [772, 109] on div "Customers" at bounding box center [784, 114] width 60 height 15
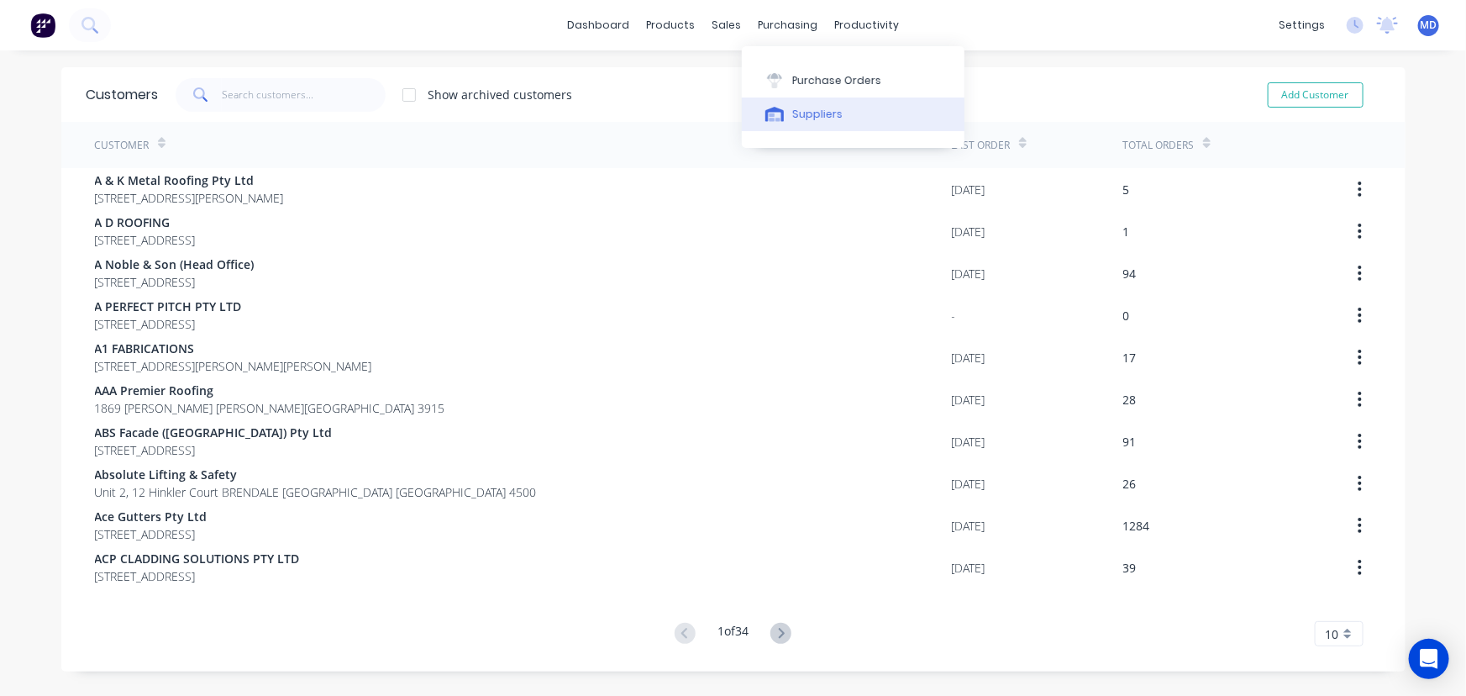
click at [809, 118] on div "Suppliers" at bounding box center [817, 114] width 50 height 15
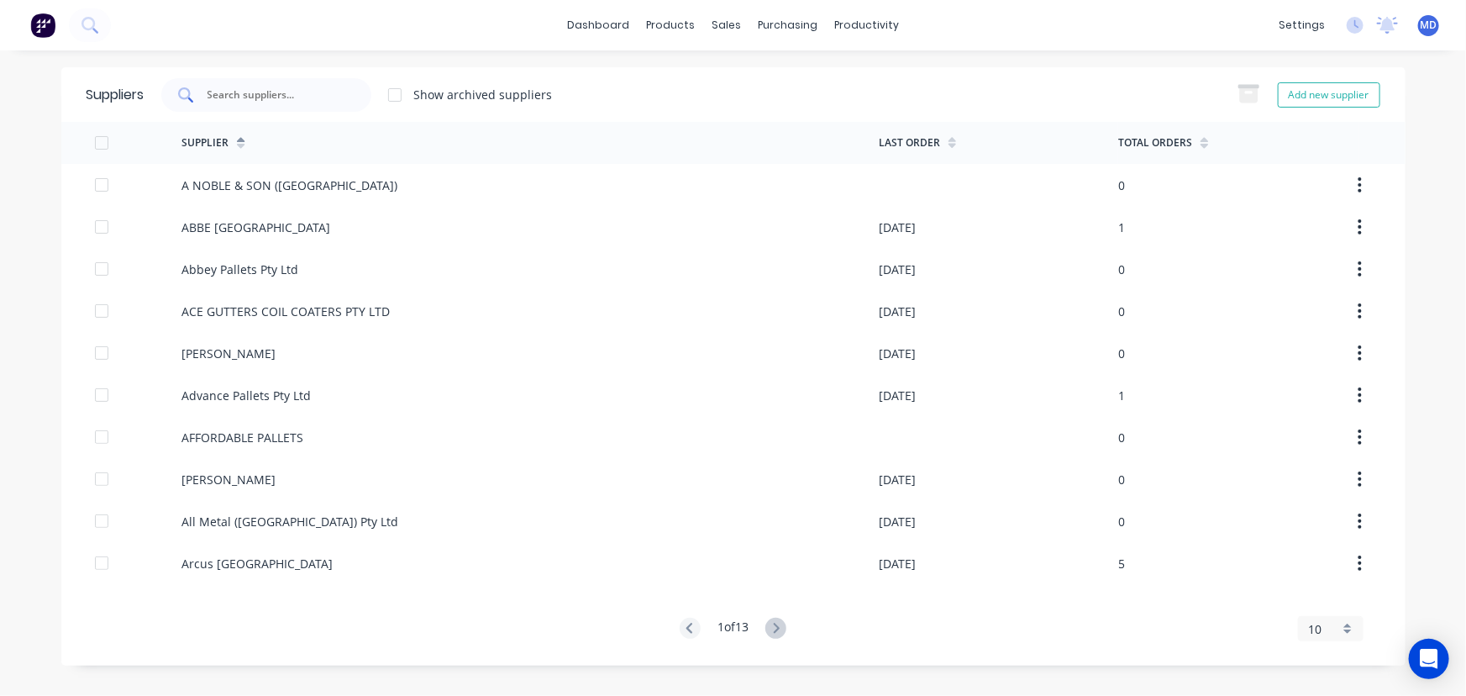
click at [338, 99] on div at bounding box center [266, 95] width 210 height 34
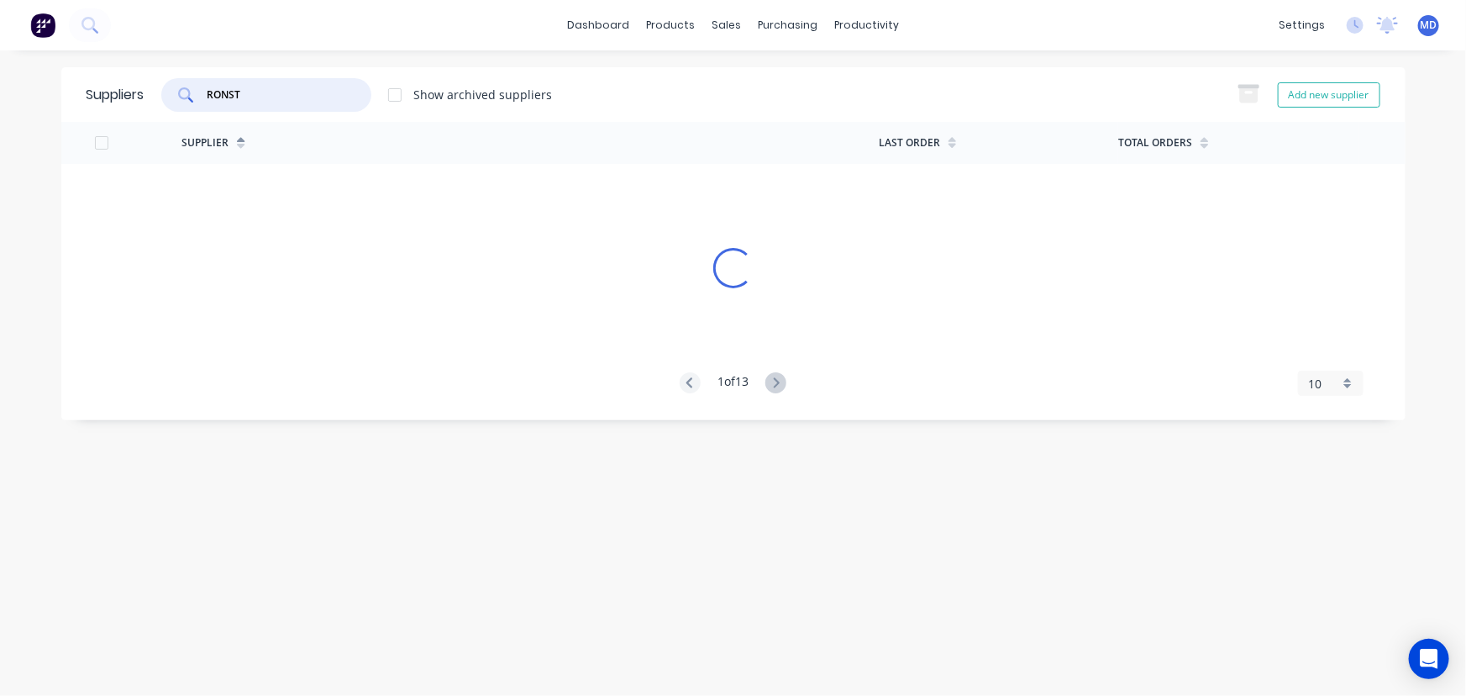
type input "RONST"
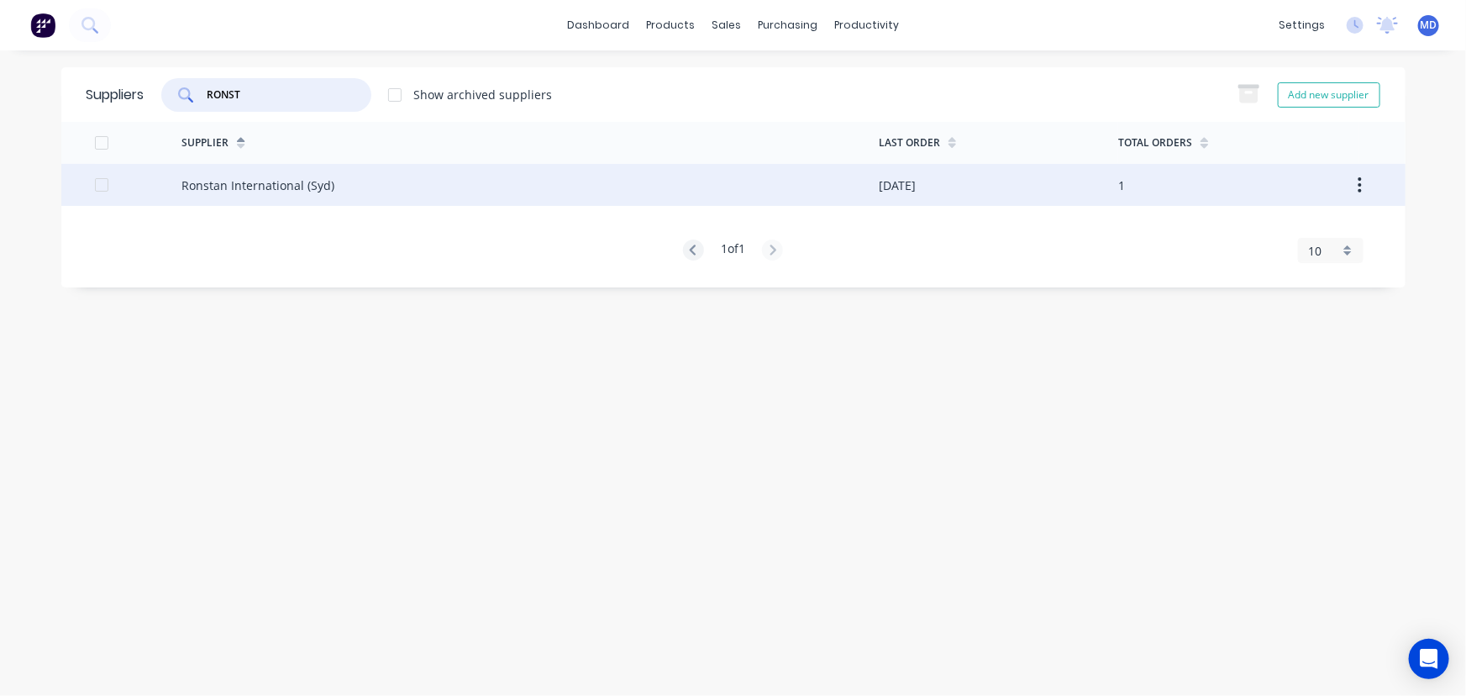
click at [318, 184] on div "Ronstan International (Syd)" at bounding box center [257, 185] width 153 height 18
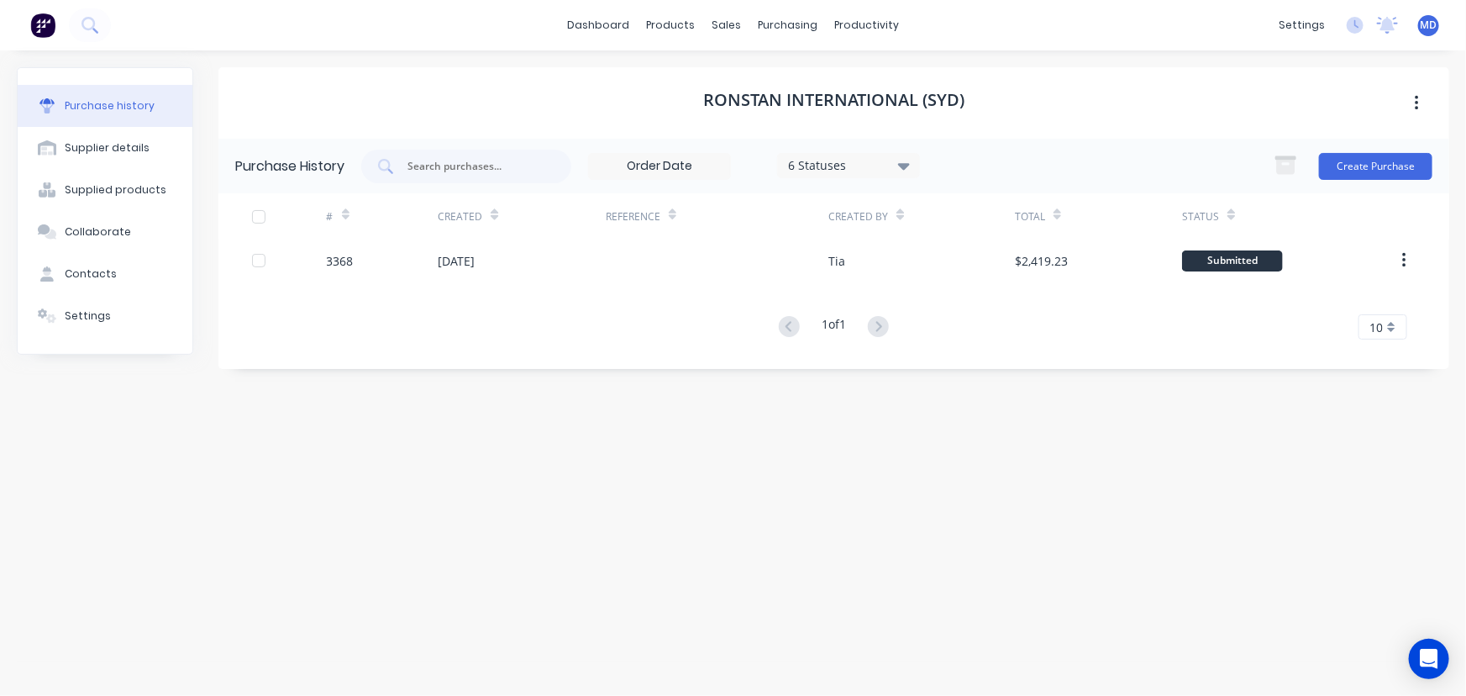
click at [907, 160] on icon at bounding box center [904, 165] width 12 height 18
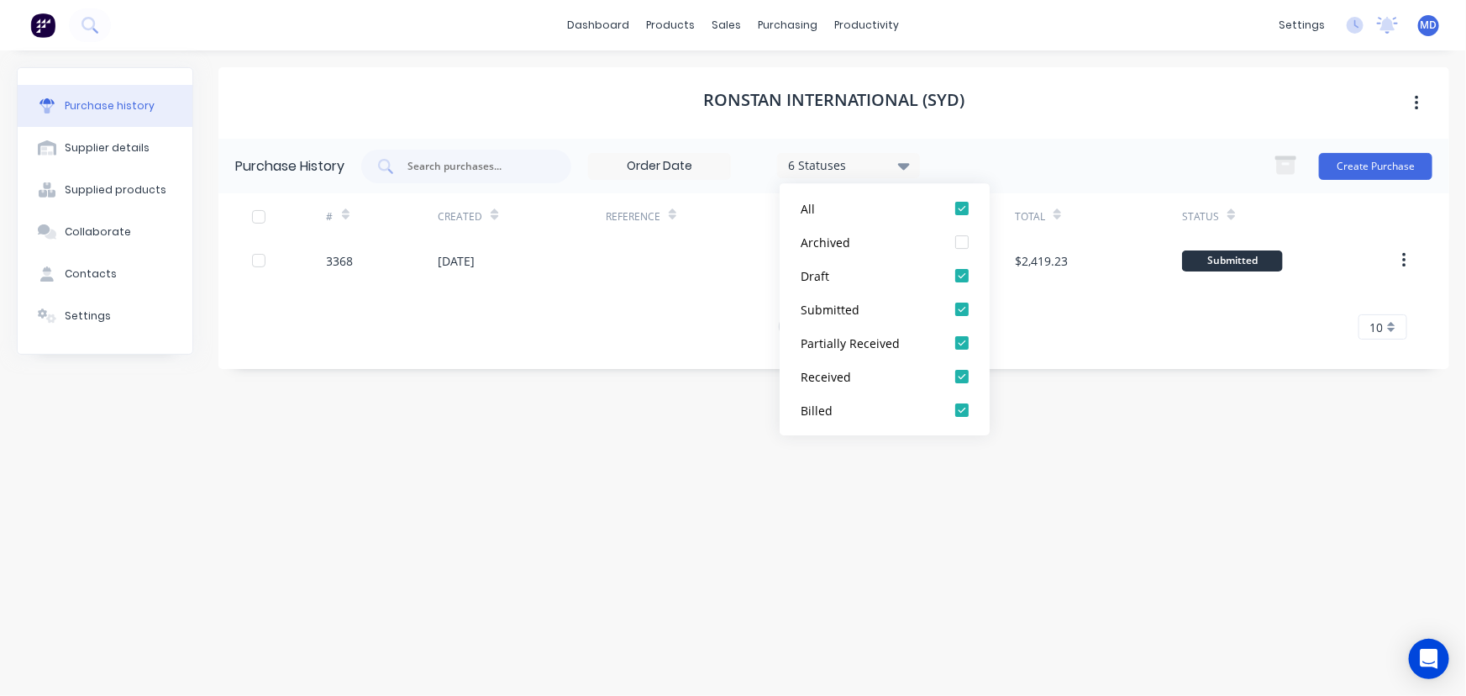
drag, startPoint x: 964, startPoint y: 243, endPoint x: 1083, endPoint y: 402, distance: 199.3
click at [965, 243] on div at bounding box center [962, 242] width 34 height 34
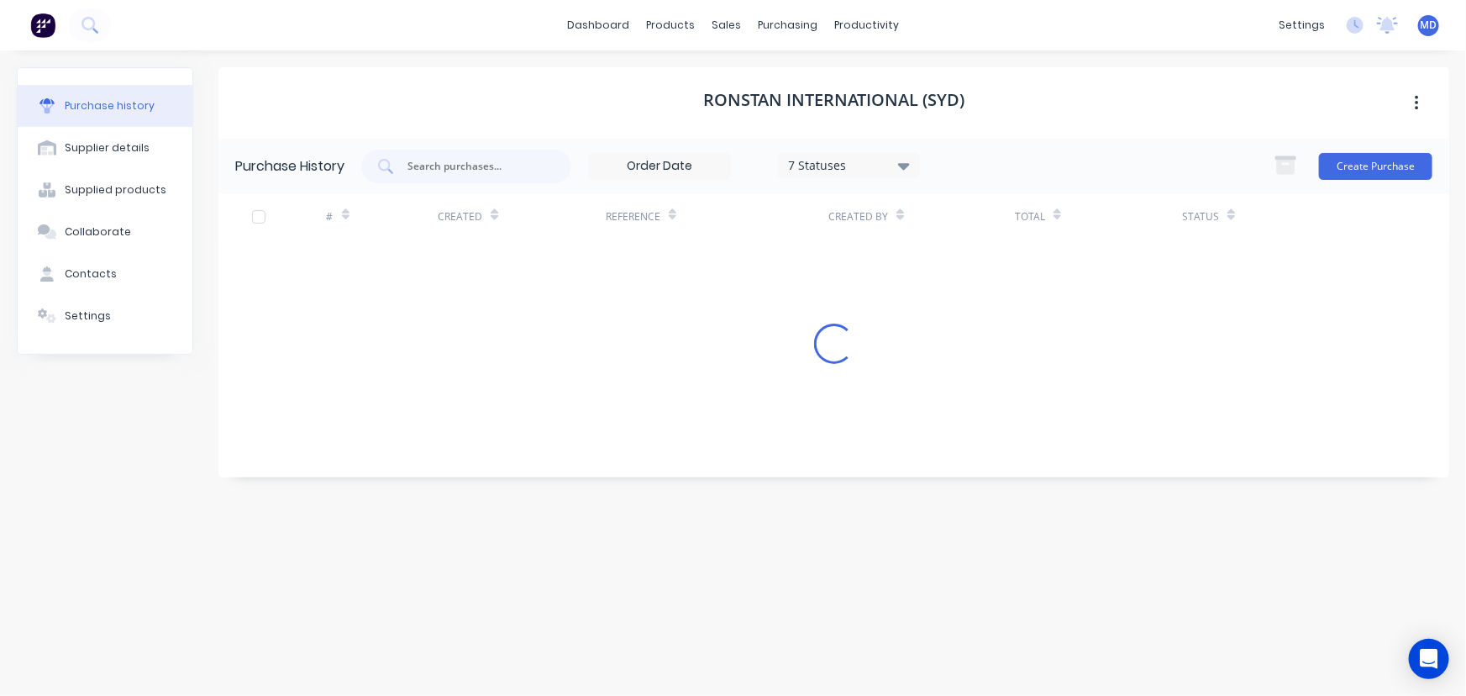
click at [1135, 448] on div "Purchase History 7 Statuses 7 Statuses Create Purchase # Created Reference Crea…" at bounding box center [833, 308] width 1231 height 339
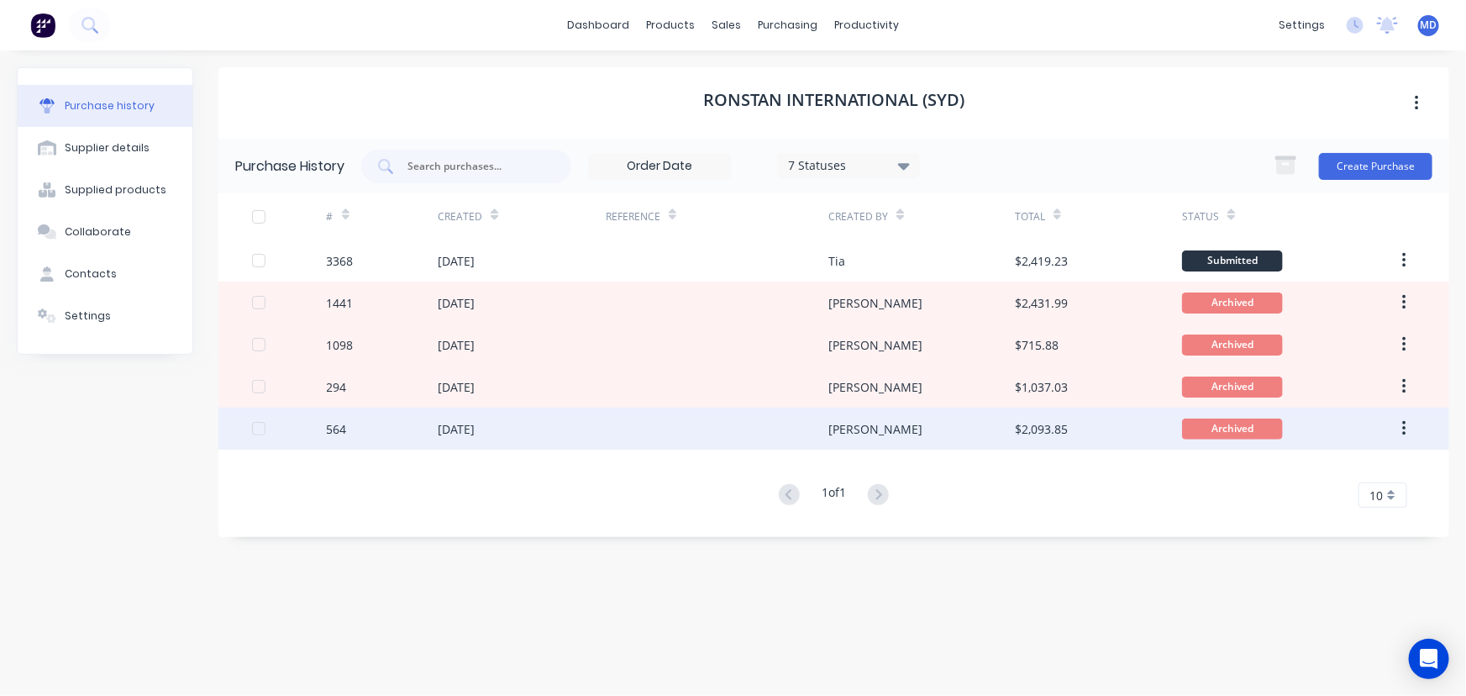
click at [1059, 432] on div "$2,093.85" at bounding box center [1041, 429] width 53 height 18
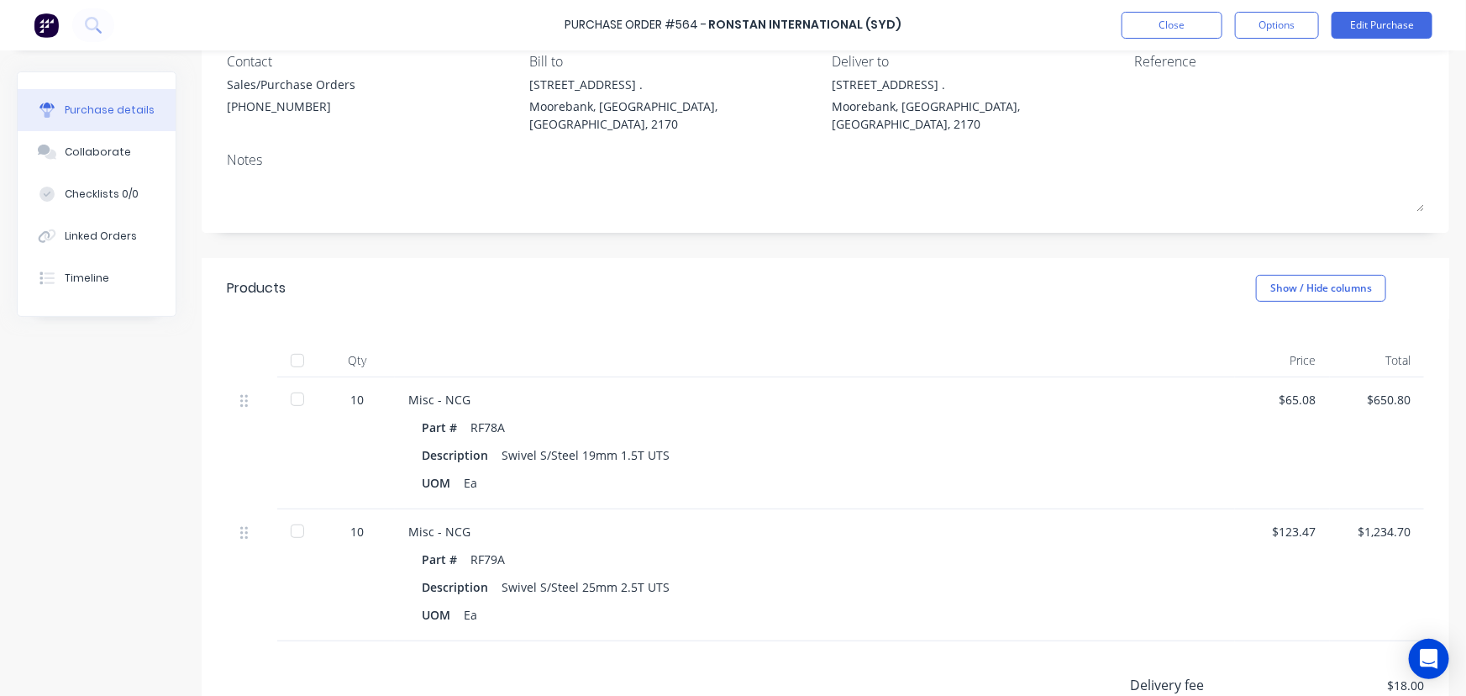
scroll to position [152, 0]
click at [1168, 33] on button "Close" at bounding box center [1172, 25] width 101 height 27
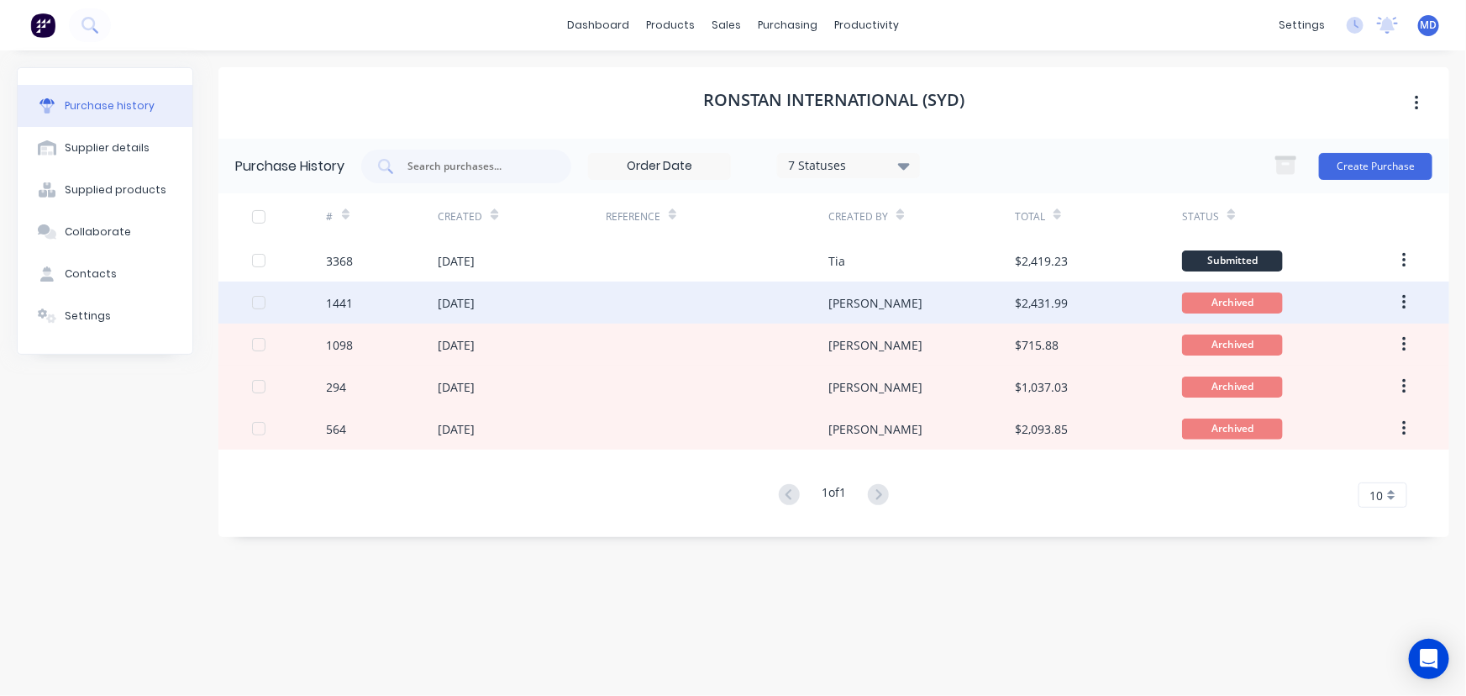
click at [1017, 302] on div "$2,431.99" at bounding box center [1041, 303] width 53 height 18
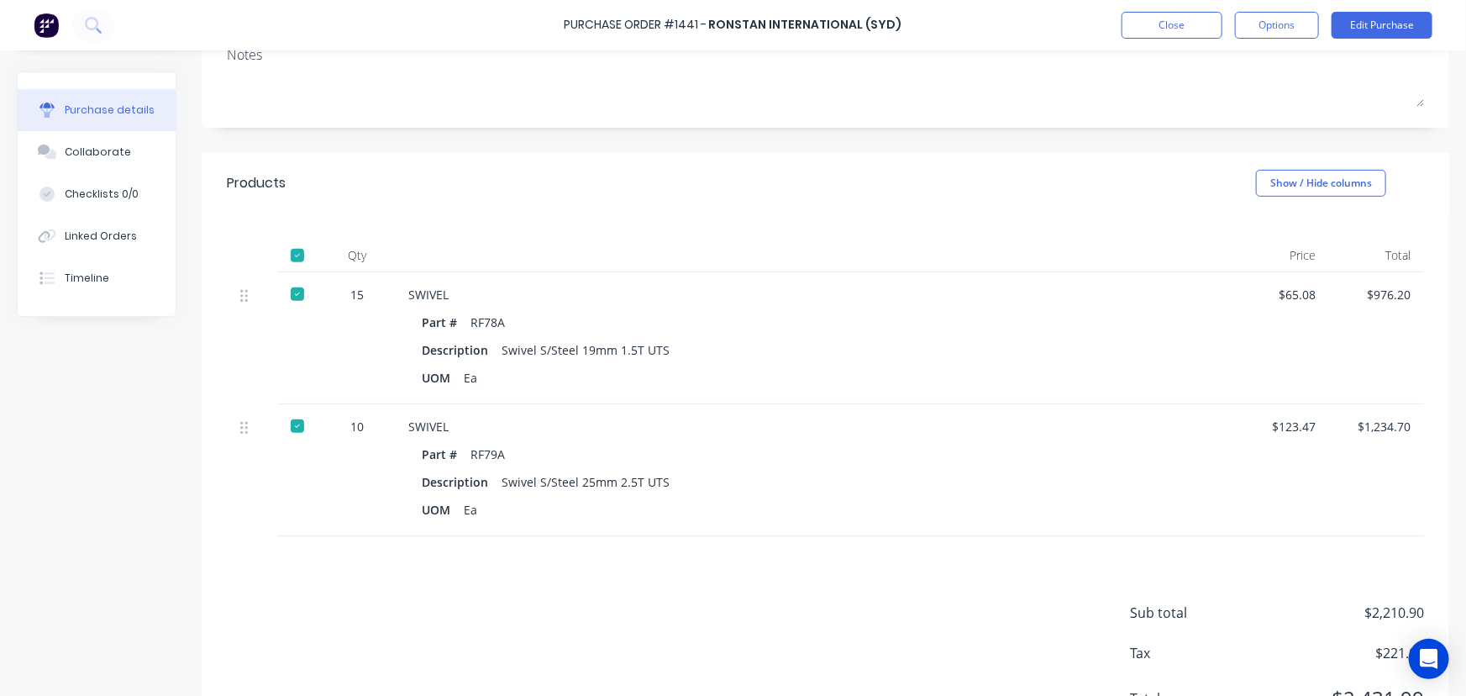
scroll to position [305, 0]
